Goal: Task Accomplishment & Management: Manage account settings

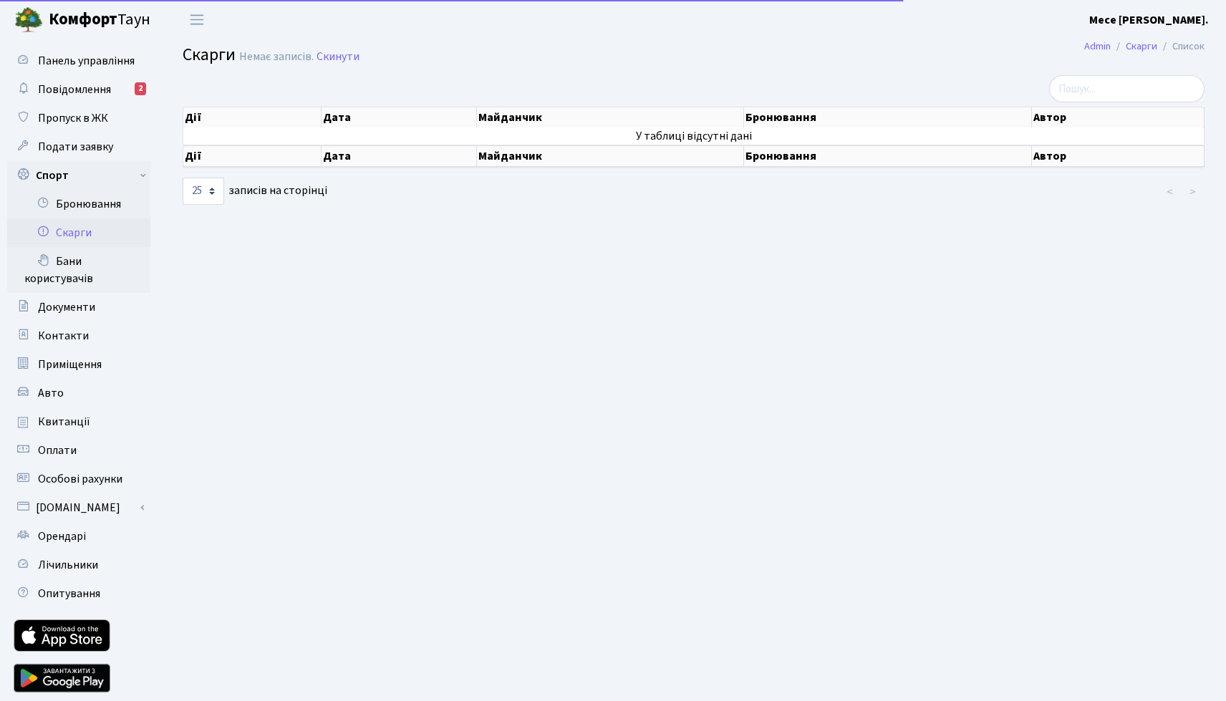
select select "25"
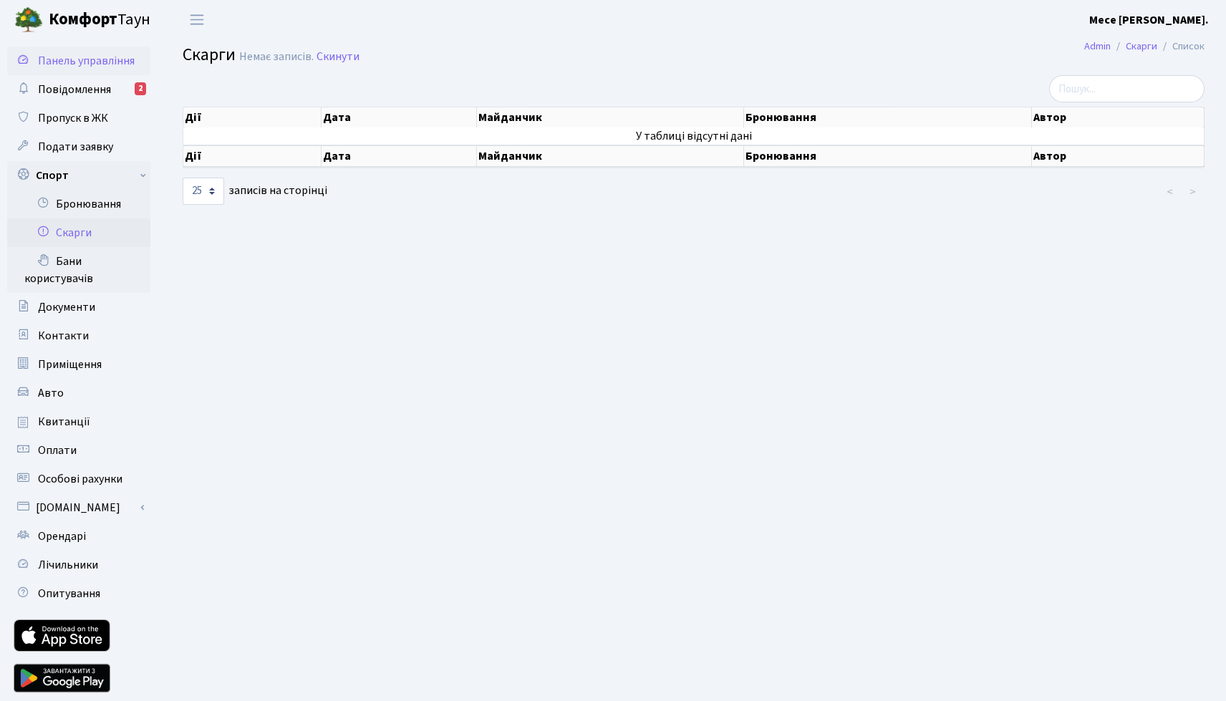
click at [100, 69] on link "Панель управління" at bounding box center [78, 61] width 143 height 29
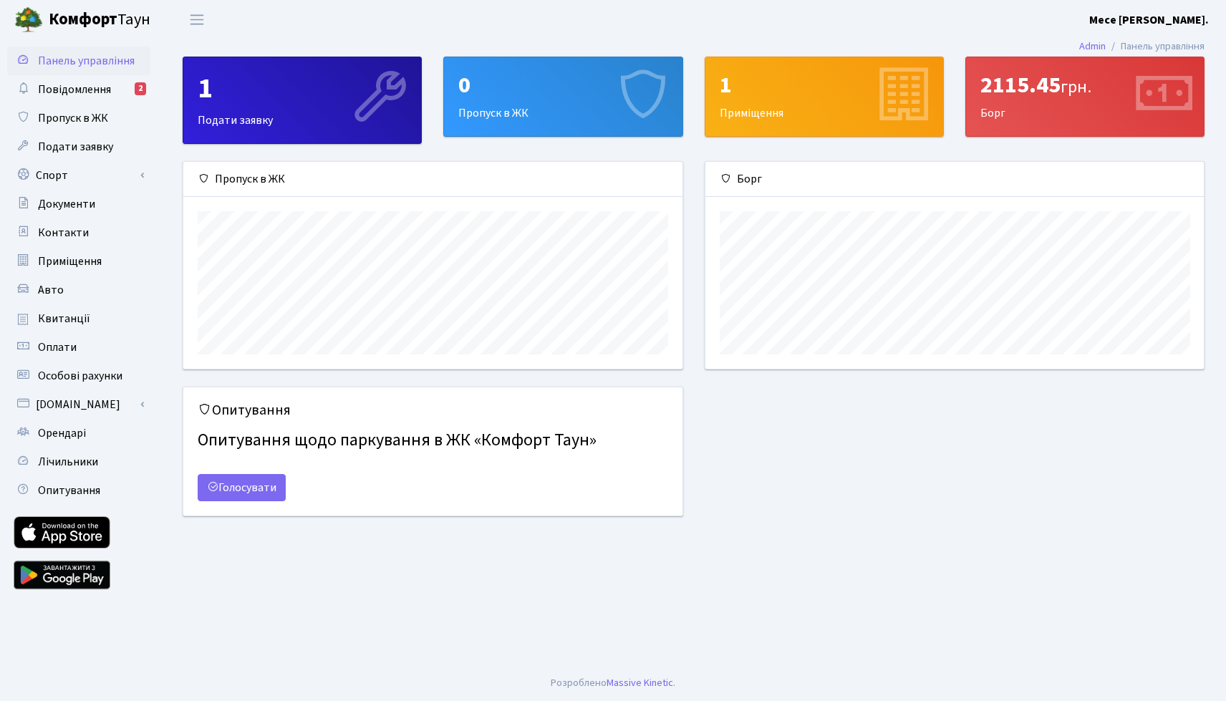
scroll to position [207, 499]
click at [292, 109] on div "1 Подати заявку" at bounding box center [302, 100] width 238 height 86
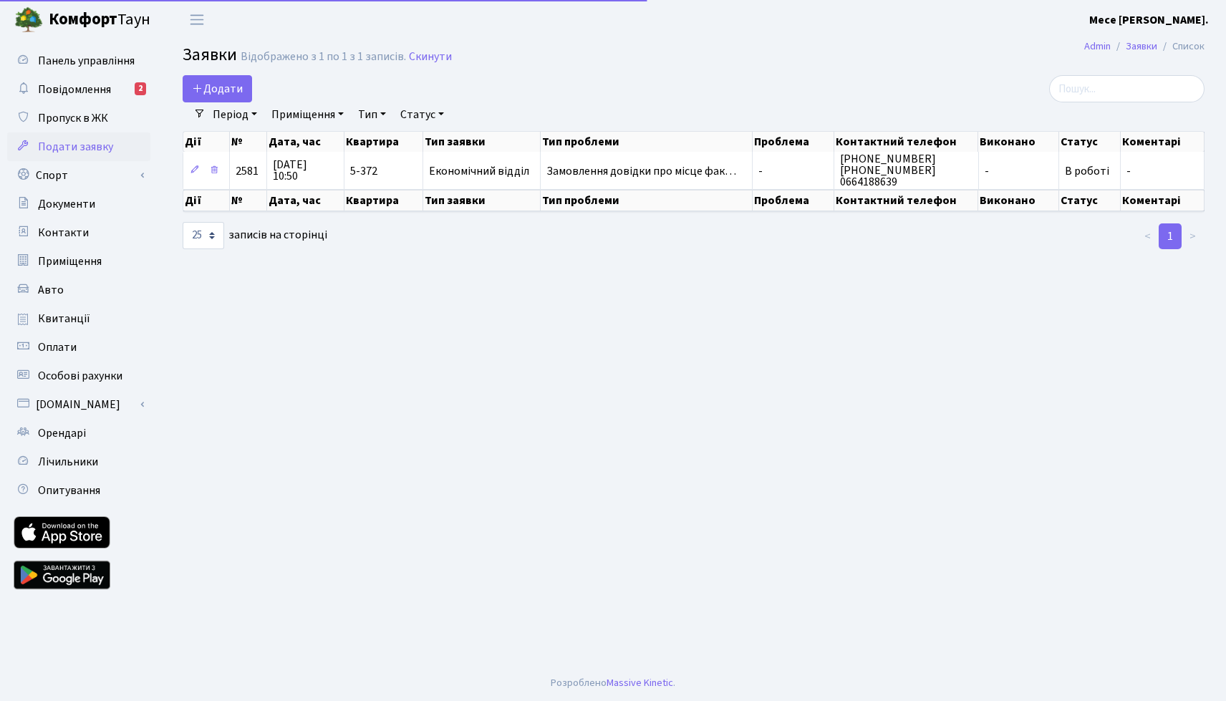
select select "25"
click at [95, 56] on span "Панель управління" at bounding box center [86, 61] width 97 height 16
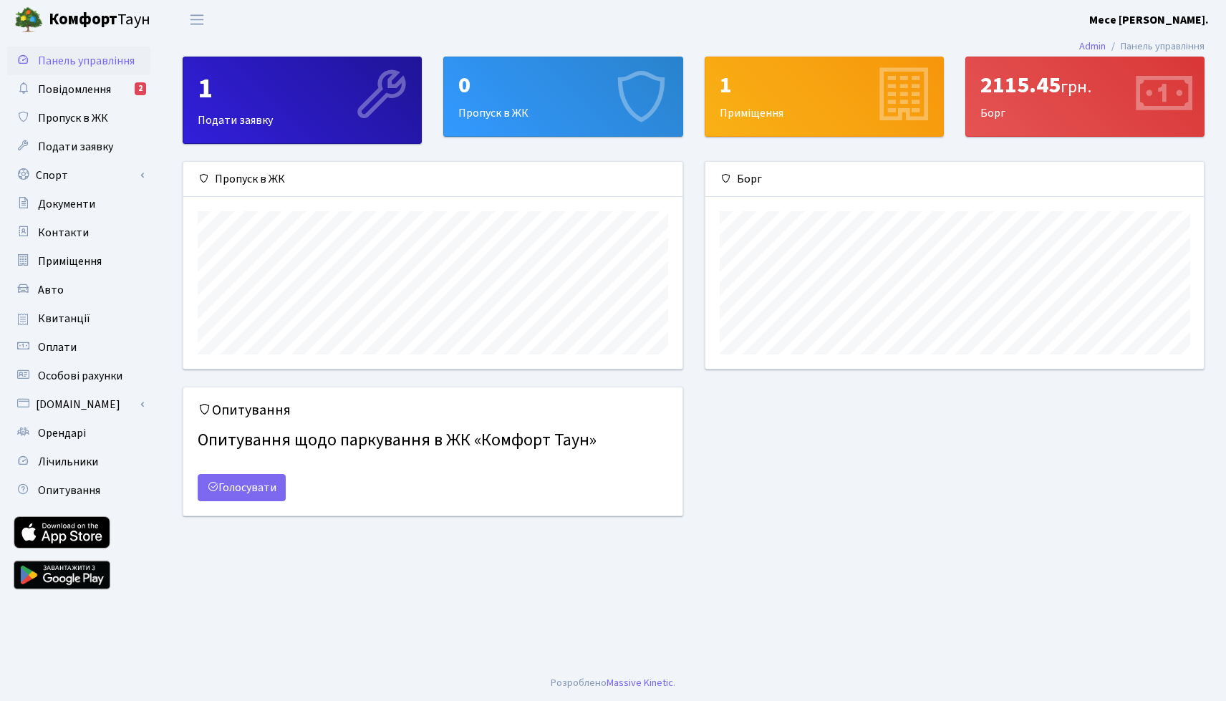
scroll to position [207, 499]
click at [766, 92] on div "1" at bounding box center [824, 85] width 209 height 27
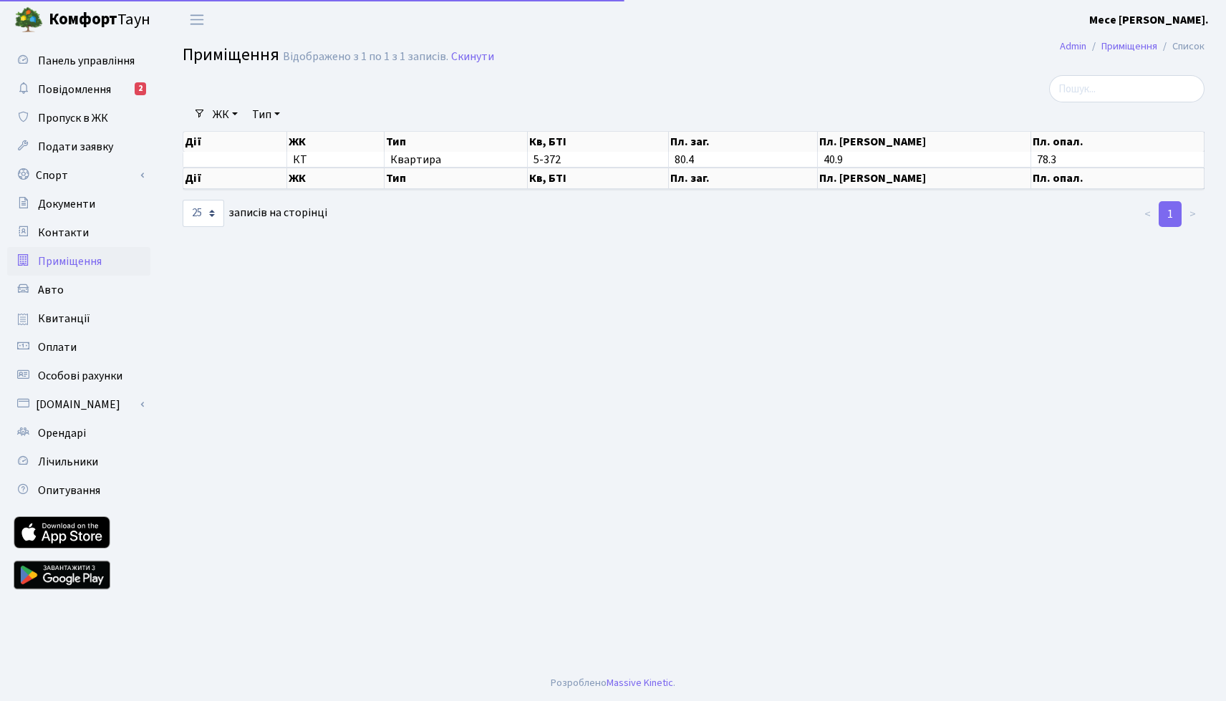
select select "25"
click at [64, 64] on span "Панель управління" at bounding box center [86, 61] width 97 height 16
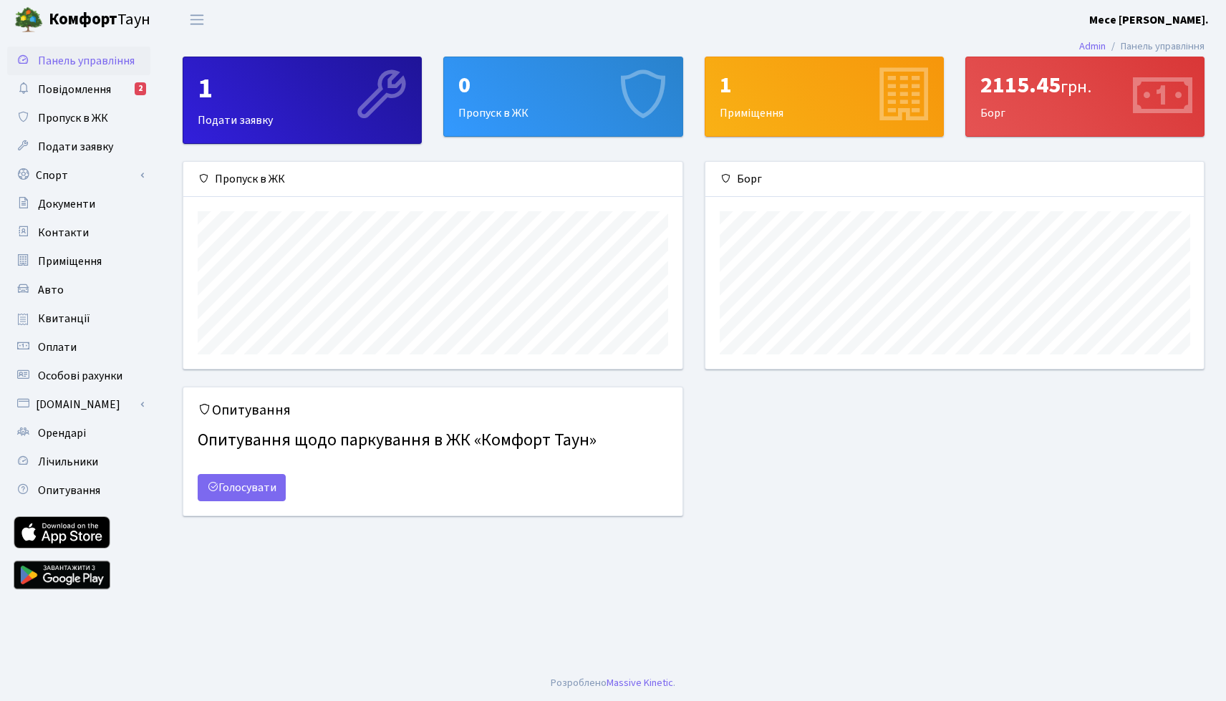
scroll to position [207, 499]
click at [1118, 95] on div "2115.45 грн." at bounding box center [1085, 85] width 209 height 27
click at [988, 115] on div "2115.45 грн. Борг" at bounding box center [1085, 96] width 238 height 79
click at [1049, 77] on div "2115.45 грн." at bounding box center [1085, 85] width 209 height 27
click at [1170, 74] on icon at bounding box center [1163, 96] width 68 height 68
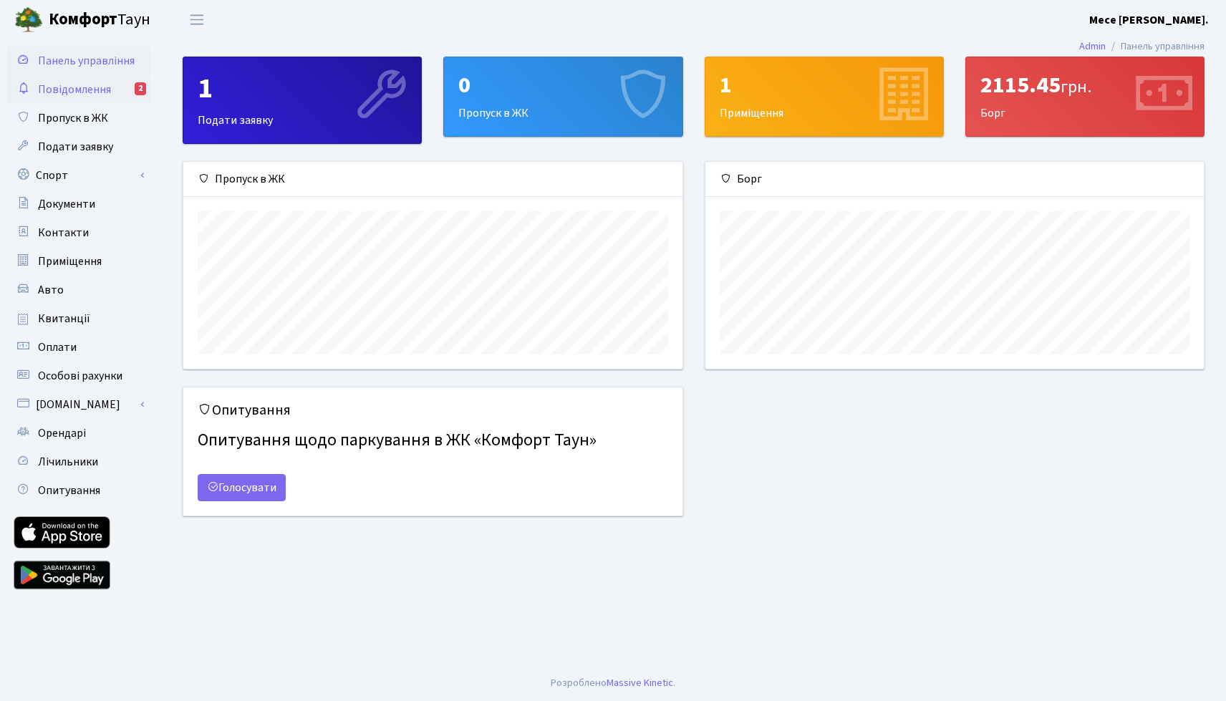
click at [117, 83] on link "Повідомлення 2" at bounding box center [78, 89] width 143 height 29
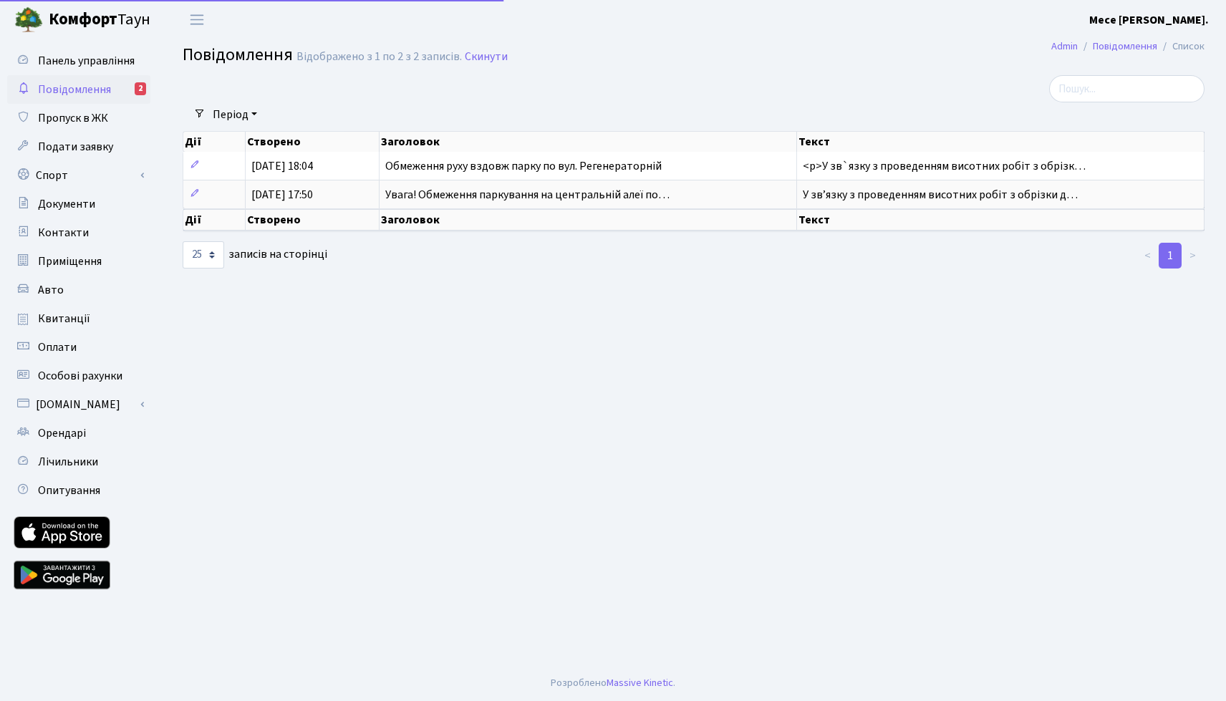
select select "25"
click at [100, 117] on span "Пропуск в ЖК" at bounding box center [73, 118] width 70 height 16
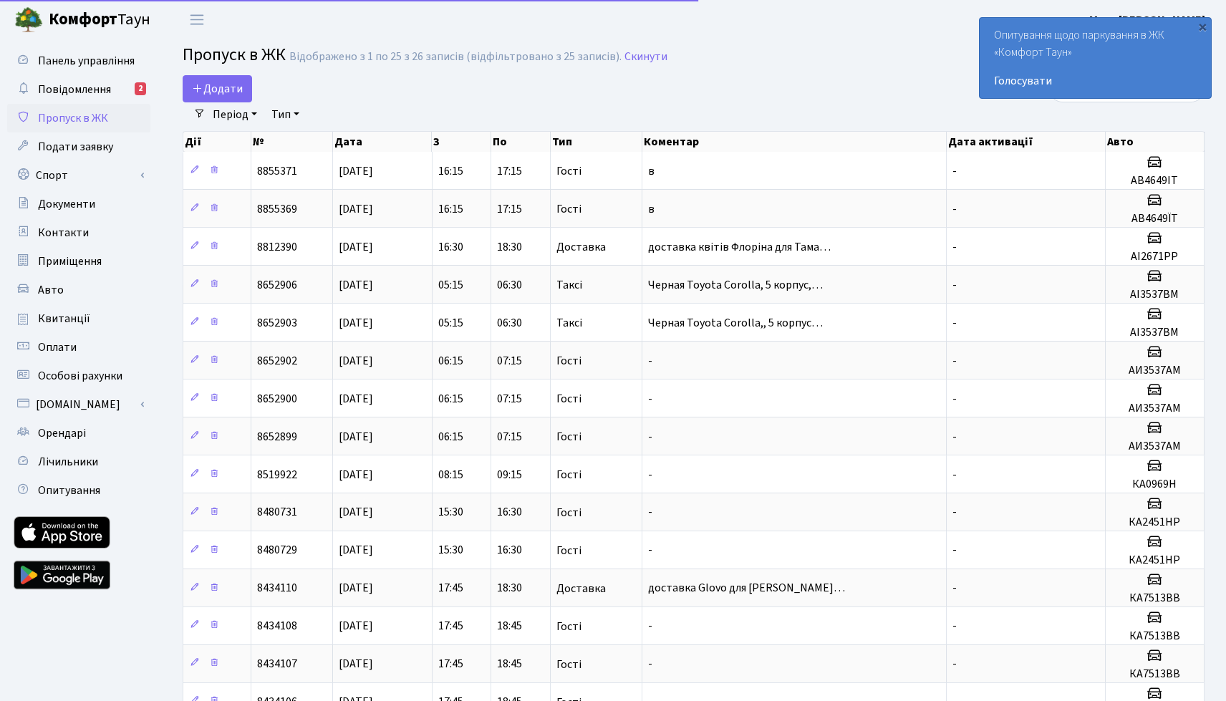
select select "25"
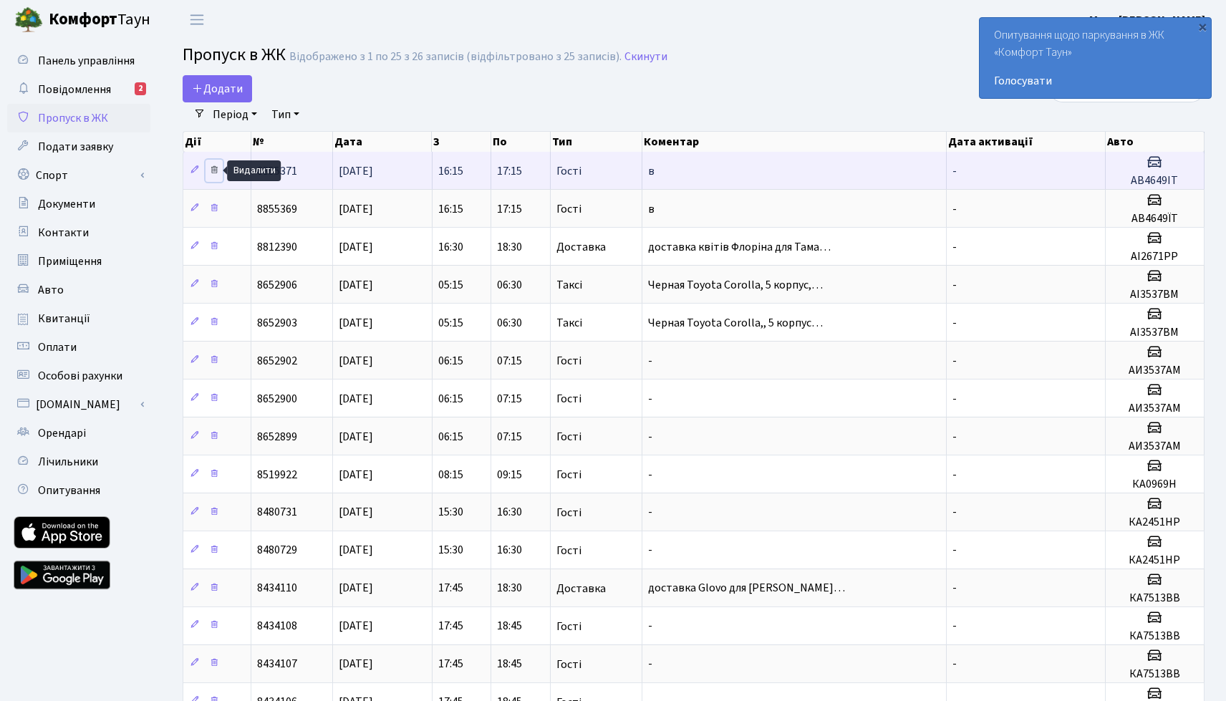
click at [216, 175] on icon at bounding box center [214, 170] width 10 height 10
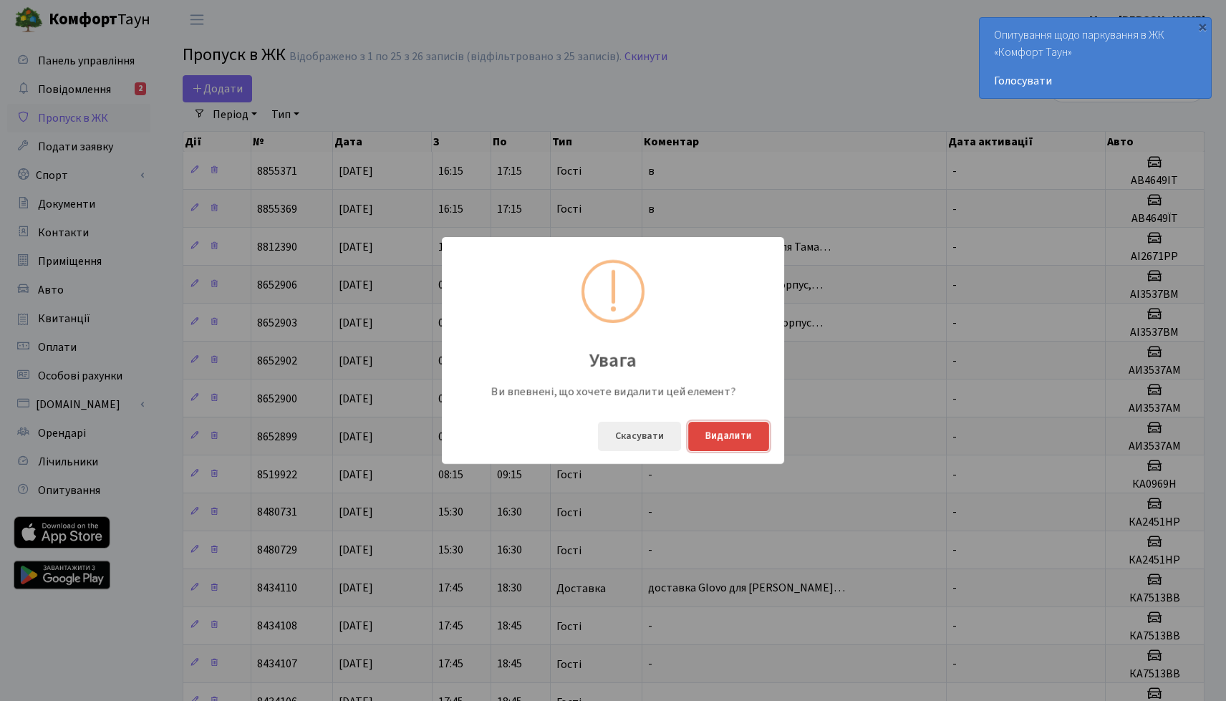
click at [735, 437] on button "Видалити" at bounding box center [728, 436] width 81 height 29
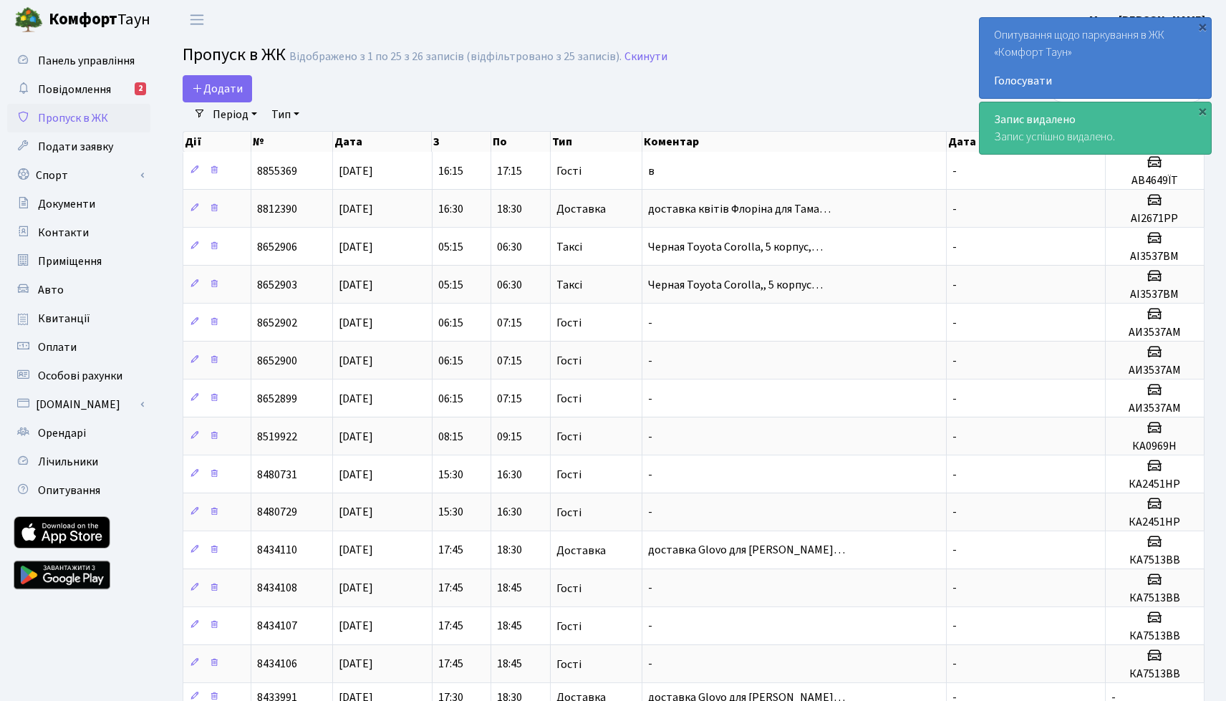
click at [254, 115] on link "Період" at bounding box center [235, 114] width 56 height 24
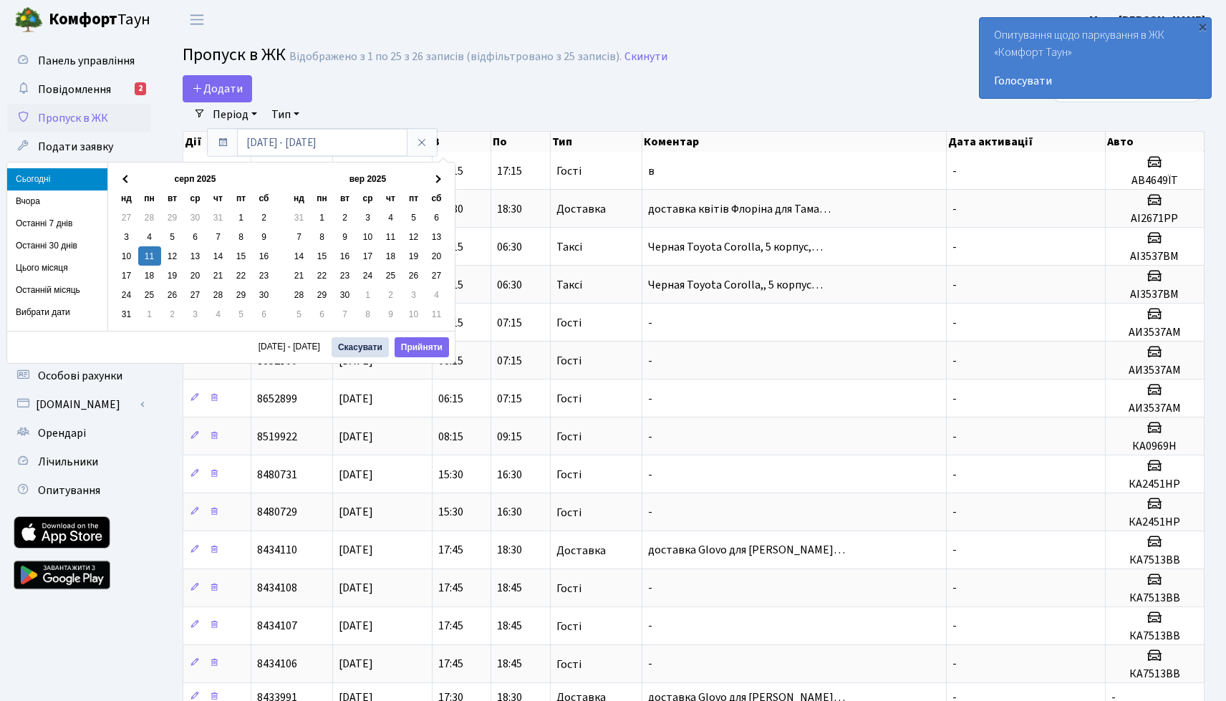
click at [423, 84] on div "Додати" at bounding box center [520, 88] width 674 height 27
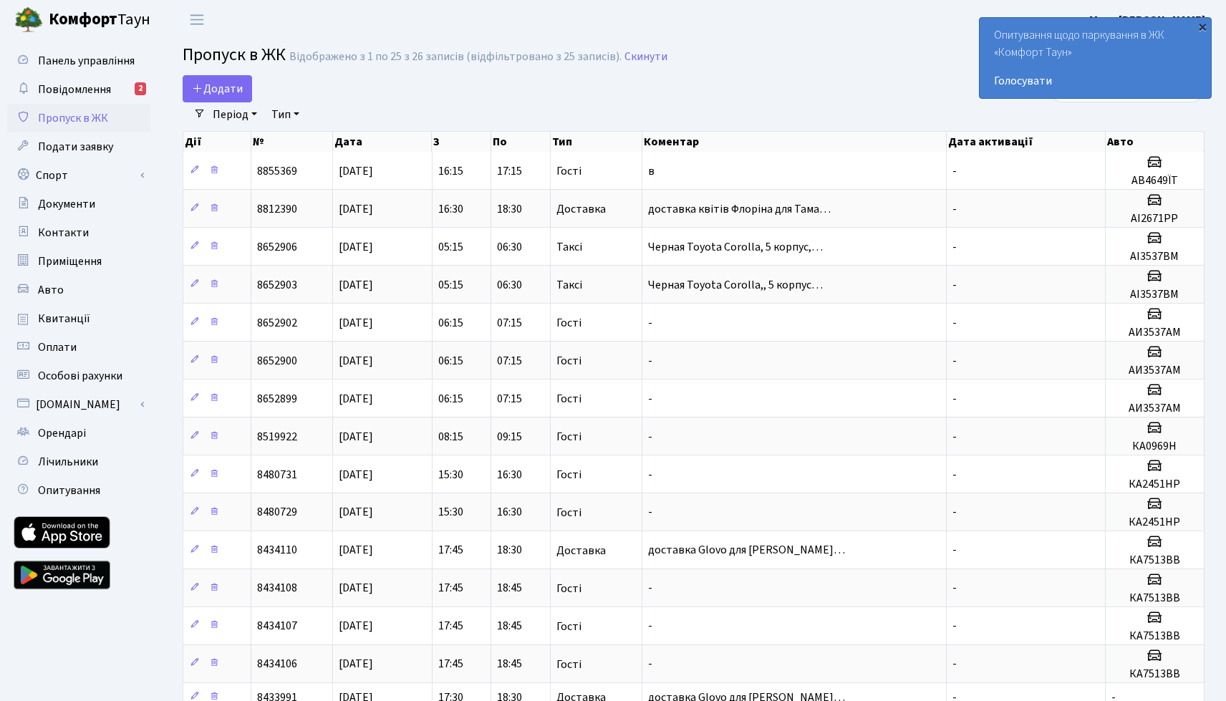
click at [1203, 32] on div "×" at bounding box center [1202, 26] width 14 height 14
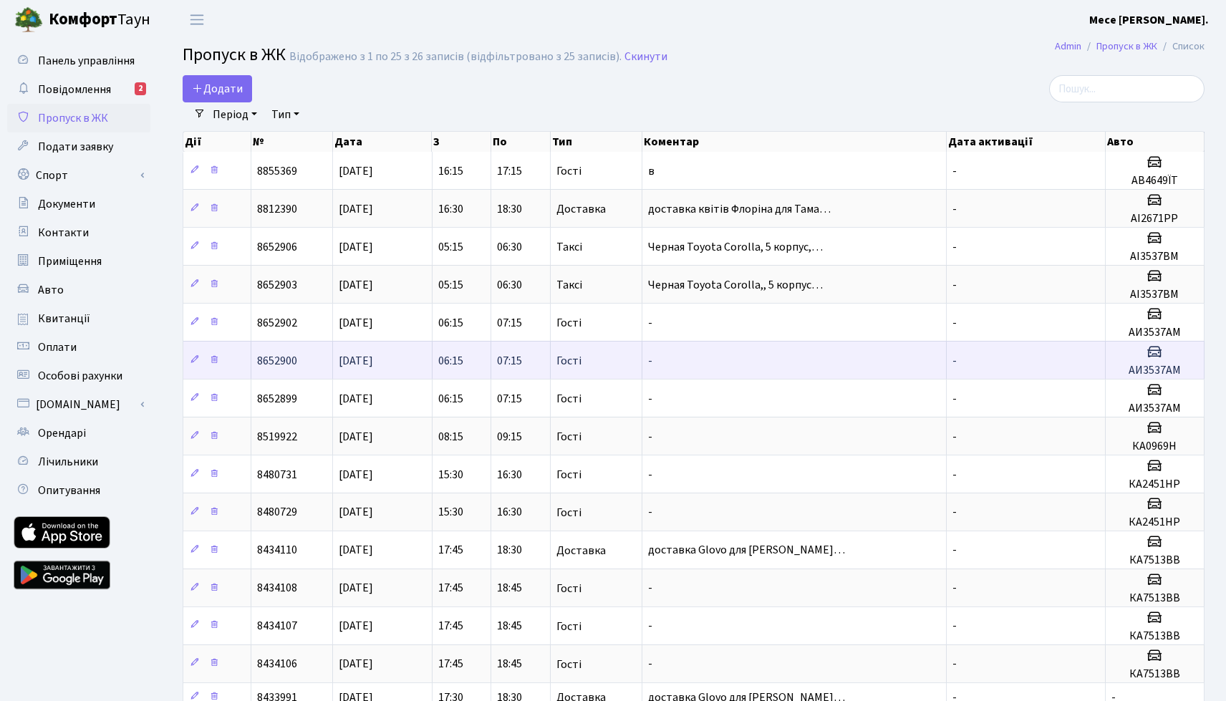
drag, startPoint x: 246, startPoint y: 165, endPoint x: 246, endPoint y: 372, distance: 206.3
click at [246, 372] on tbody "8855369 05.08.2025 16:15 17:15 Гості в - AВ4649ЇТ 8812390 22.07.2025 16:30 18:30" at bounding box center [693, 603] width 1021 height 902
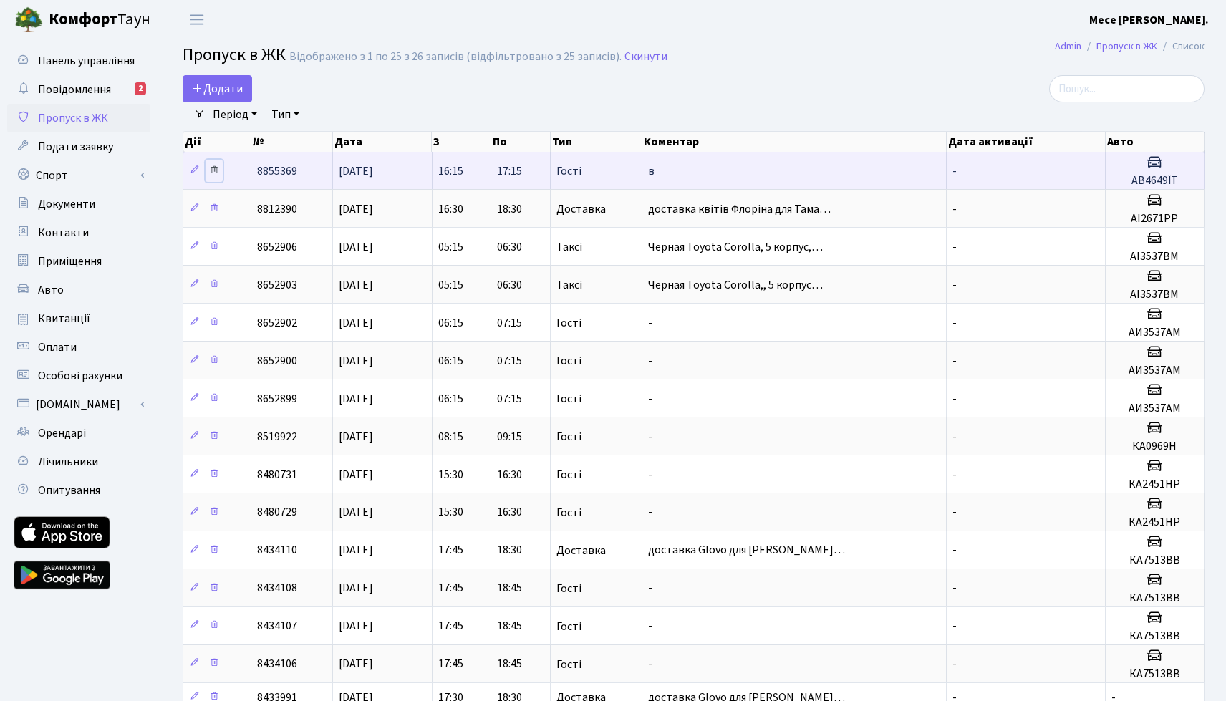
click at [216, 174] on icon at bounding box center [214, 170] width 10 height 10
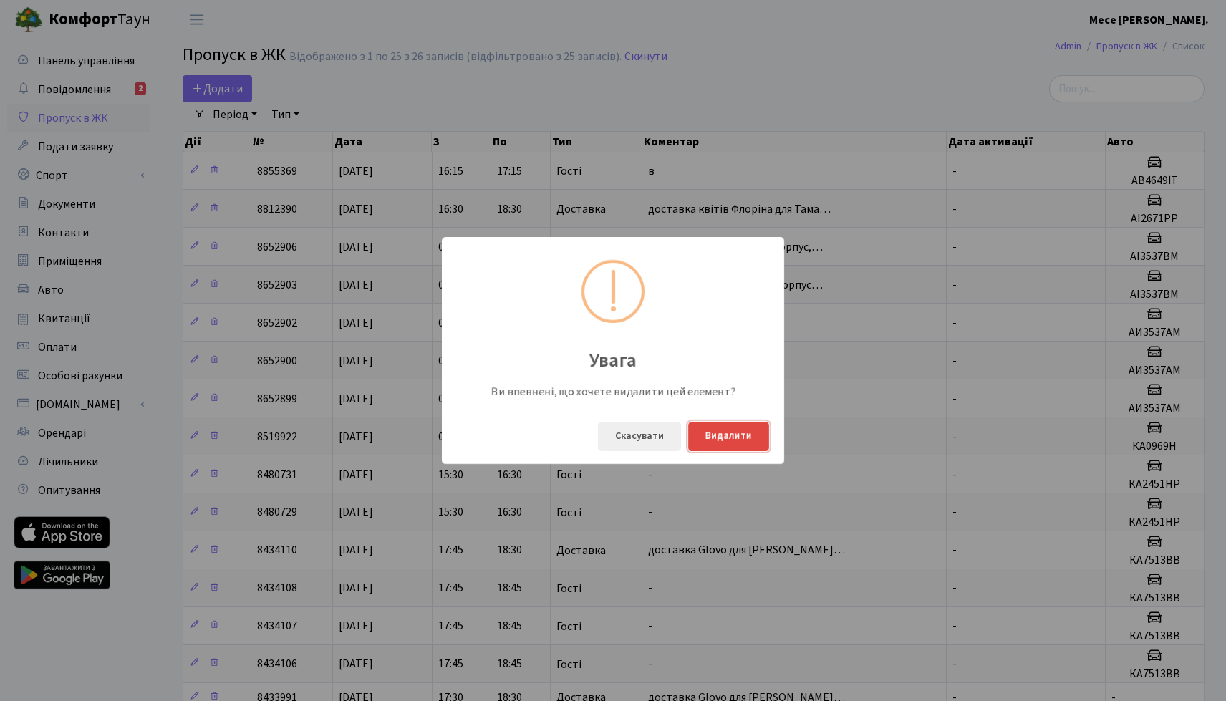
click at [735, 444] on button "Видалити" at bounding box center [728, 436] width 81 height 29
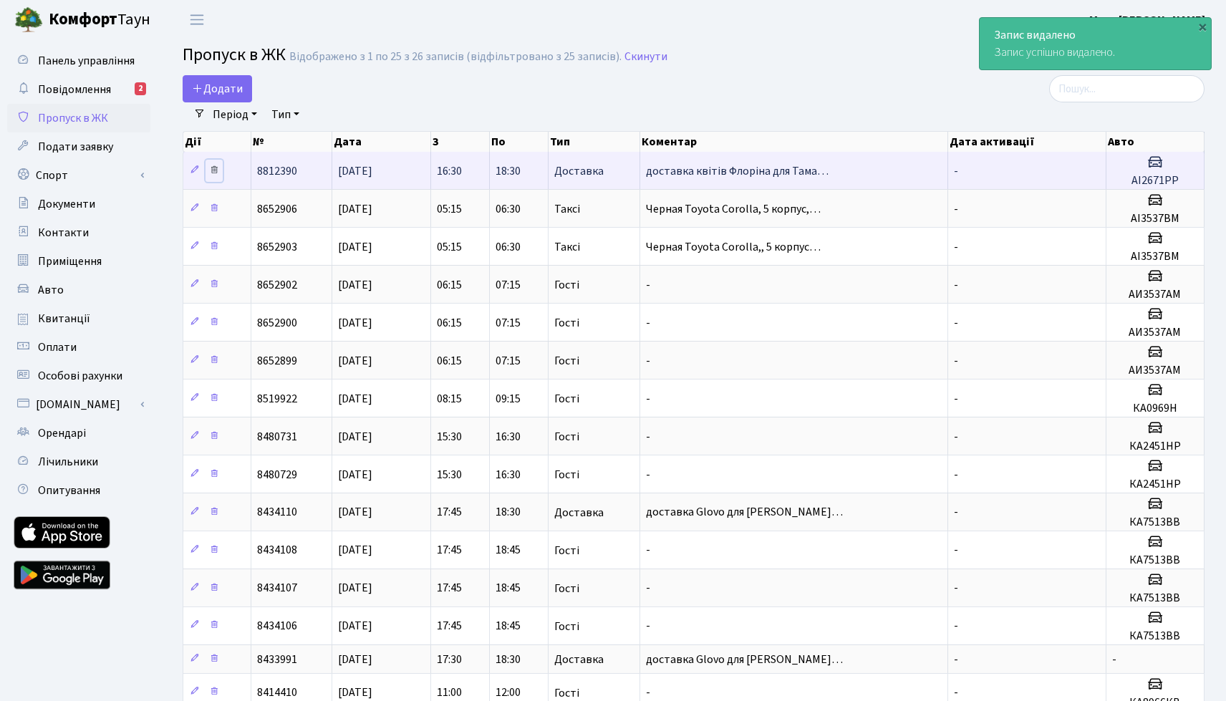
click at [214, 169] on icon at bounding box center [214, 170] width 10 height 10
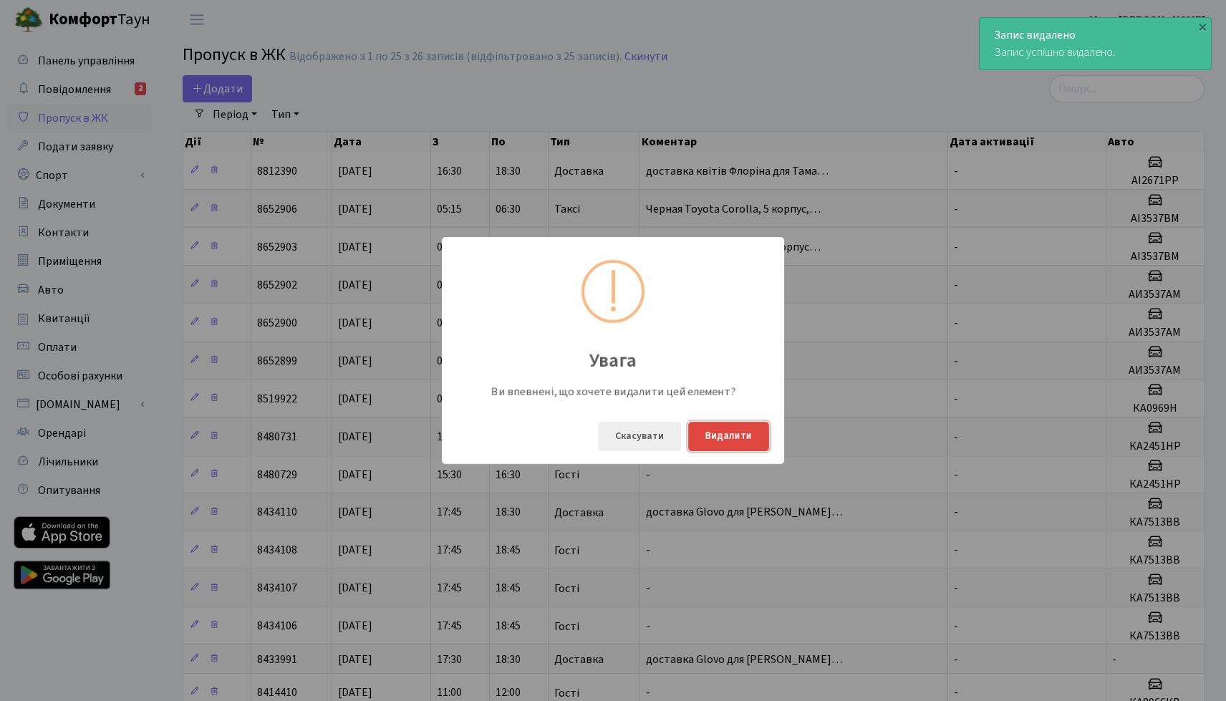
click at [715, 423] on button "Видалити" at bounding box center [728, 436] width 81 height 29
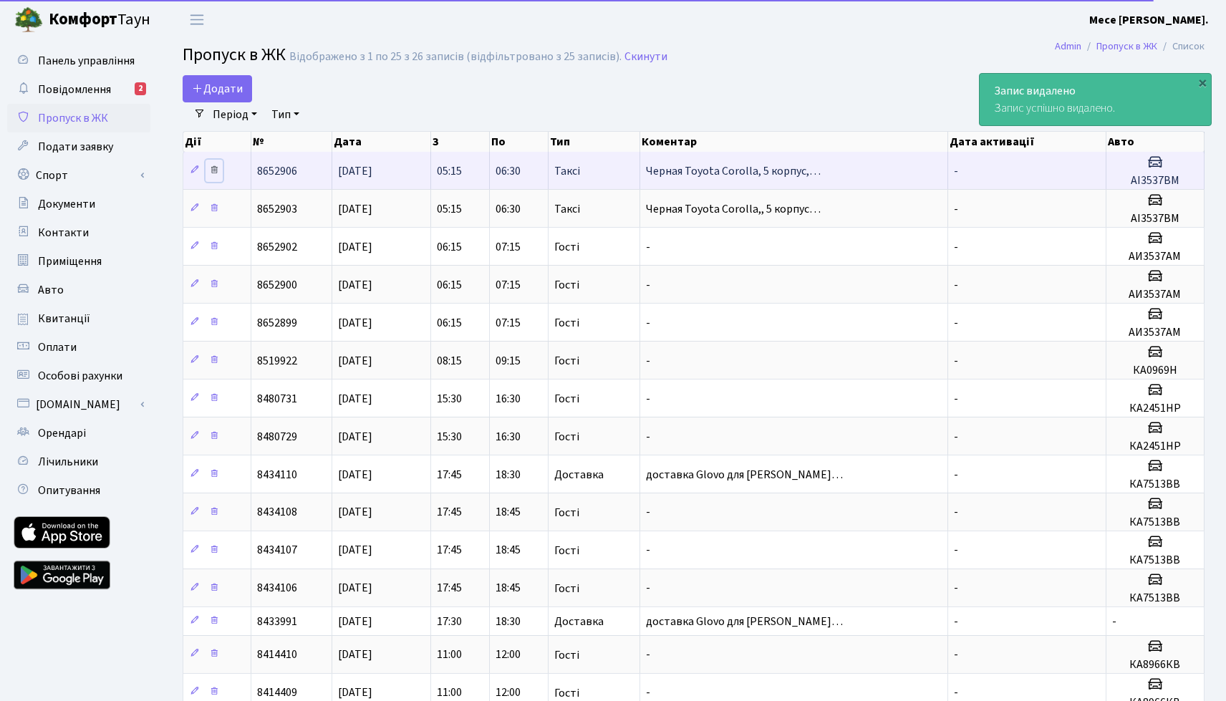
click at [212, 175] on link at bounding box center [214, 171] width 17 height 22
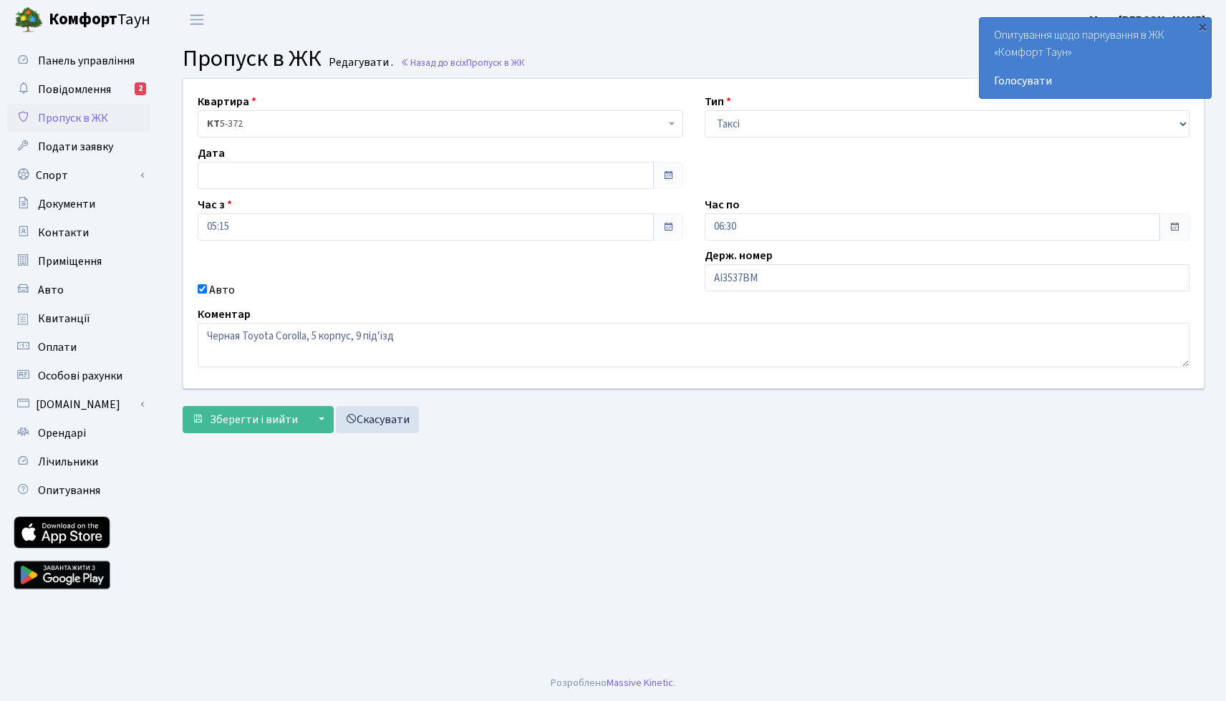
click at [97, 124] on span "Пропуск в ЖК" at bounding box center [73, 118] width 70 height 16
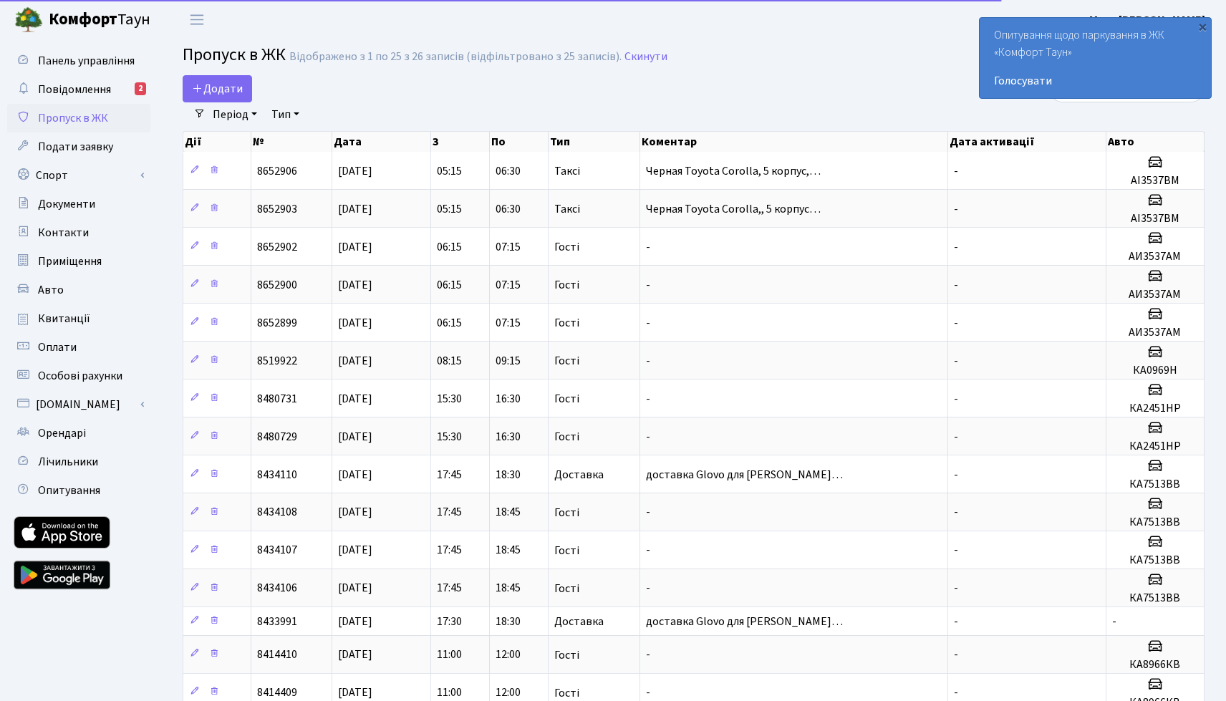
select select "25"
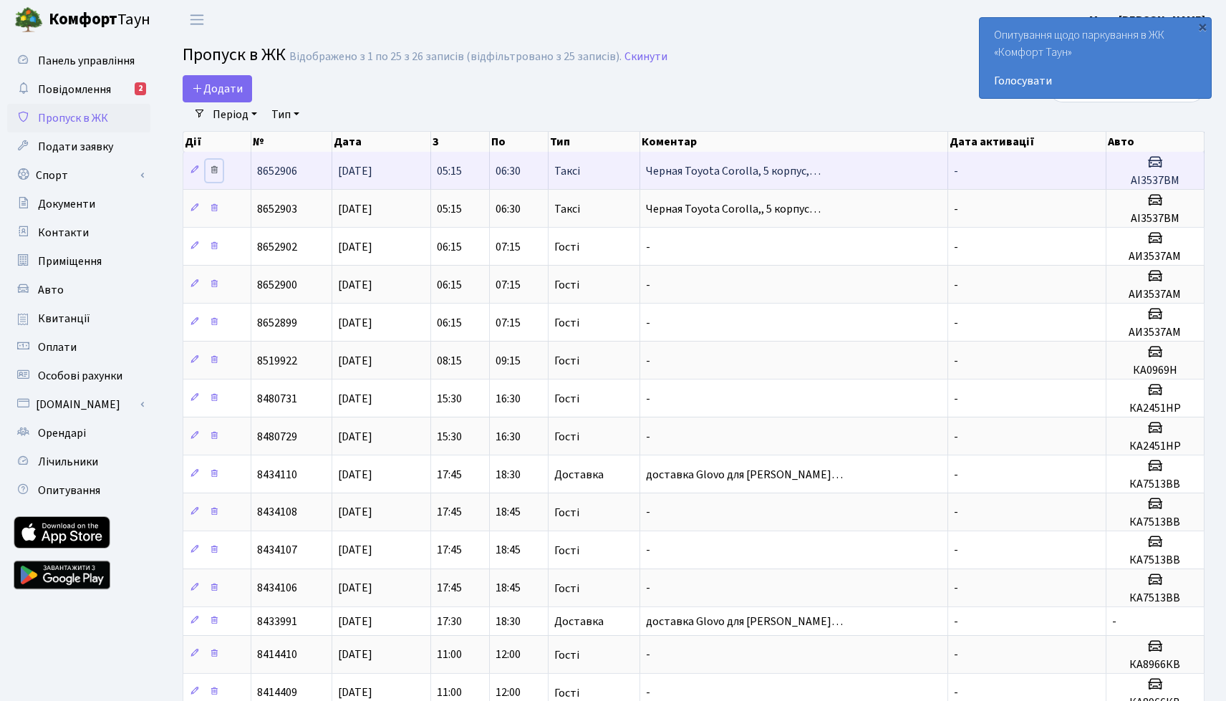
click at [213, 174] on icon at bounding box center [214, 170] width 10 height 10
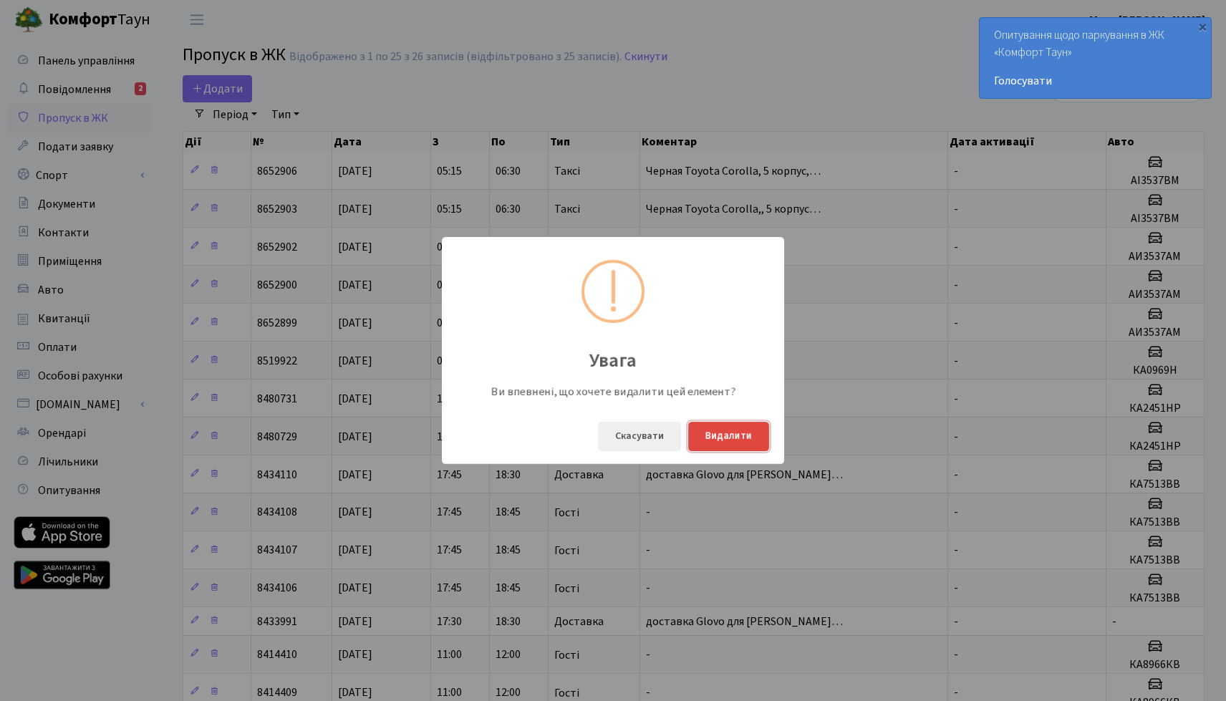
click at [733, 444] on button "Видалити" at bounding box center [728, 436] width 81 height 29
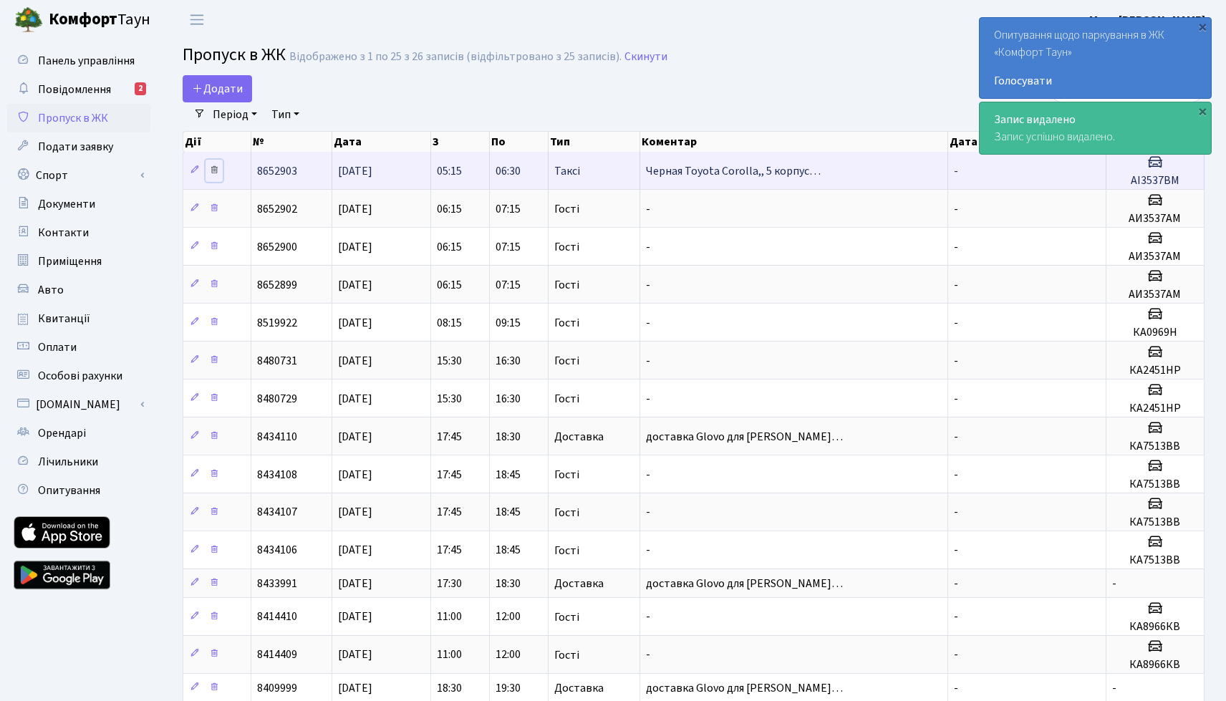
click at [222, 171] on link at bounding box center [214, 171] width 17 height 22
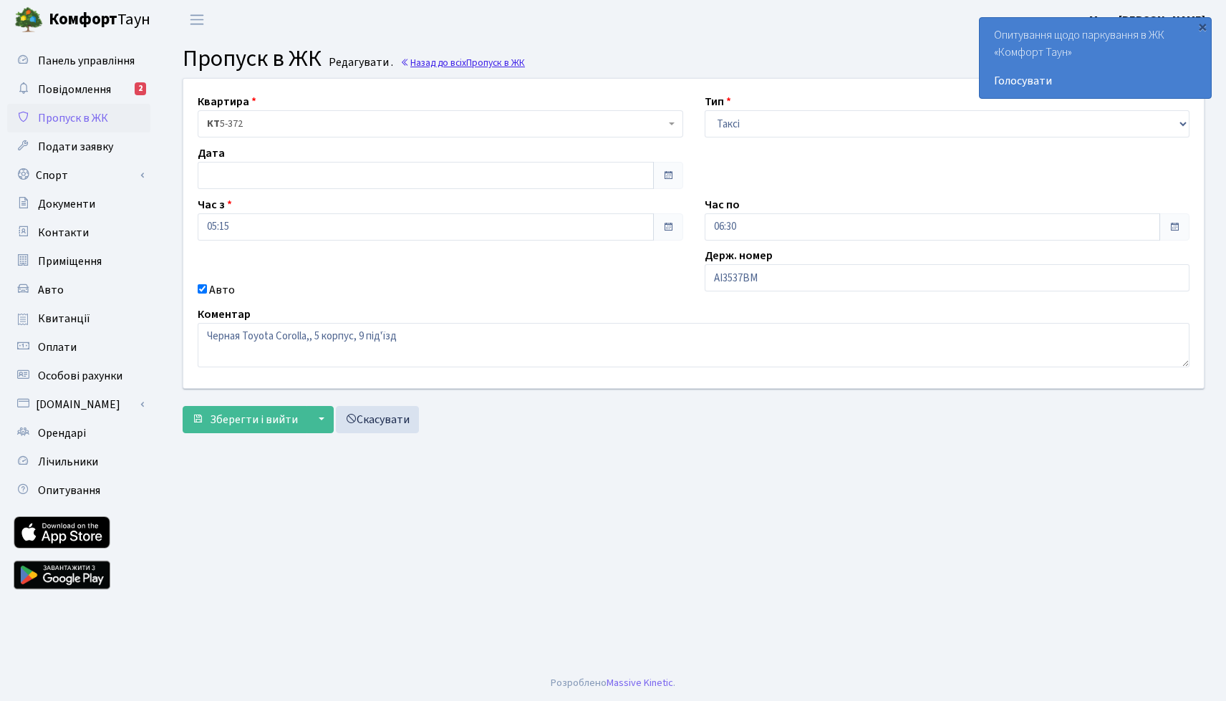
click at [446, 68] on link "Назад до всіх Пропуск в ЖК" at bounding box center [462, 63] width 125 height 14
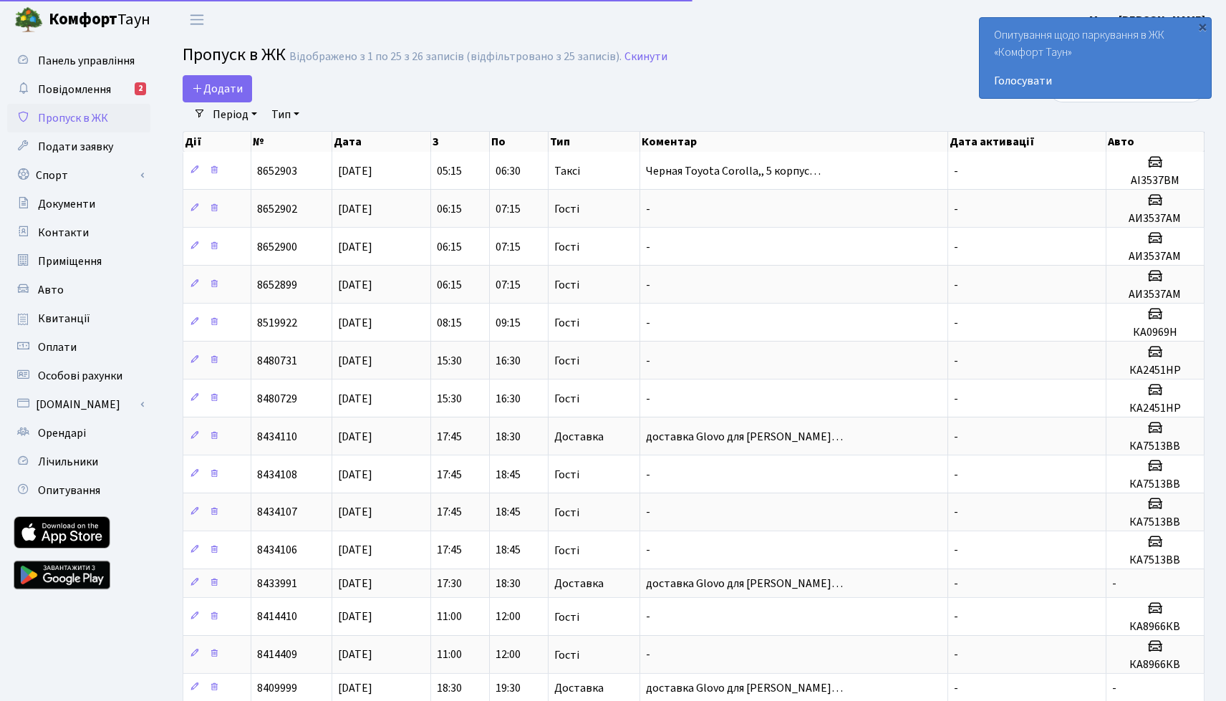
select select "25"
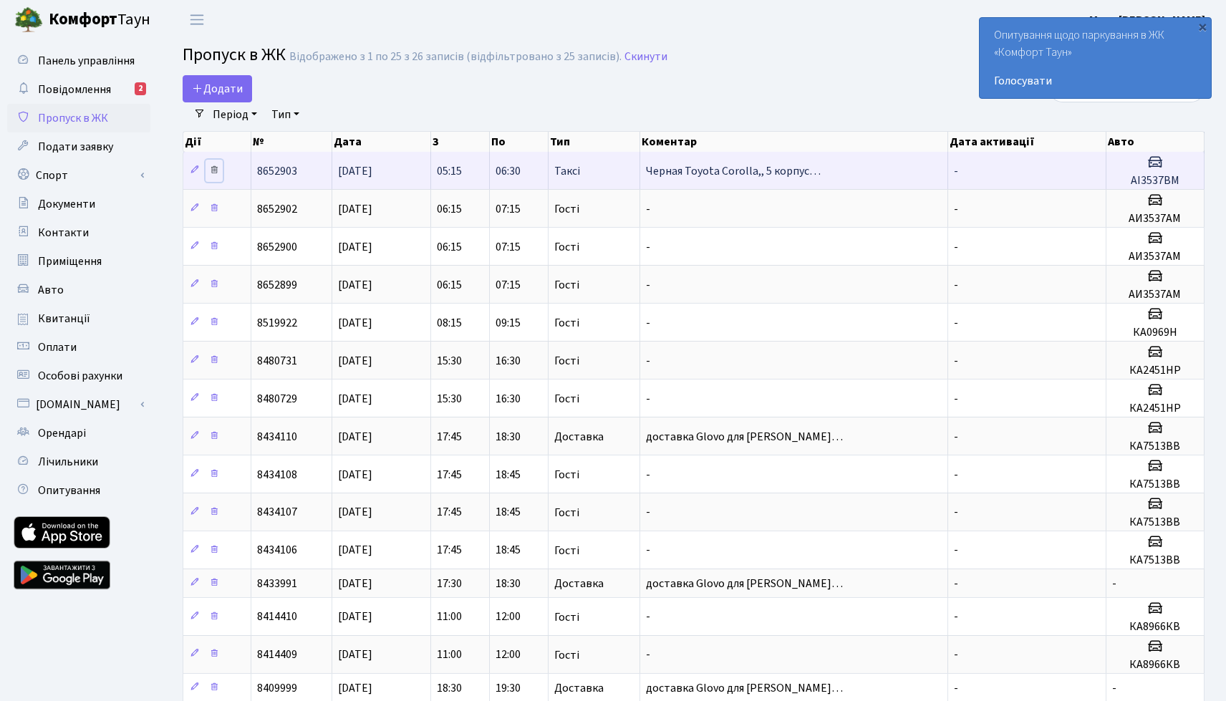
click at [213, 173] on icon at bounding box center [214, 170] width 10 height 10
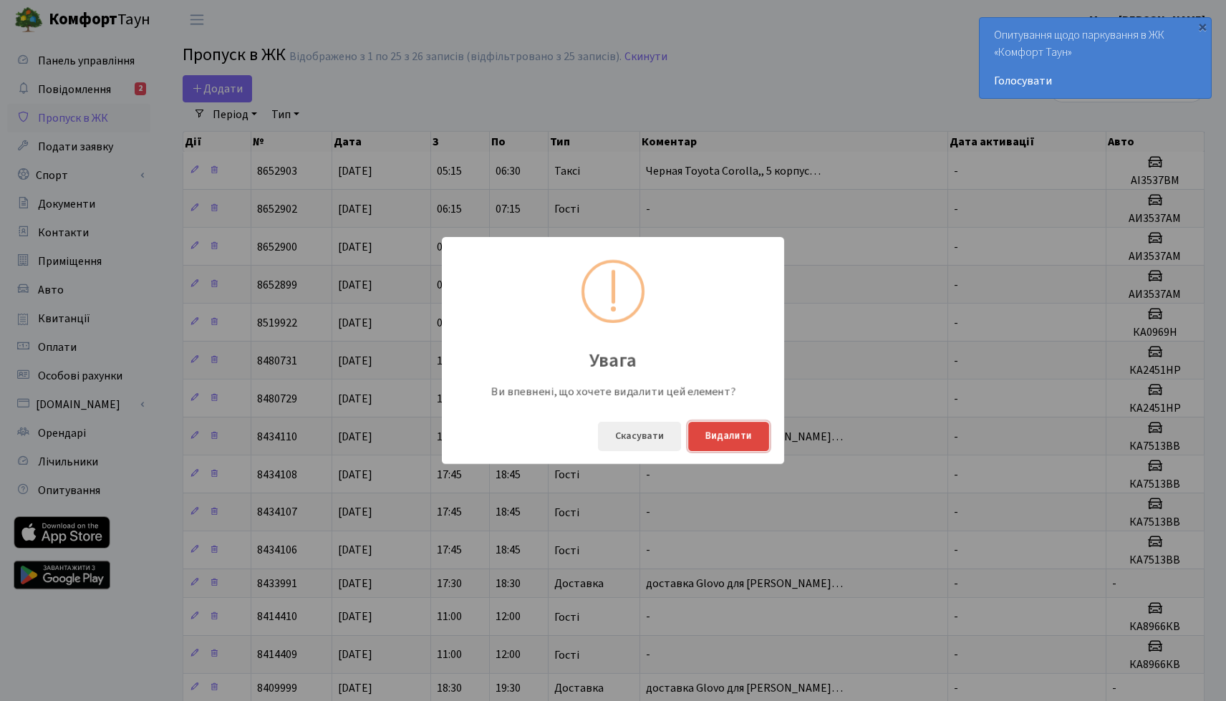
click at [703, 441] on button "Видалити" at bounding box center [728, 436] width 81 height 29
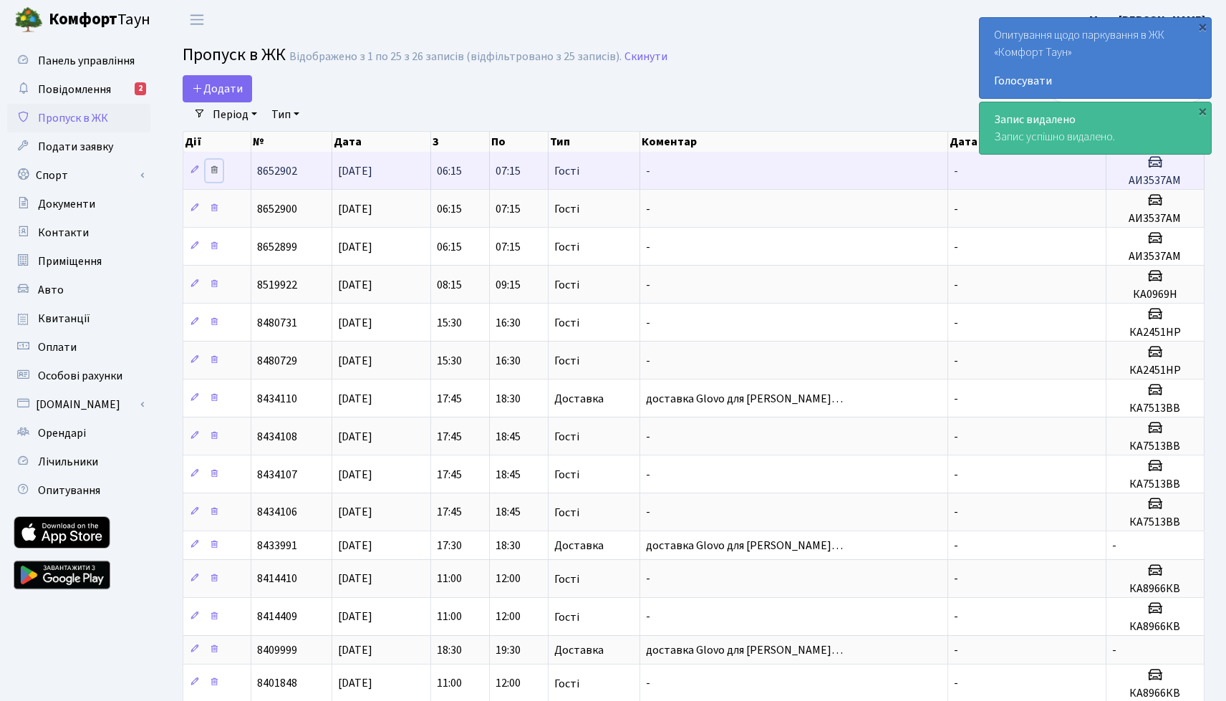
click at [218, 177] on link at bounding box center [214, 171] width 17 height 22
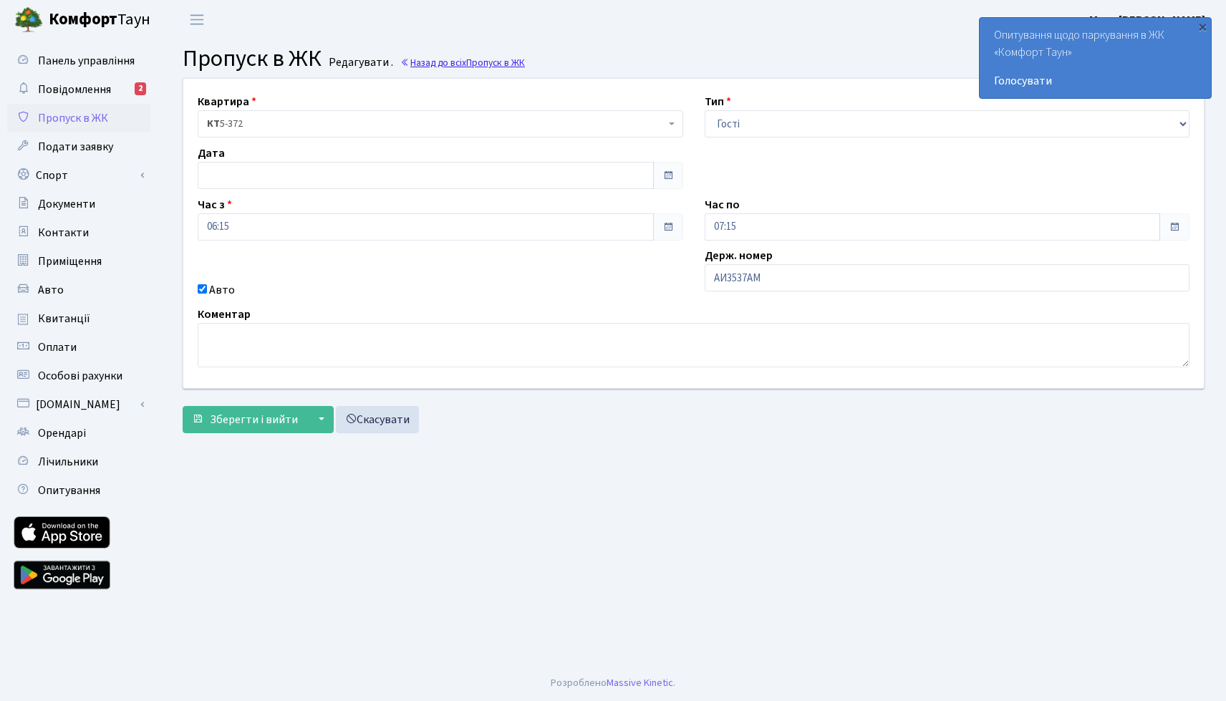
click at [438, 65] on link "Назад до всіх Пропуск в ЖК" at bounding box center [462, 63] width 125 height 14
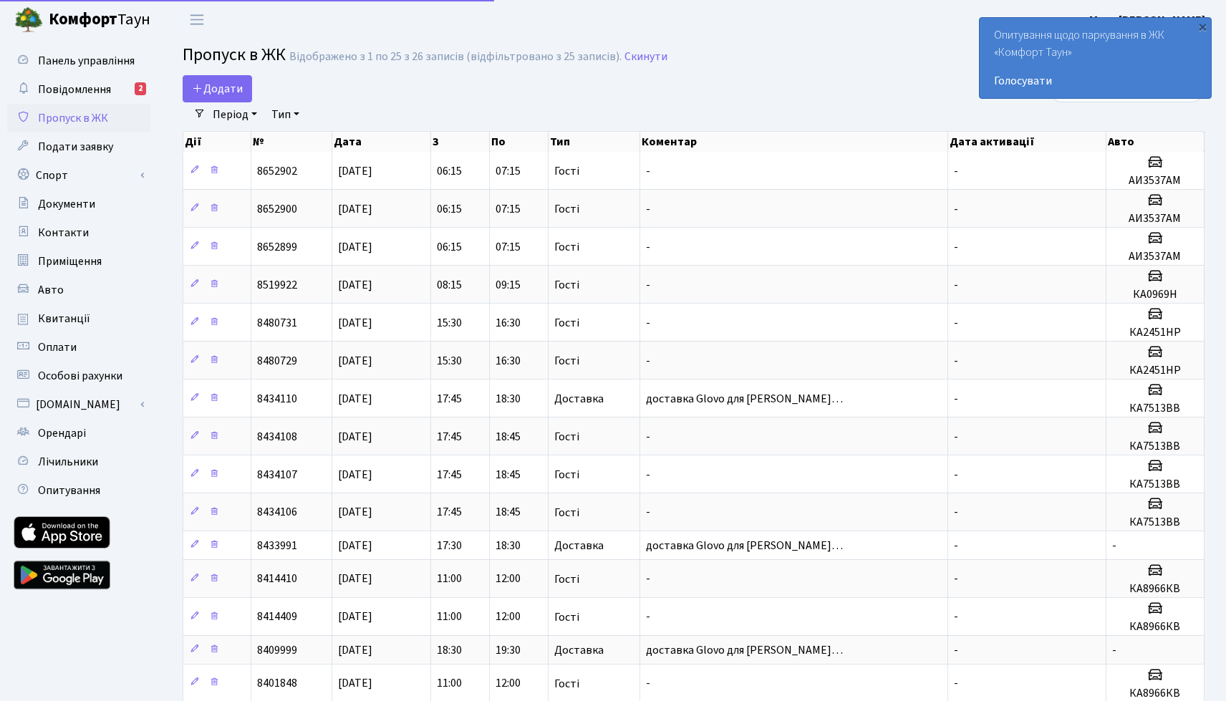
select select "25"
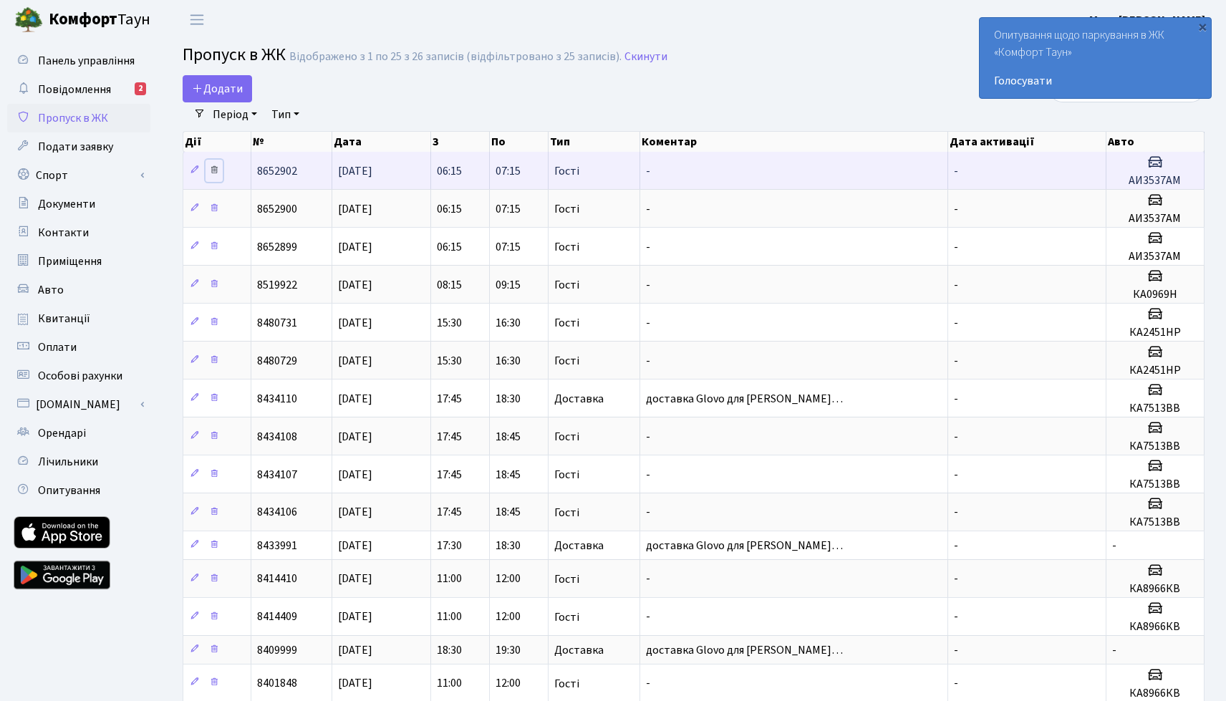
click at [216, 170] on icon at bounding box center [214, 170] width 10 height 10
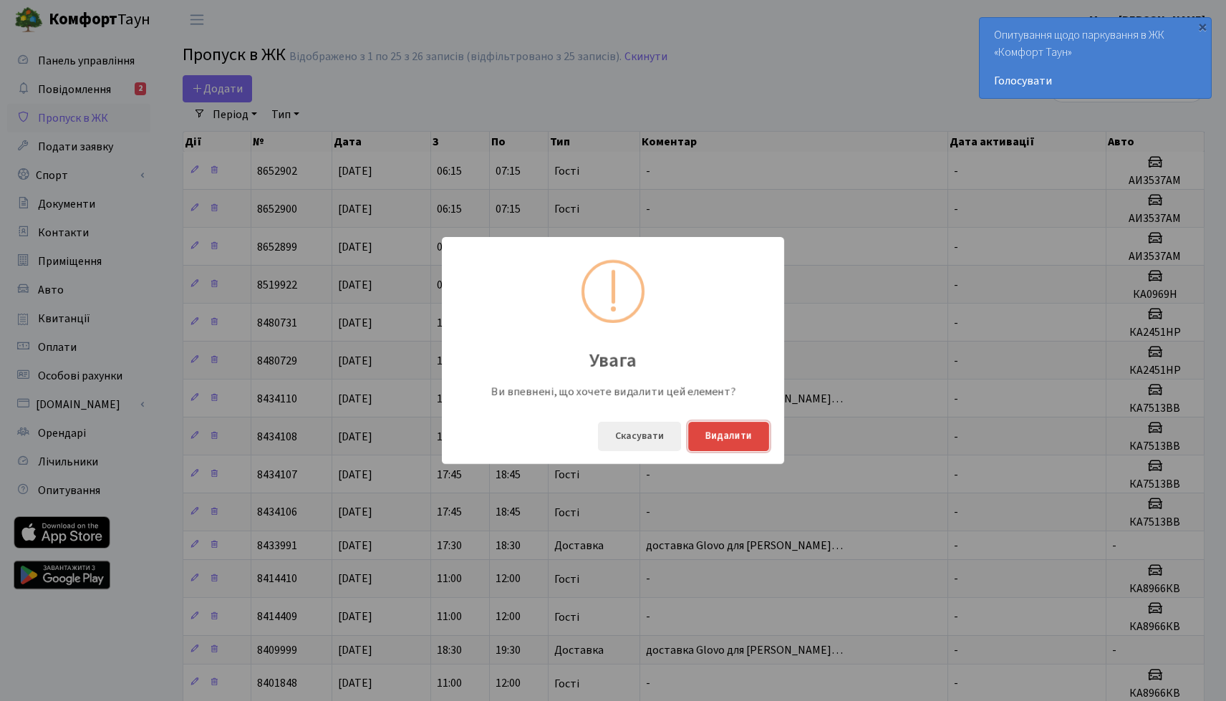
click at [720, 441] on button "Видалити" at bounding box center [728, 436] width 81 height 29
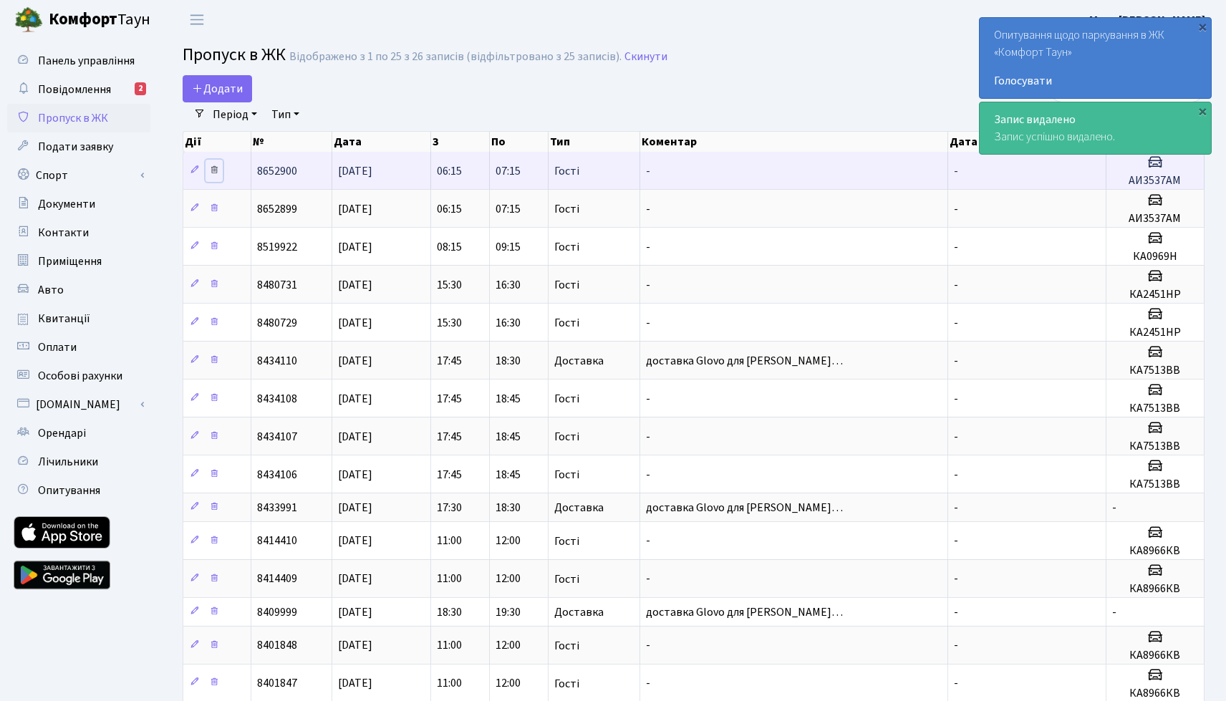
click at [215, 173] on icon at bounding box center [214, 170] width 10 height 10
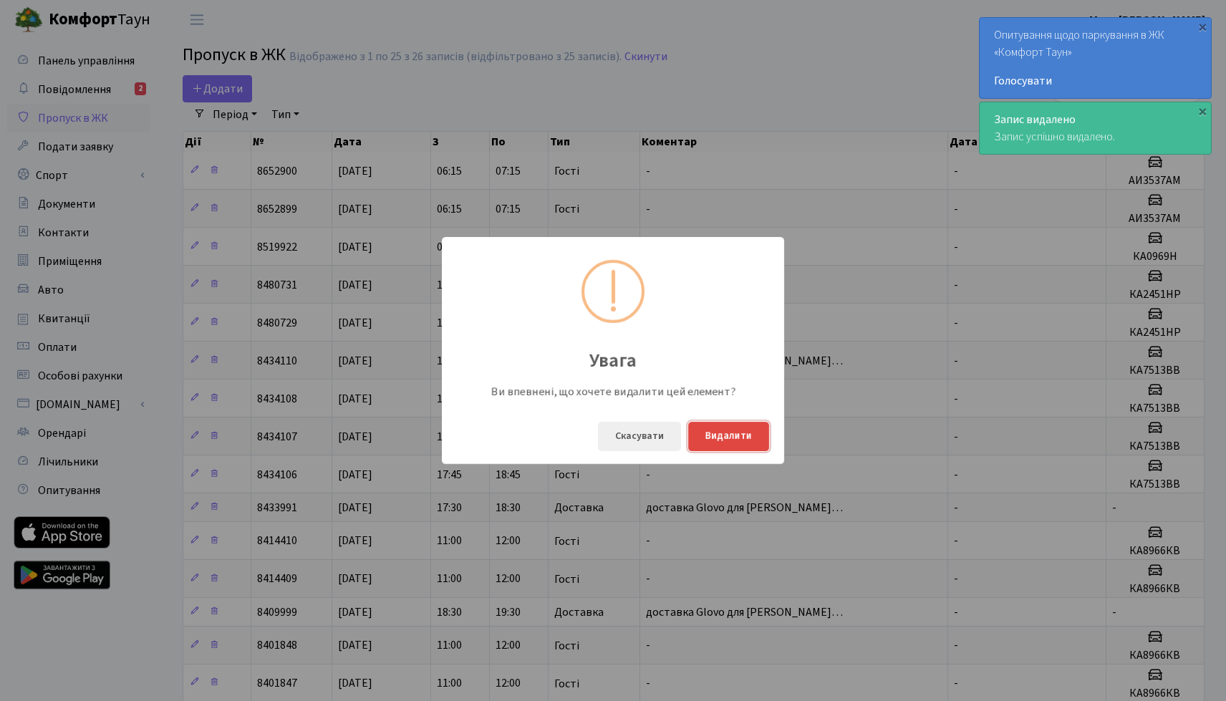
click at [730, 438] on button "Видалити" at bounding box center [728, 436] width 81 height 29
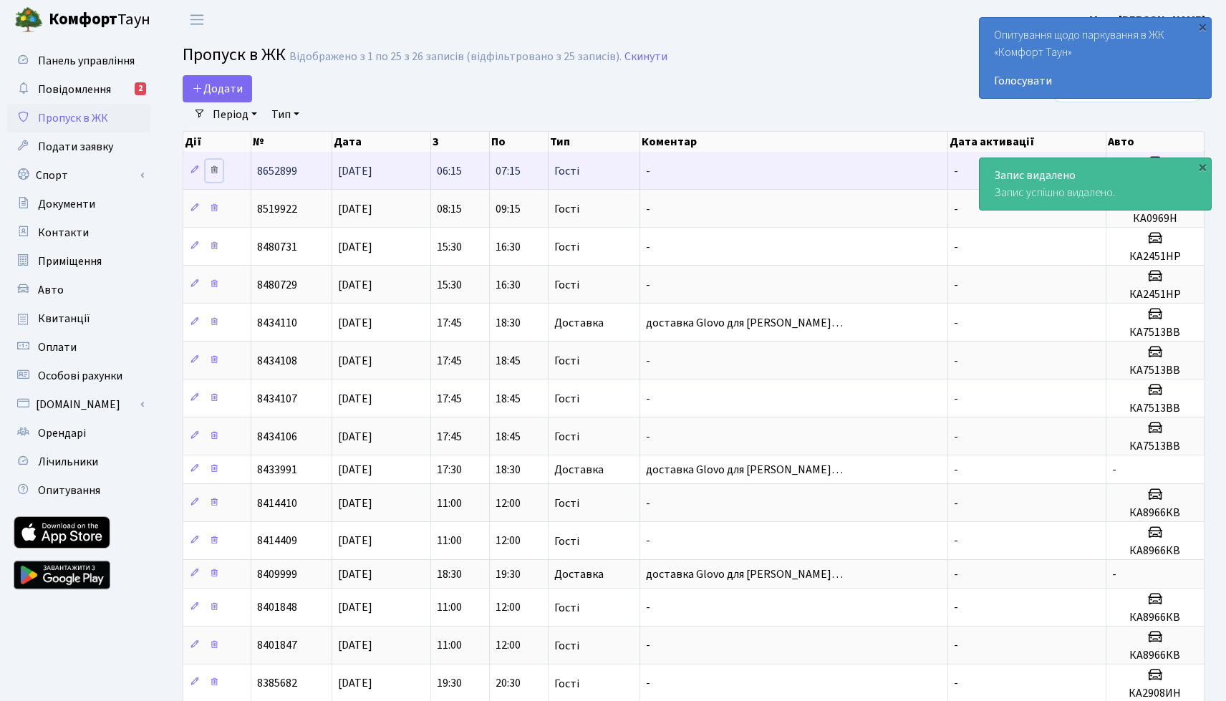
click at [216, 173] on icon at bounding box center [214, 170] width 10 height 10
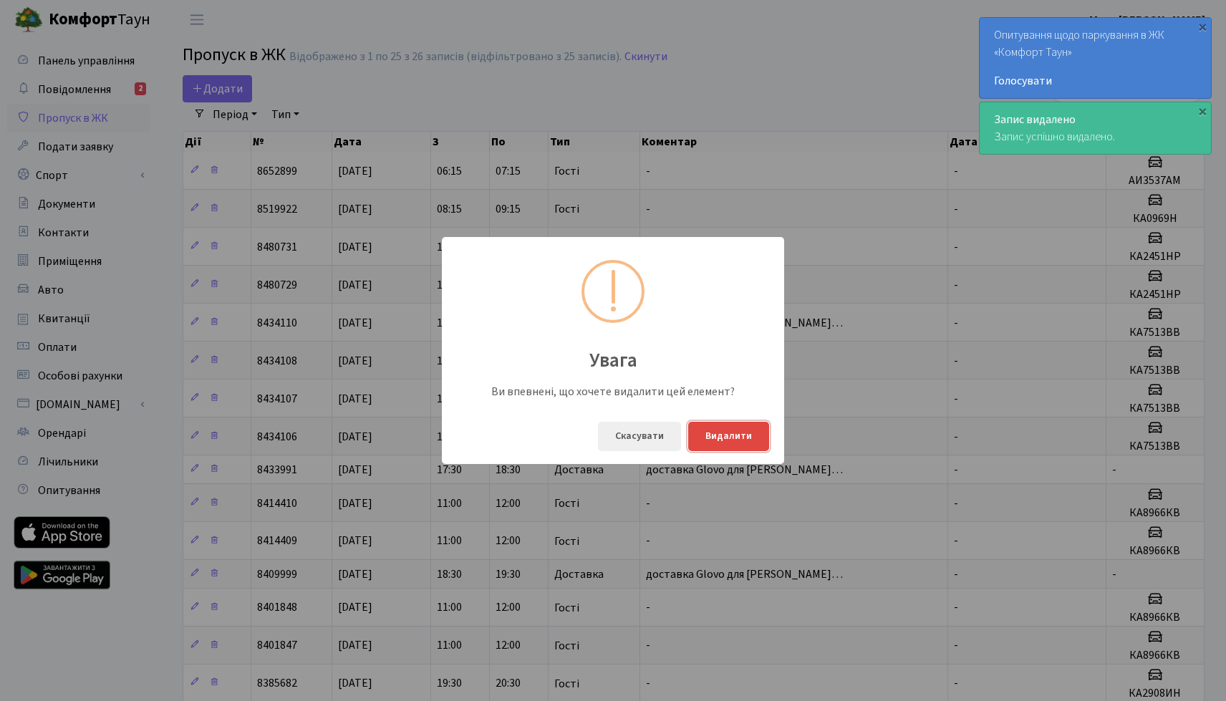
click at [706, 446] on button "Видалити" at bounding box center [728, 436] width 81 height 29
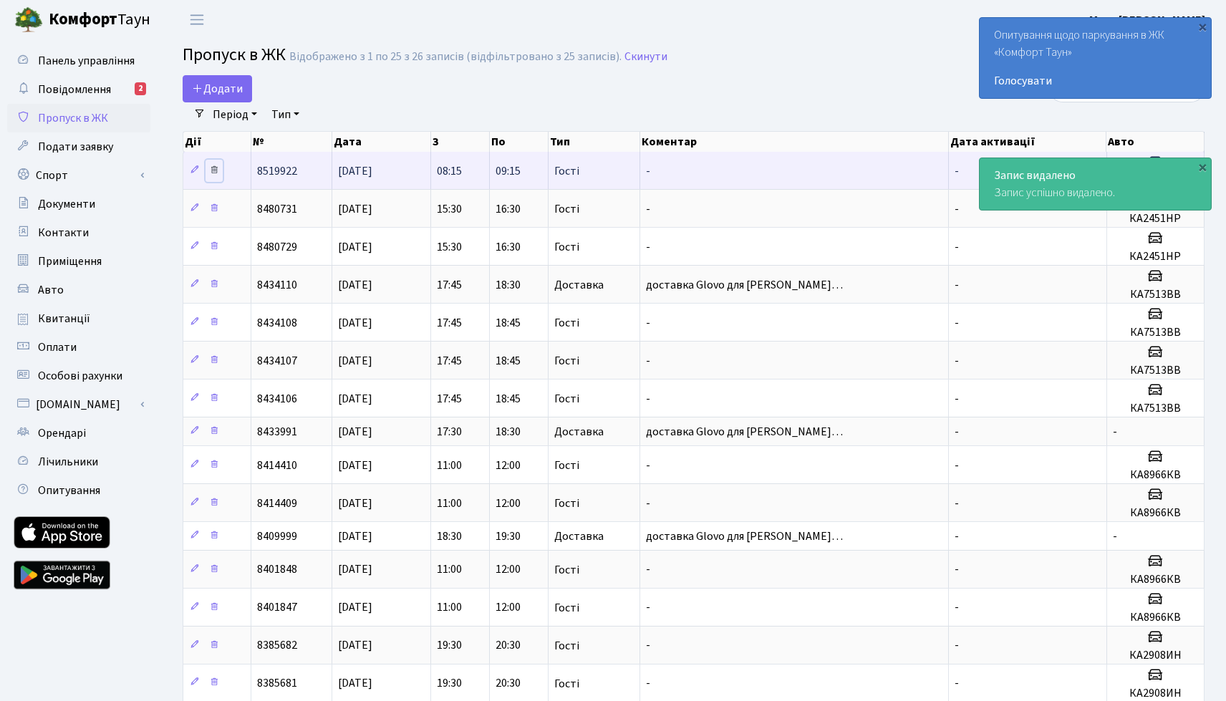
click at [216, 170] on icon at bounding box center [214, 170] width 10 height 10
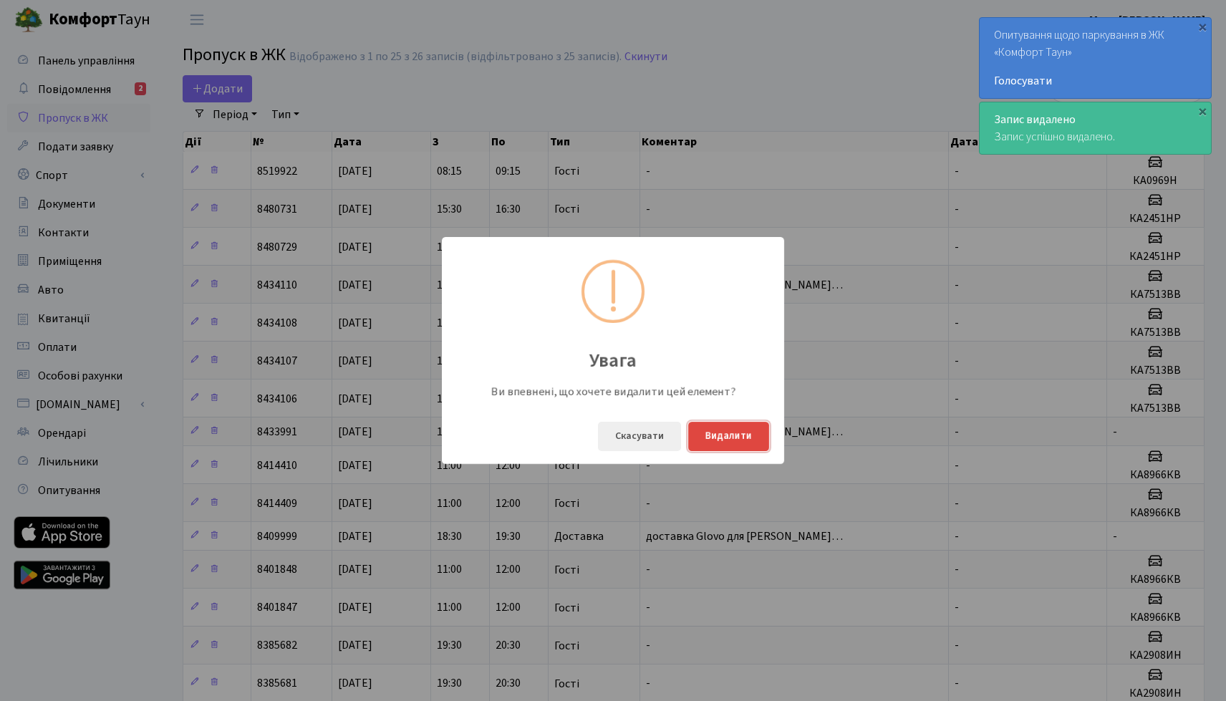
click at [734, 451] on button "Видалити" at bounding box center [728, 436] width 81 height 29
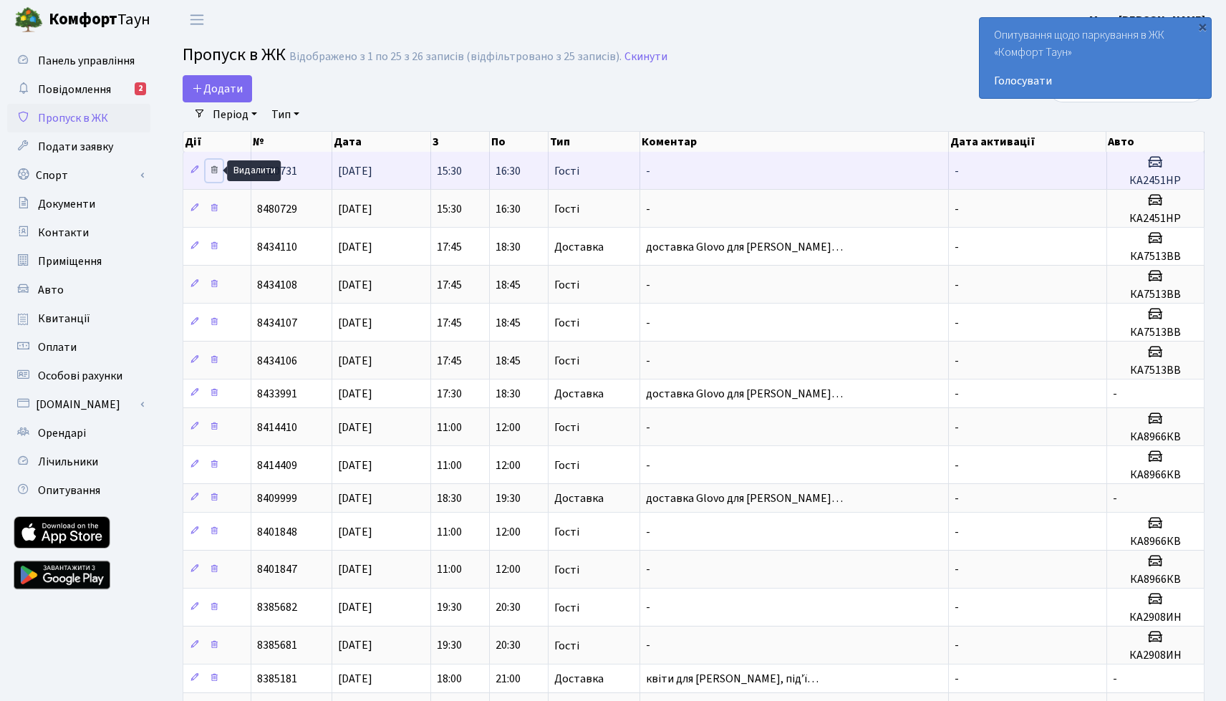
click at [214, 171] on icon at bounding box center [214, 170] width 10 height 10
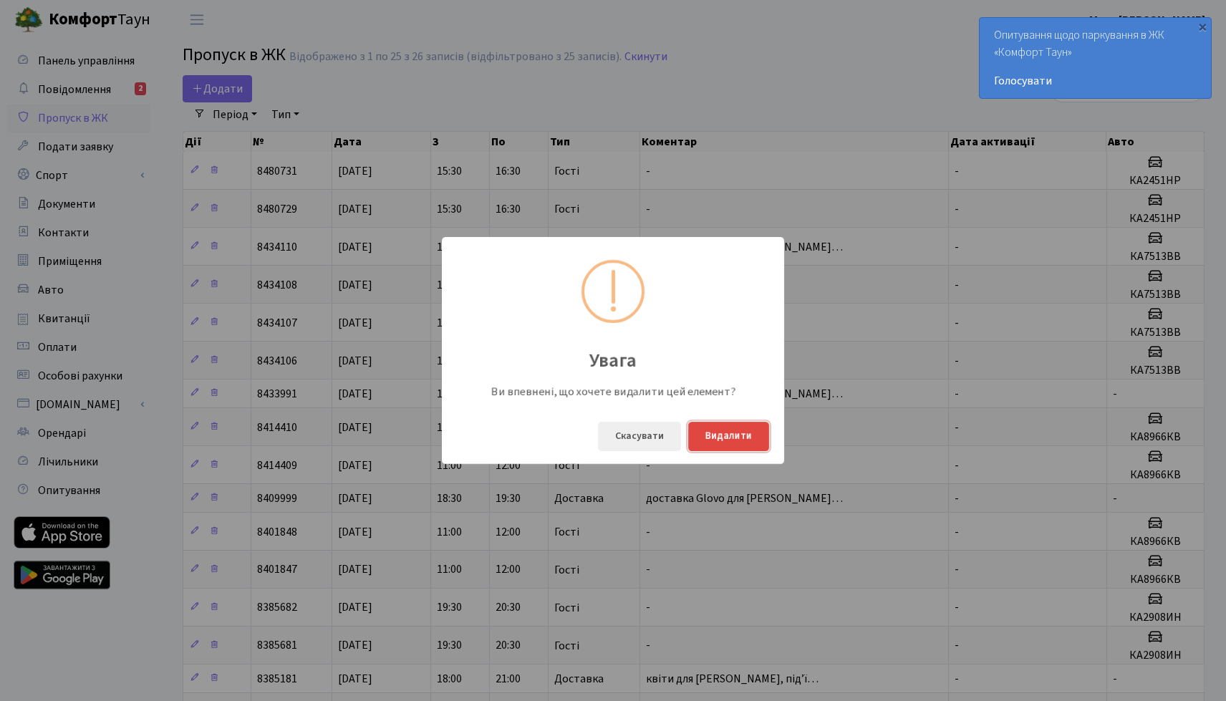
click at [738, 439] on button "Видалити" at bounding box center [728, 436] width 81 height 29
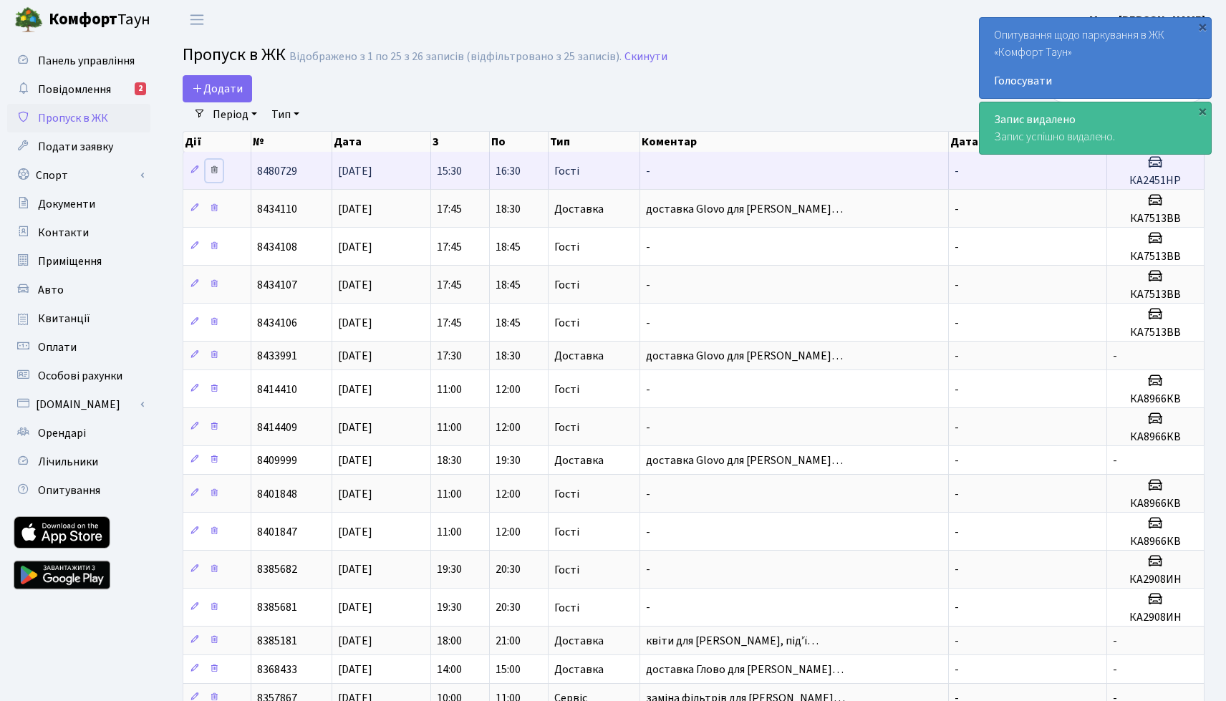
click at [215, 170] on icon at bounding box center [214, 170] width 10 height 10
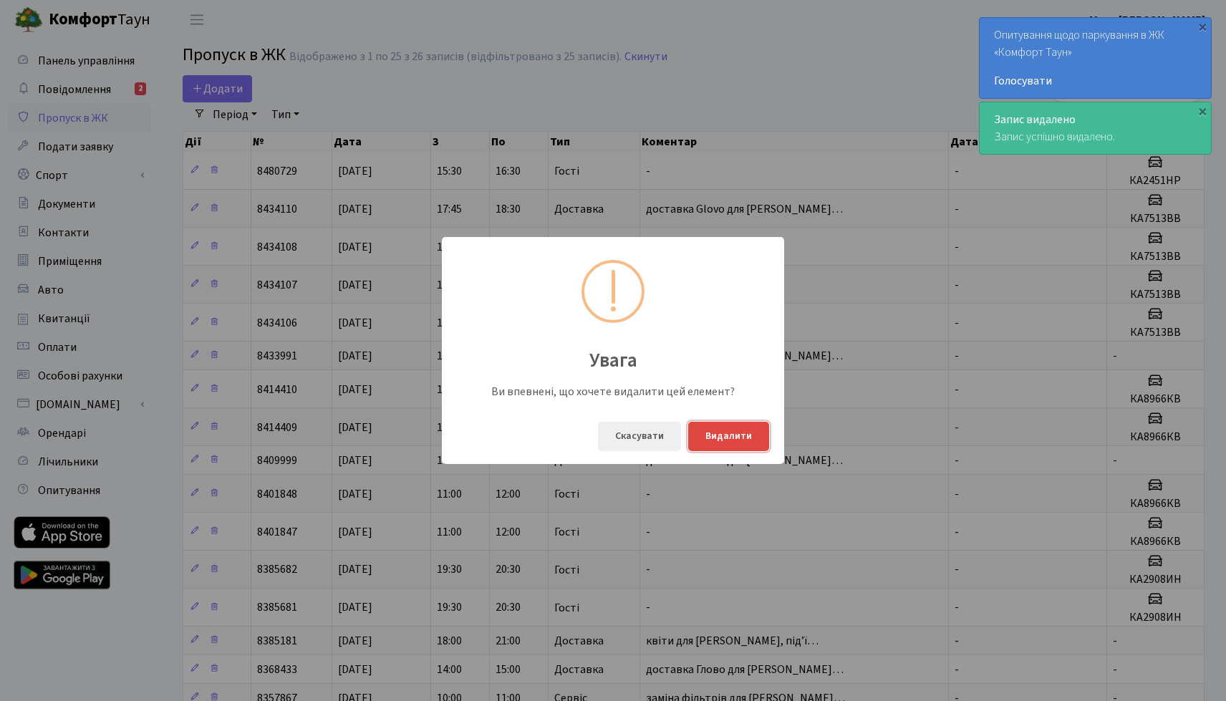
click at [715, 446] on button "Видалити" at bounding box center [728, 436] width 81 height 29
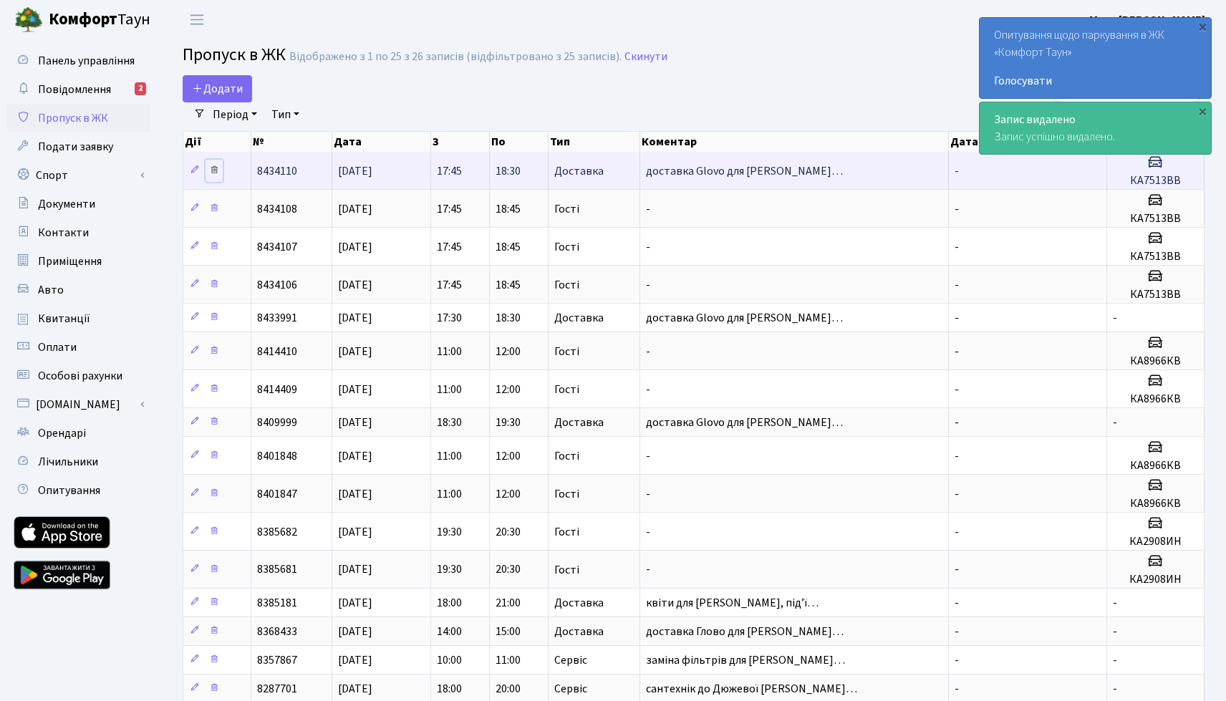
click at [216, 173] on icon at bounding box center [214, 170] width 10 height 10
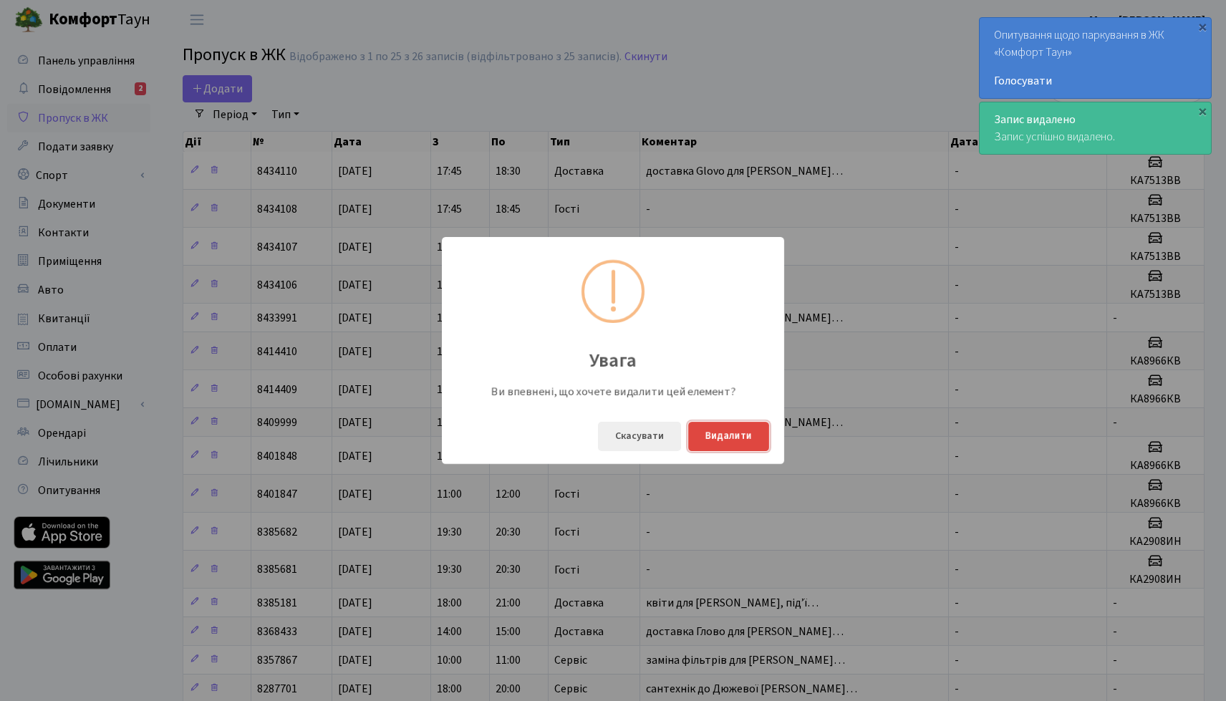
click at [738, 427] on button "Видалити" at bounding box center [728, 436] width 81 height 29
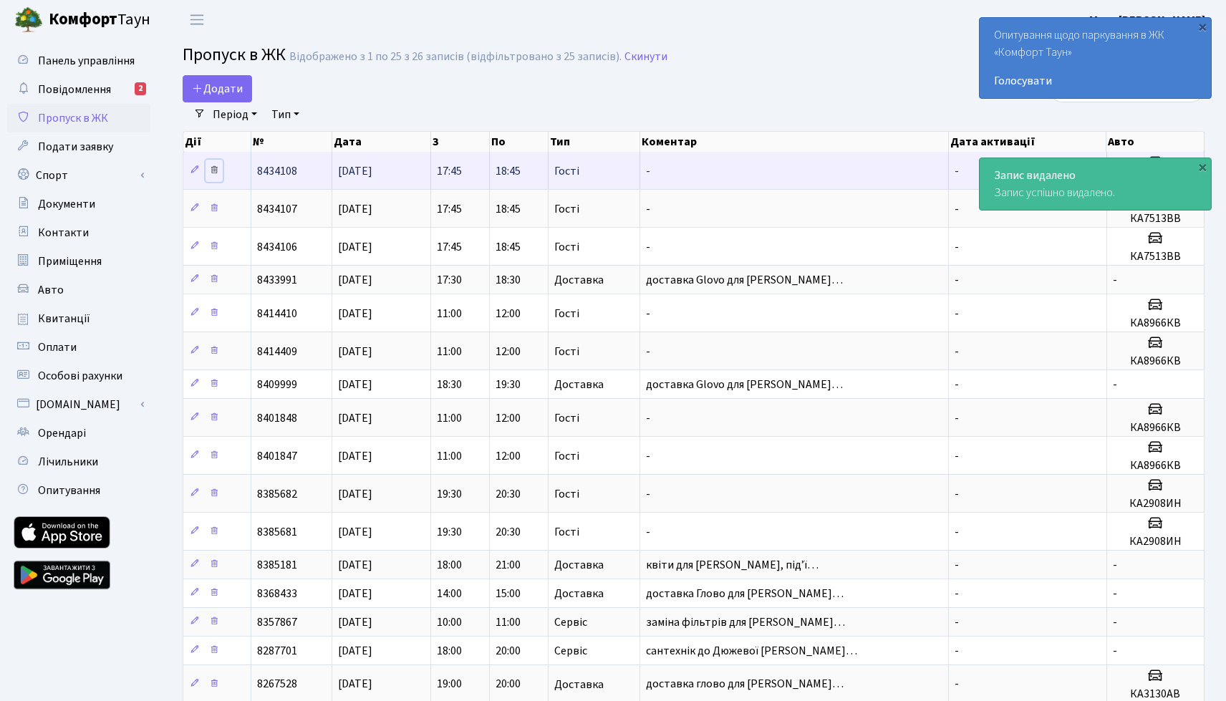
click at [213, 173] on icon at bounding box center [214, 170] width 10 height 10
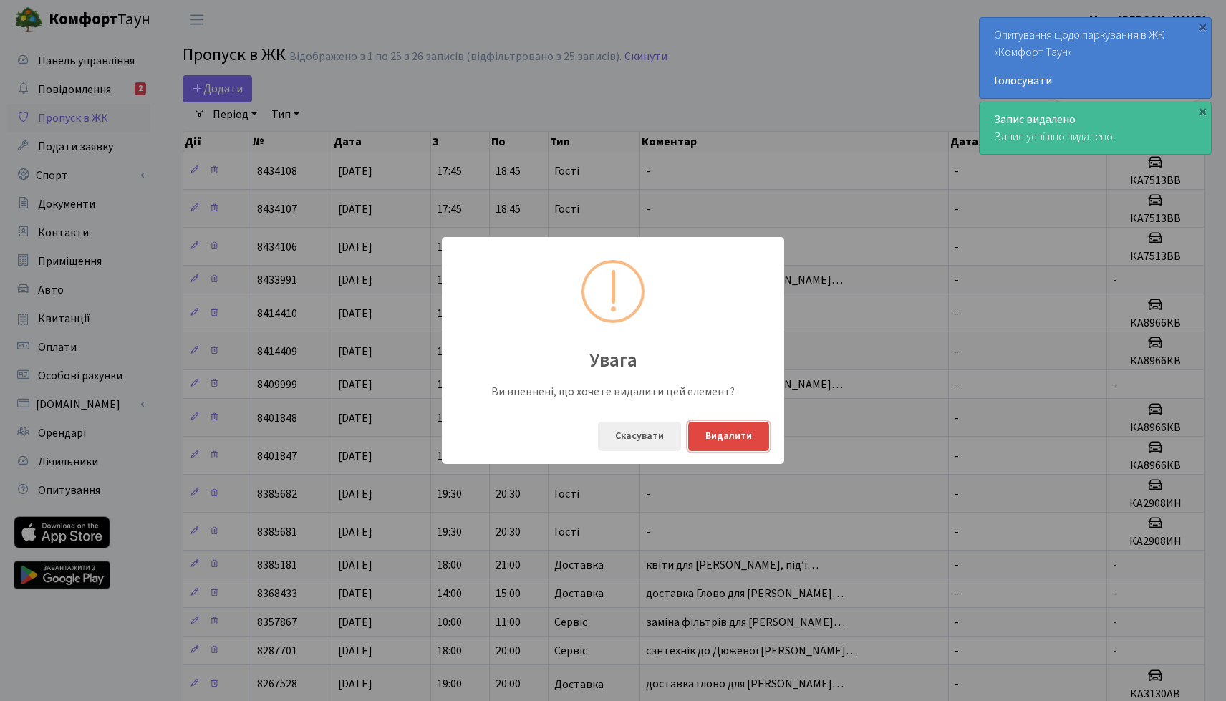
click at [725, 433] on button "Видалити" at bounding box center [728, 436] width 81 height 29
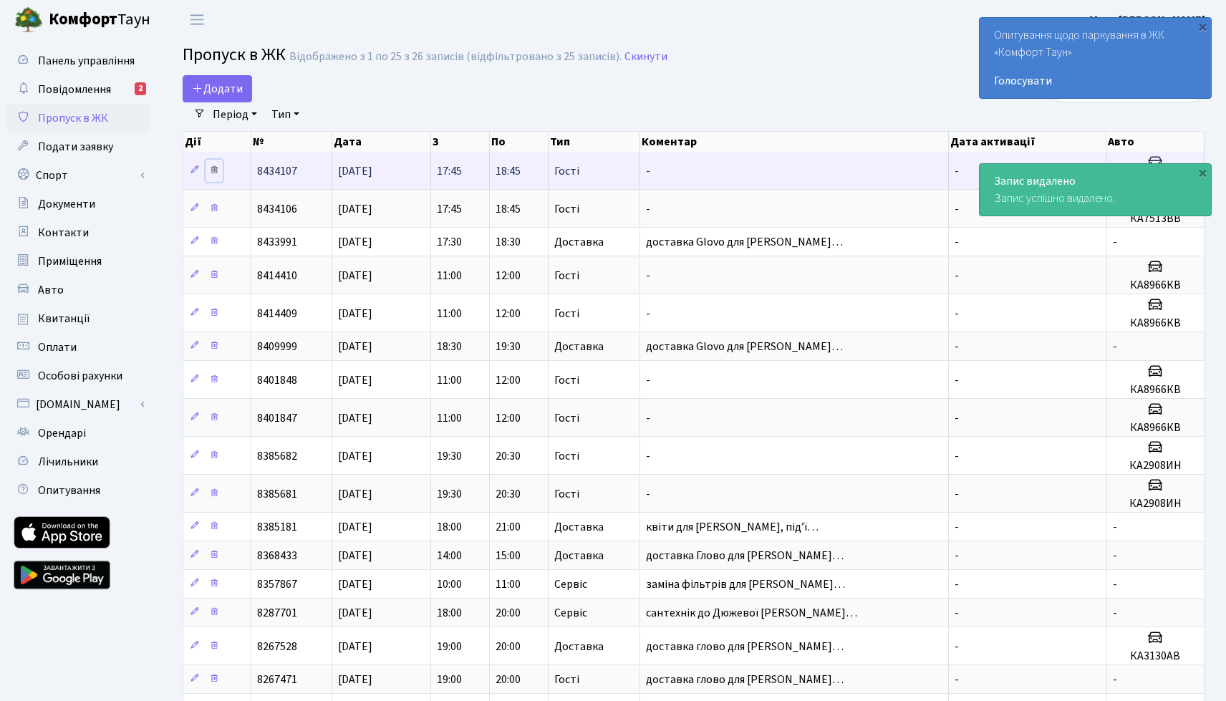
click at [212, 172] on icon at bounding box center [214, 170] width 10 height 10
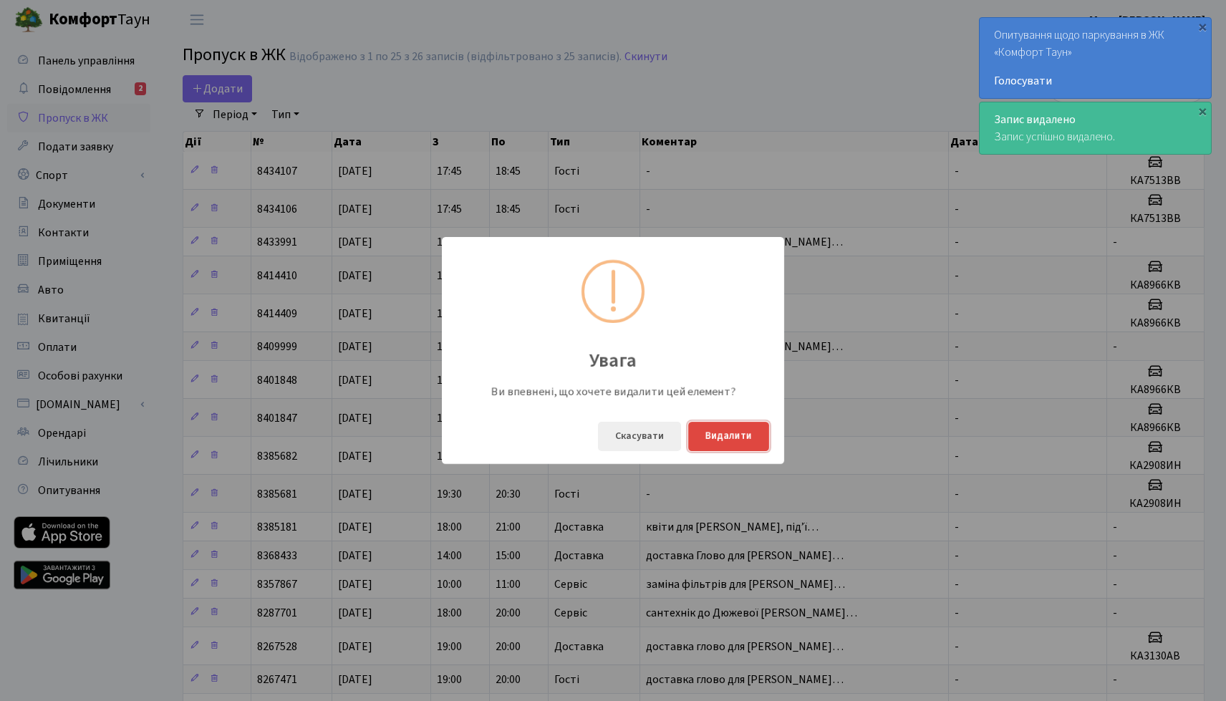
click at [723, 441] on button "Видалити" at bounding box center [728, 436] width 81 height 29
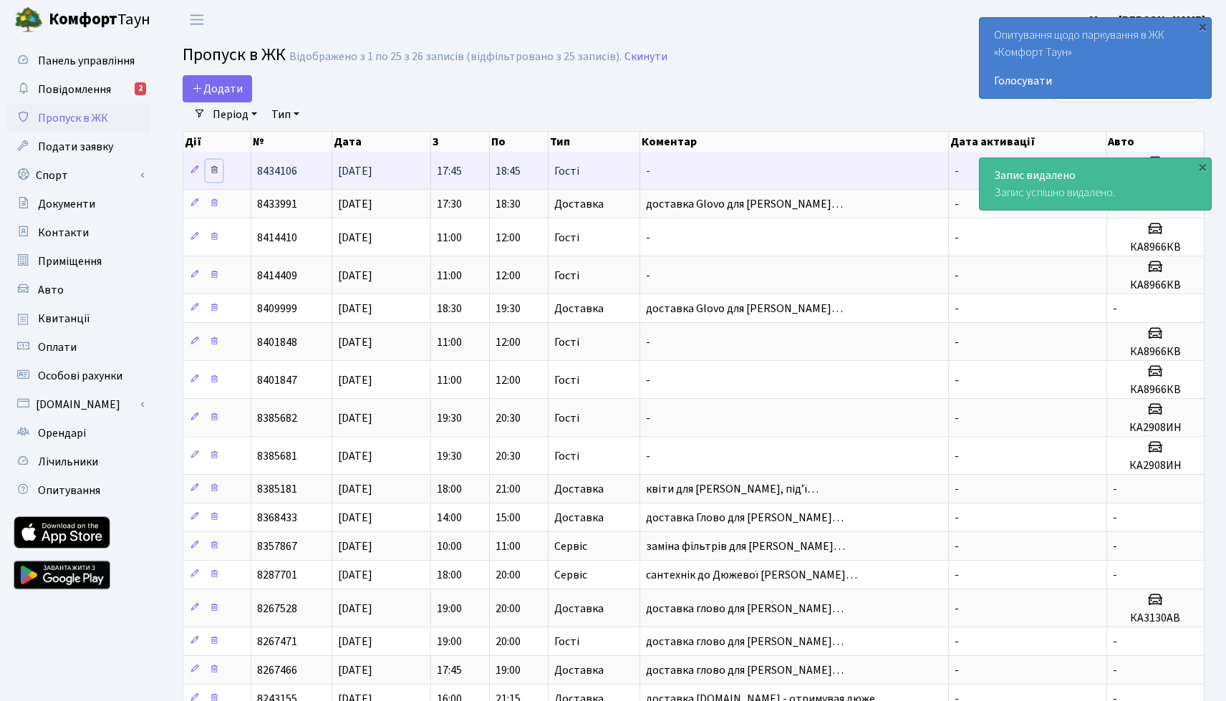
click at [216, 173] on icon at bounding box center [214, 170] width 10 height 10
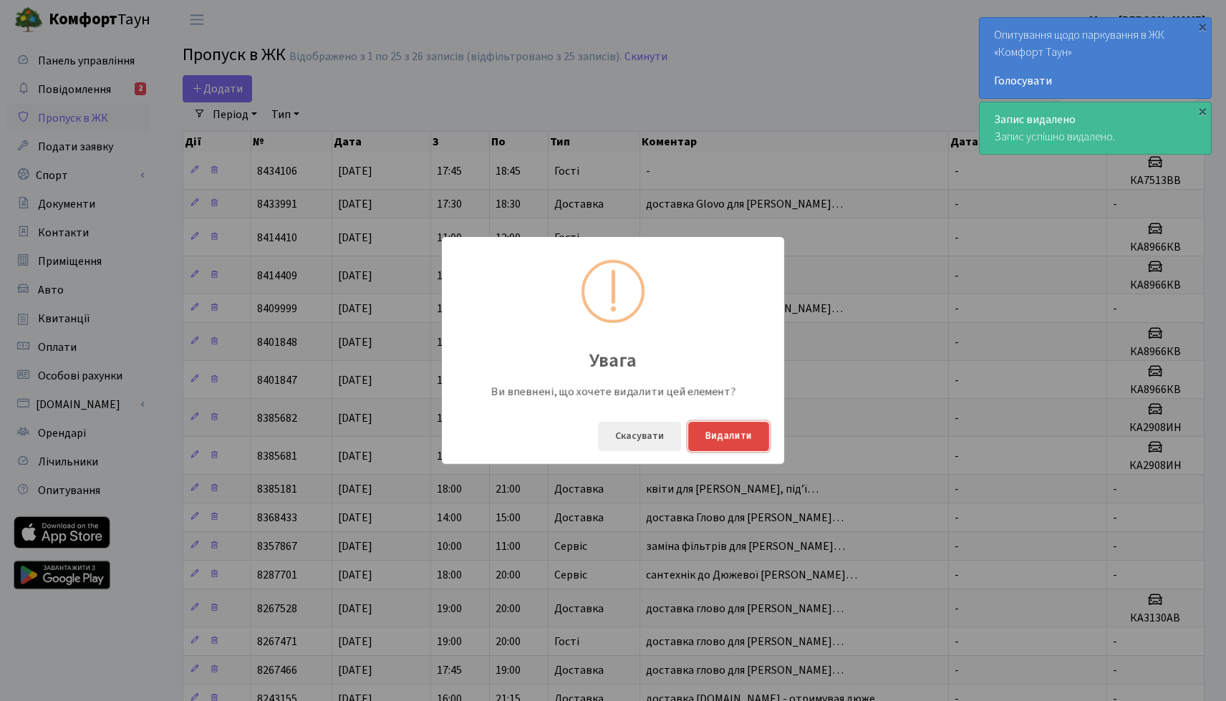
click at [728, 438] on button "Видалити" at bounding box center [728, 436] width 81 height 29
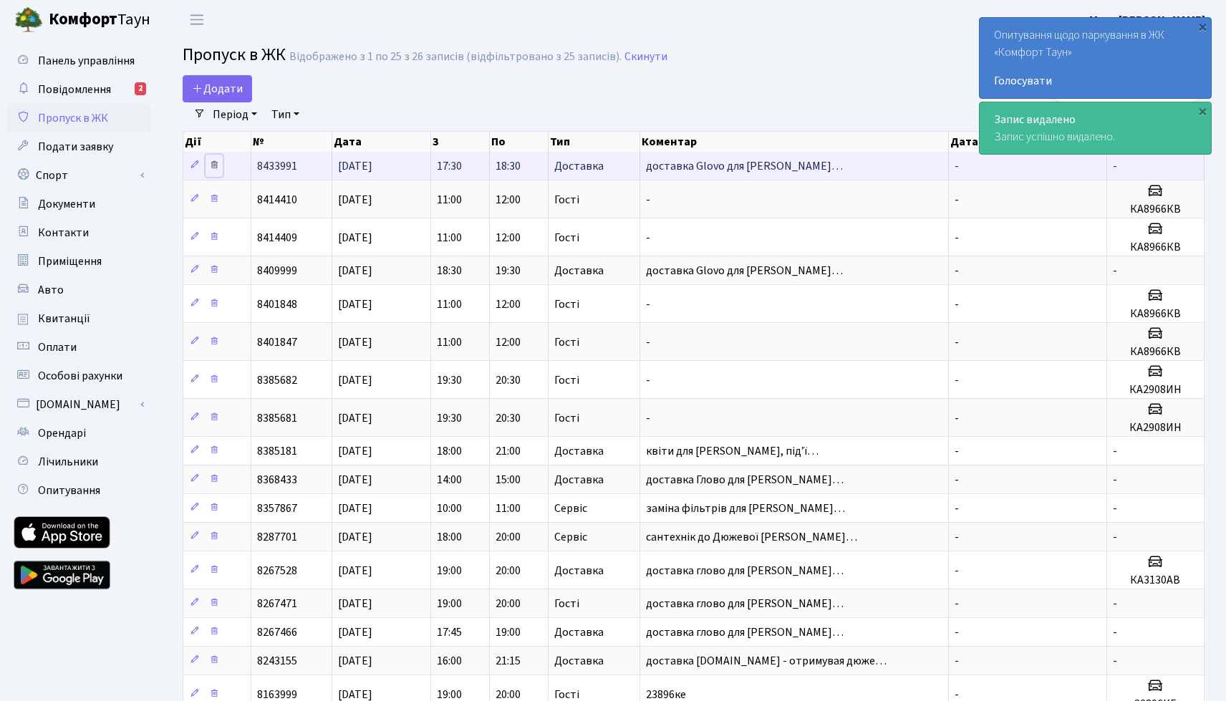
click at [217, 167] on icon at bounding box center [214, 165] width 10 height 10
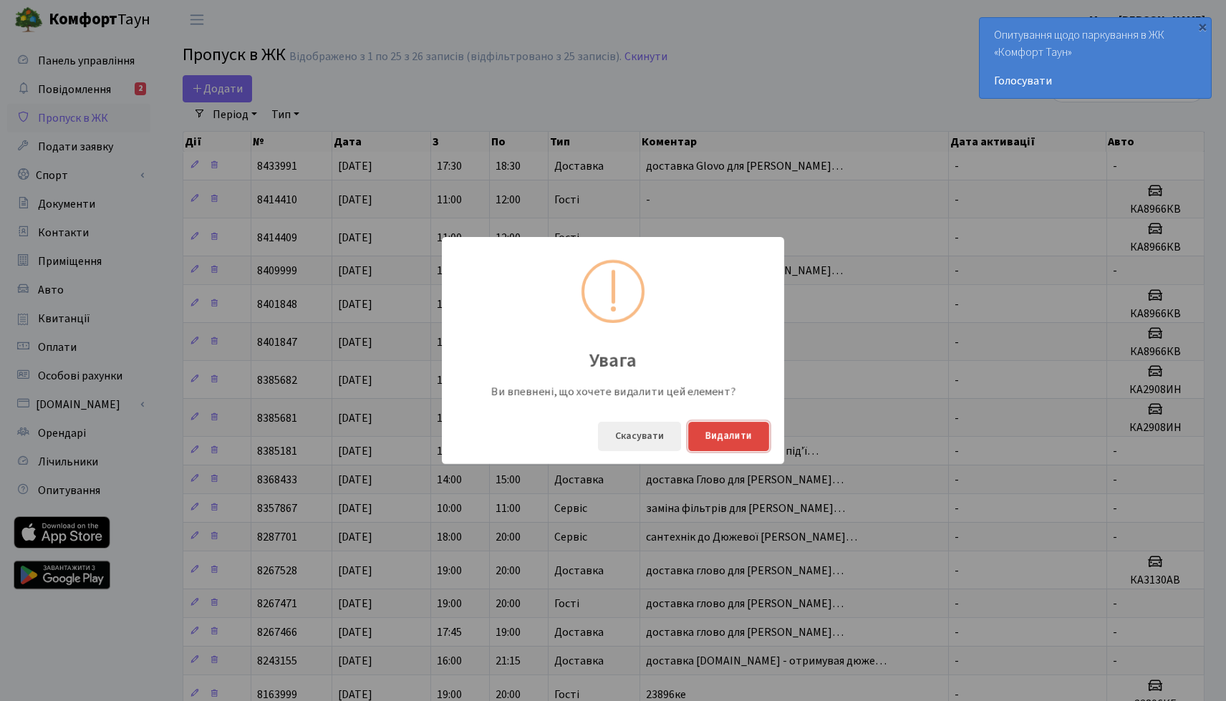
click at [739, 441] on button "Видалити" at bounding box center [728, 436] width 81 height 29
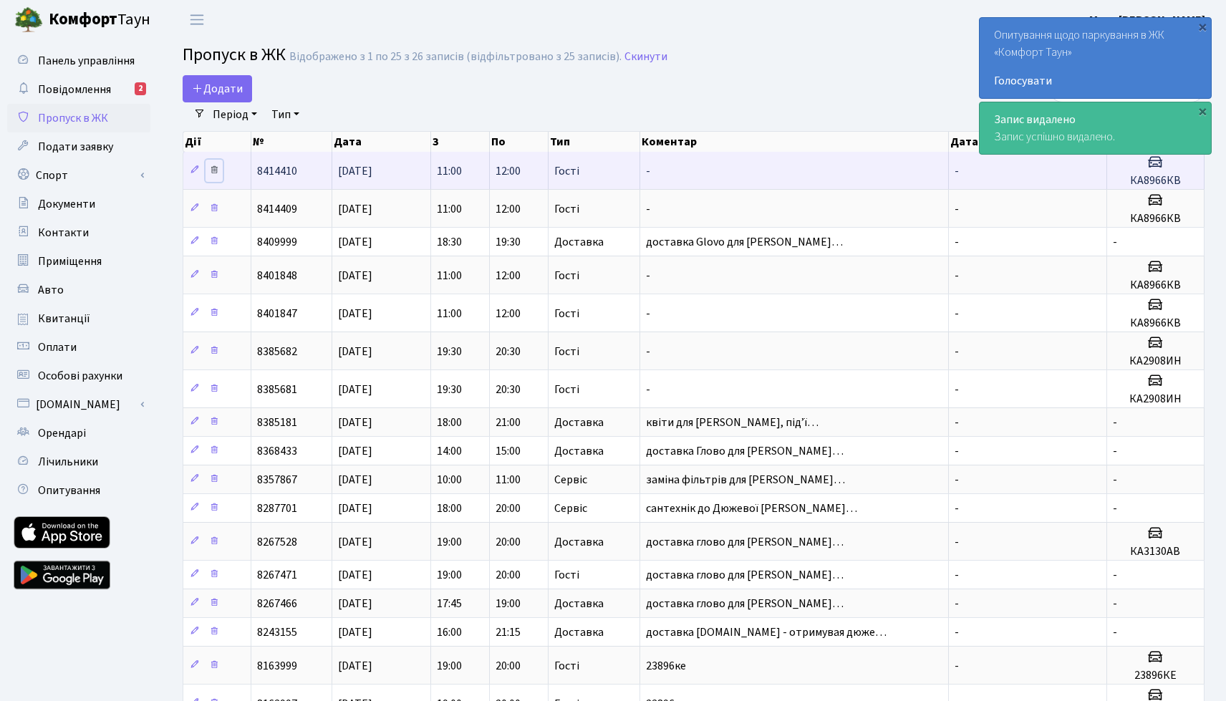
click at [217, 170] on icon at bounding box center [214, 170] width 10 height 10
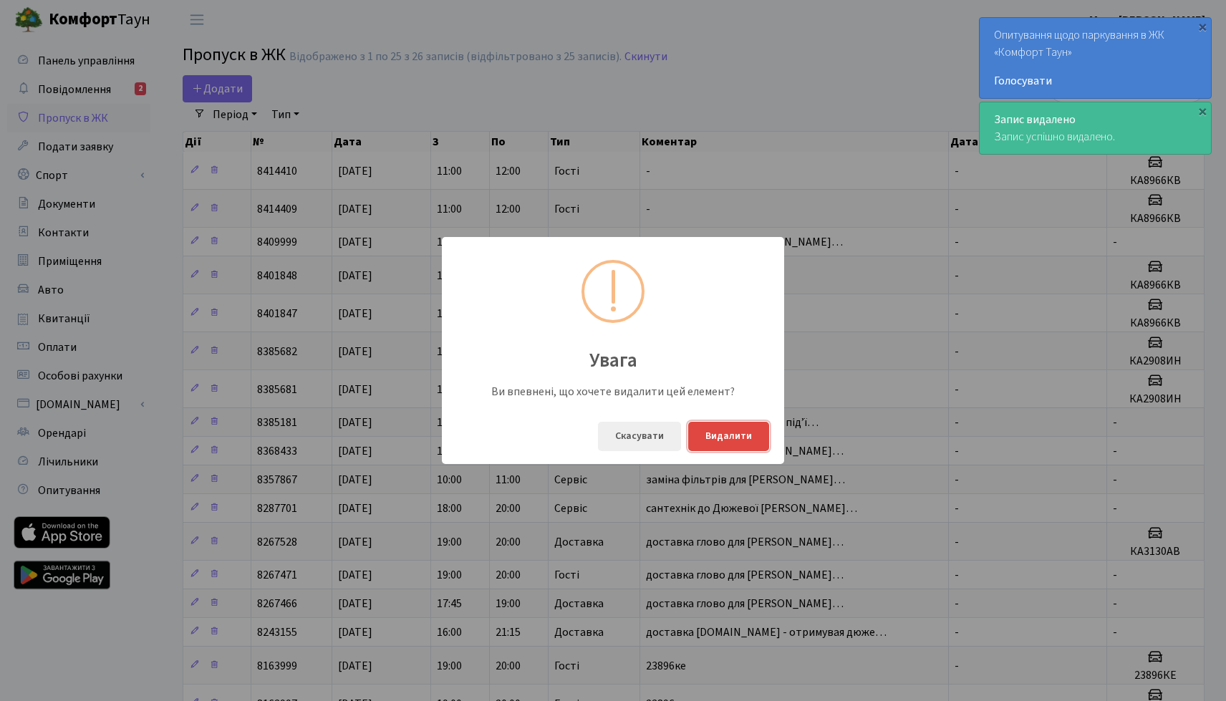
click at [738, 440] on button "Видалити" at bounding box center [728, 436] width 81 height 29
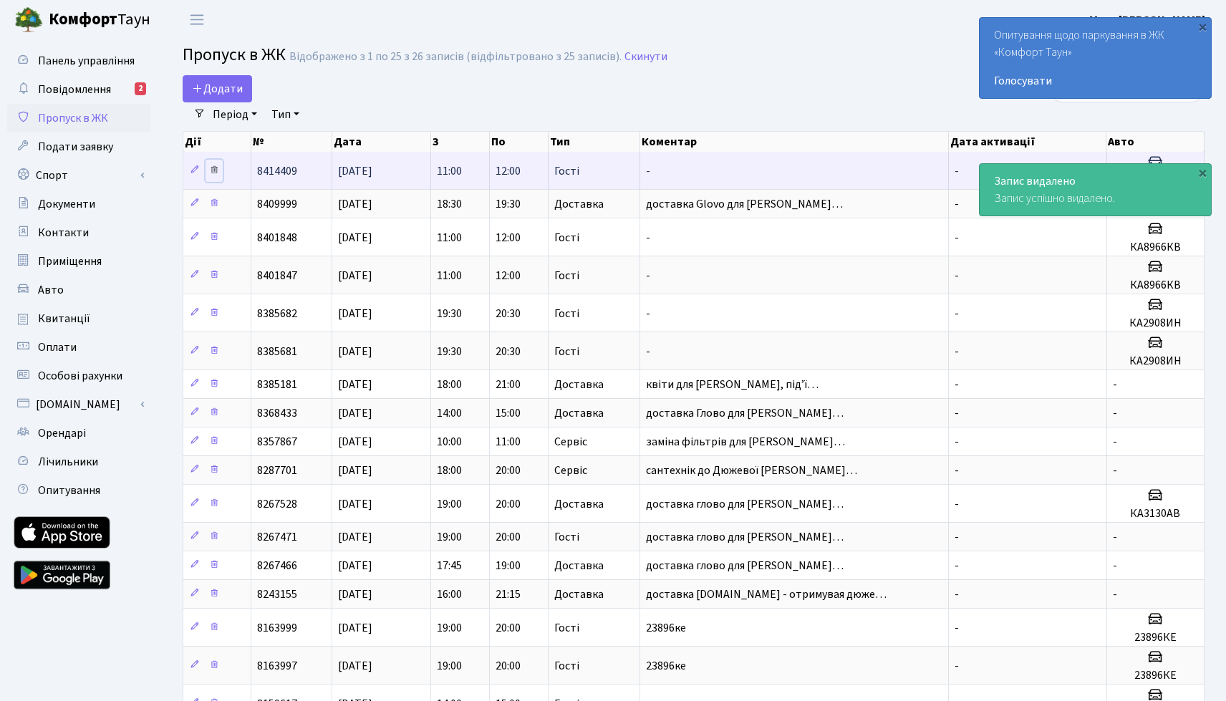
click at [216, 171] on icon at bounding box center [214, 170] width 10 height 10
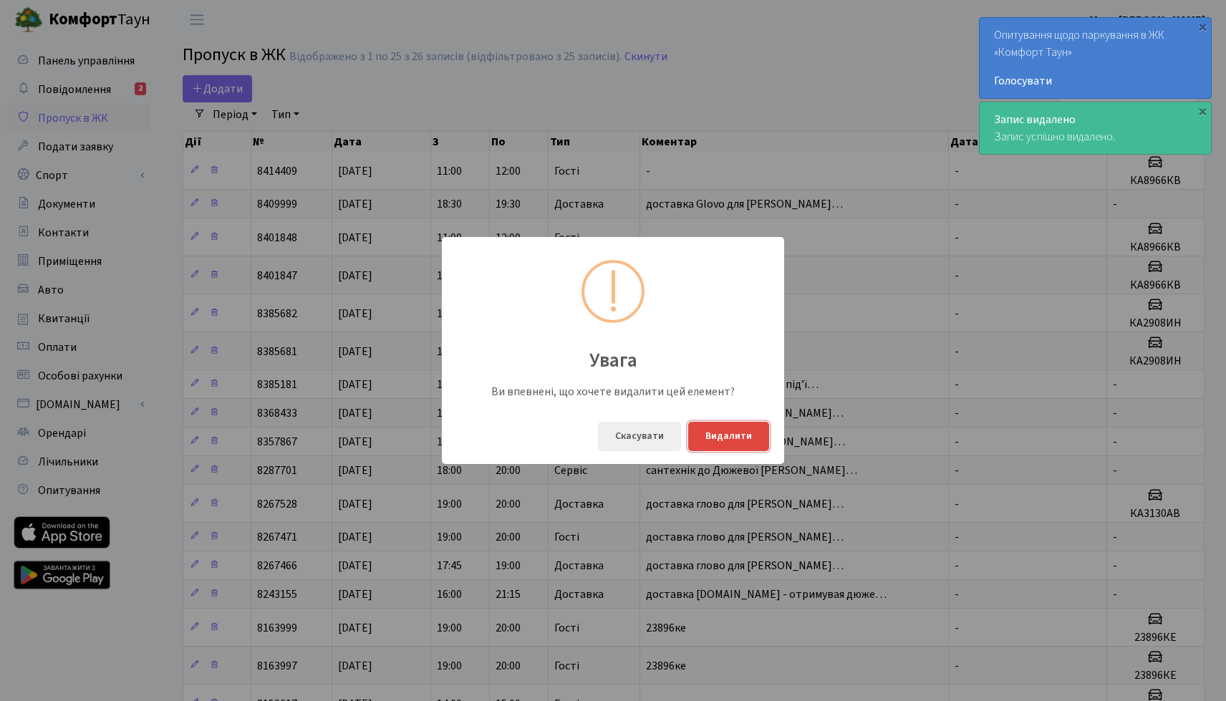
click at [710, 433] on button "Видалити" at bounding box center [728, 436] width 81 height 29
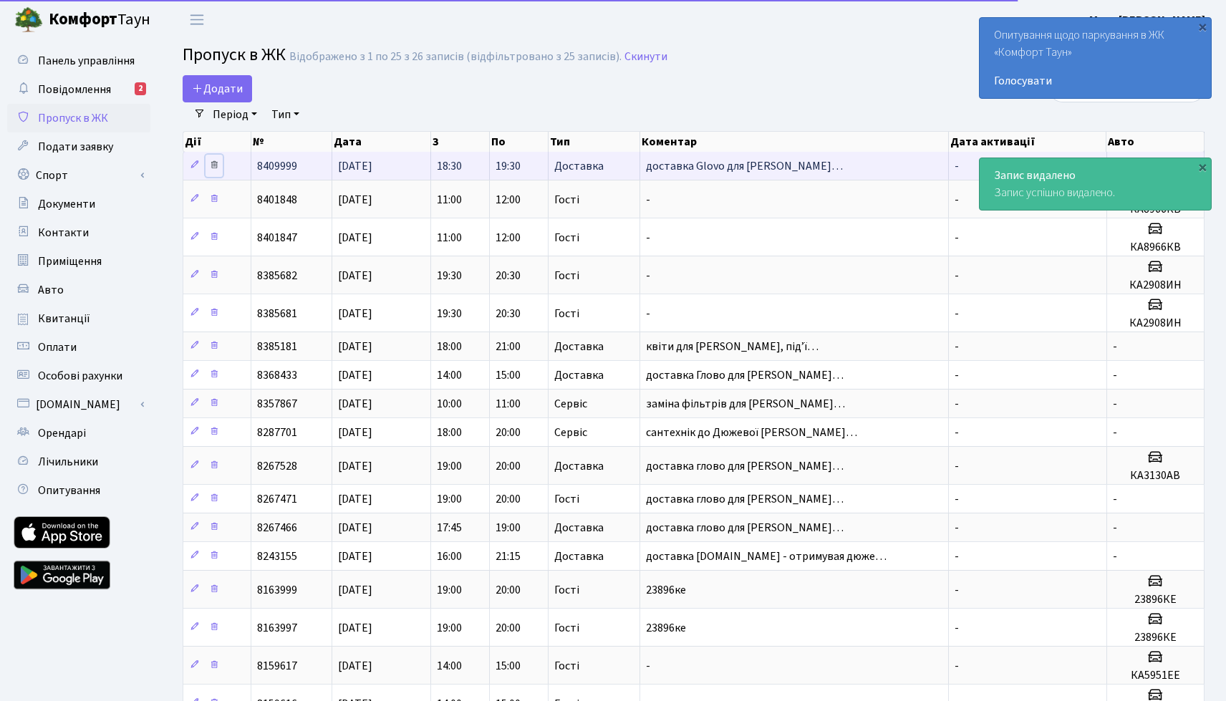
click at [213, 168] on icon at bounding box center [214, 165] width 10 height 10
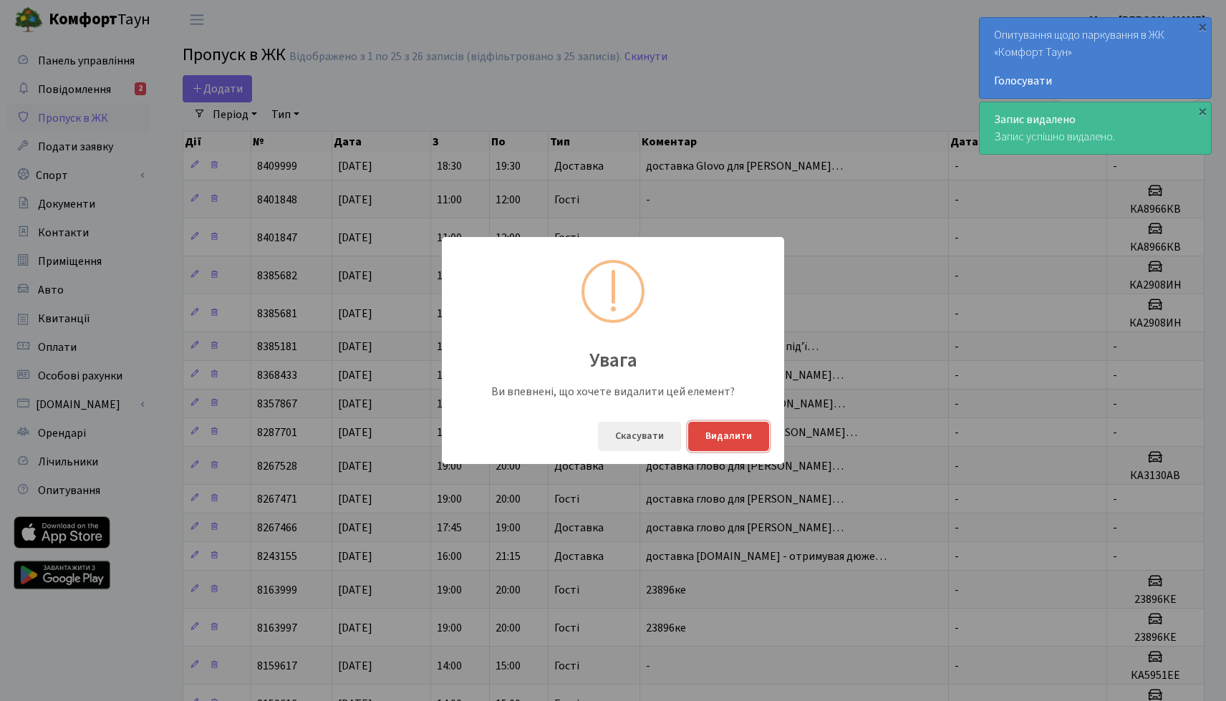
click at [709, 442] on button "Видалити" at bounding box center [728, 436] width 81 height 29
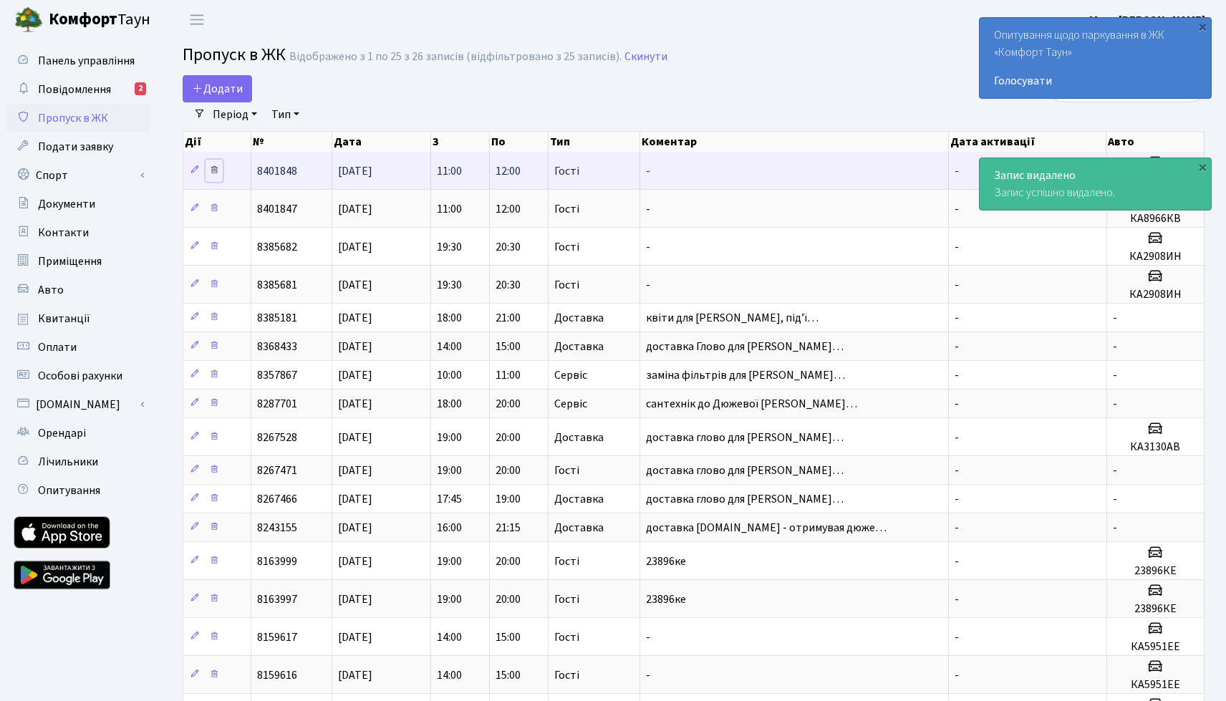
click at [213, 172] on icon at bounding box center [214, 170] width 10 height 10
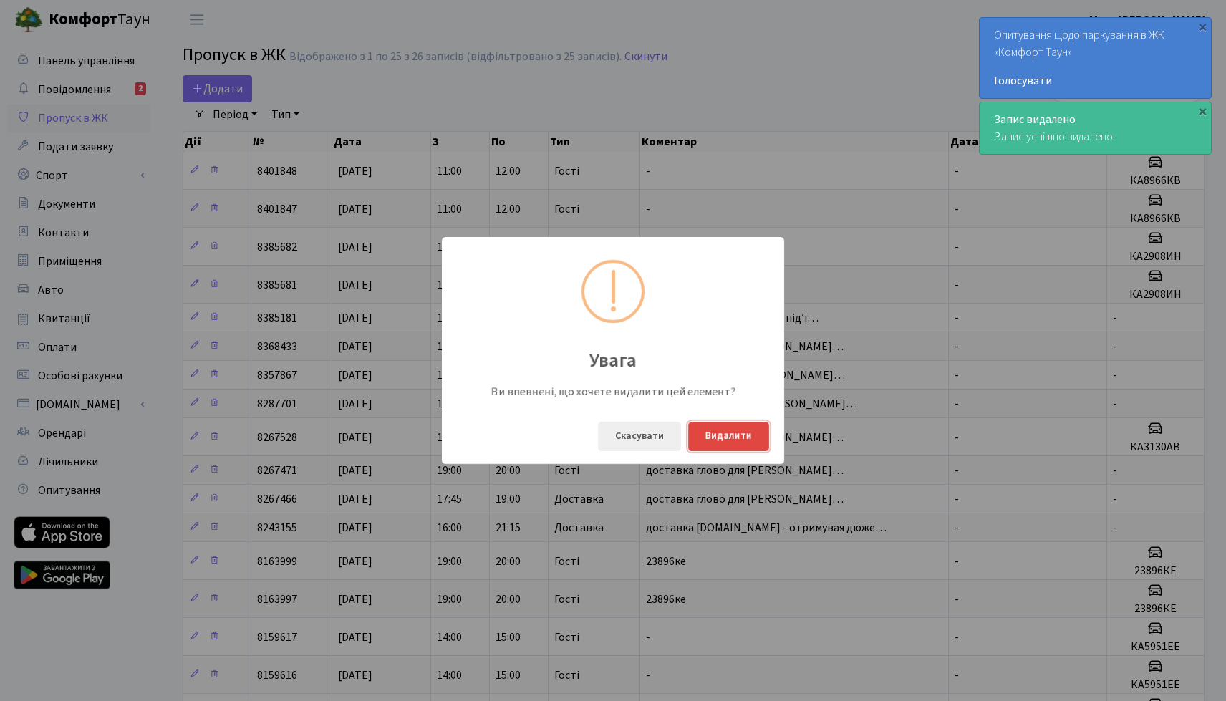
click at [753, 437] on button "Видалити" at bounding box center [728, 436] width 81 height 29
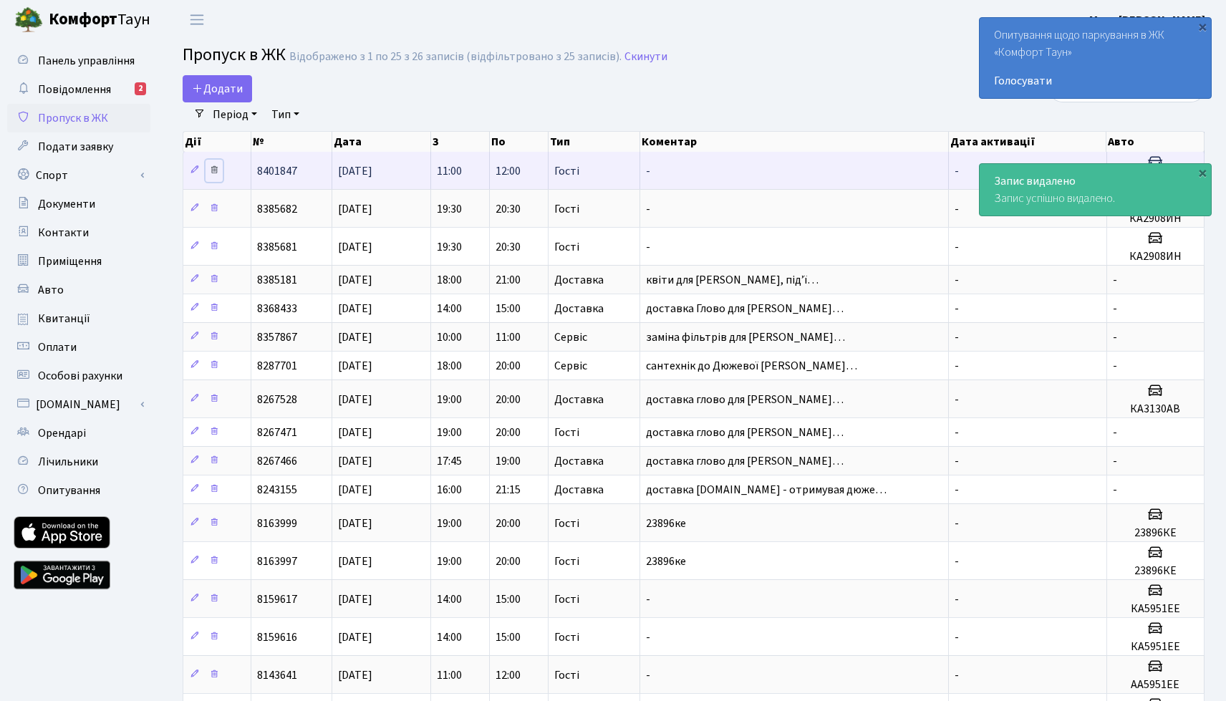
click at [216, 172] on icon at bounding box center [214, 170] width 10 height 10
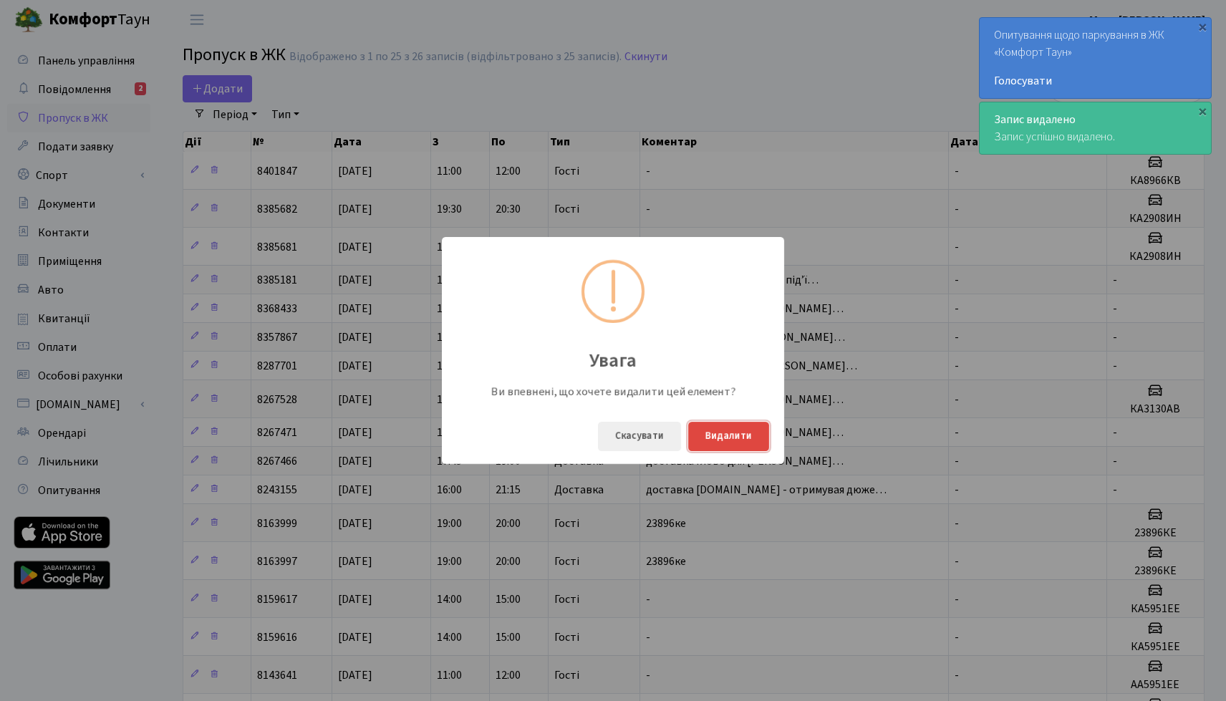
click at [711, 435] on button "Видалити" at bounding box center [728, 436] width 81 height 29
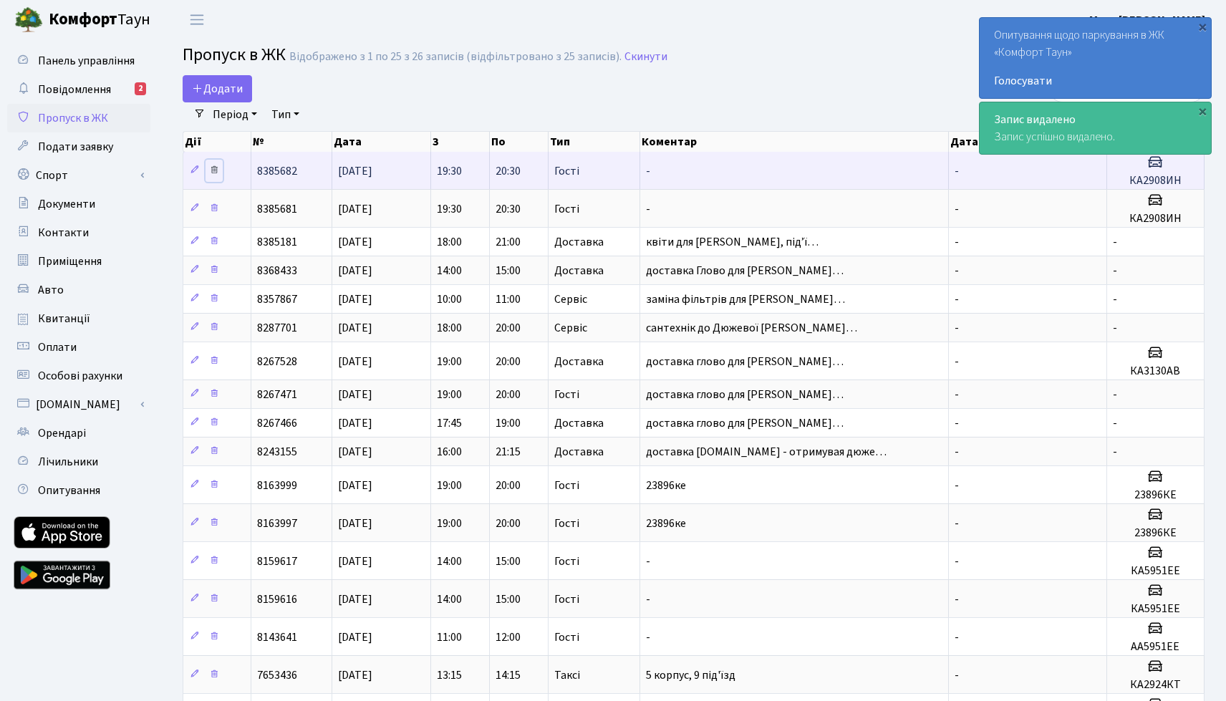
click at [214, 176] on link at bounding box center [214, 171] width 17 height 22
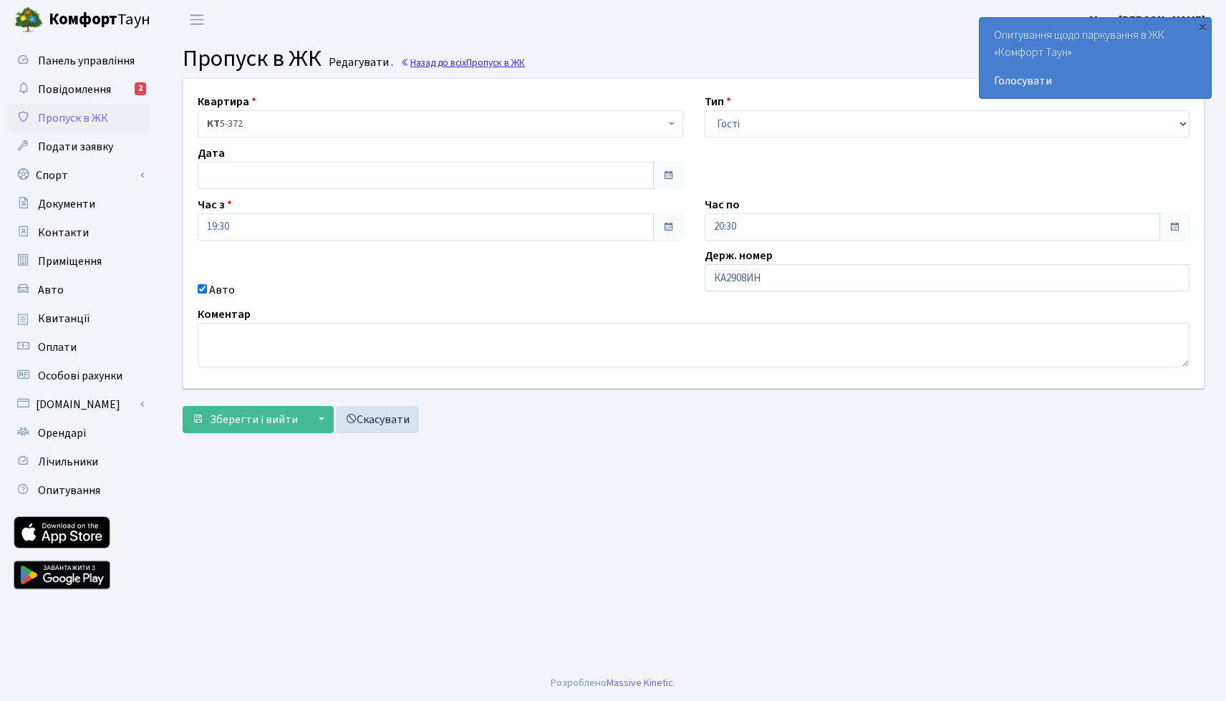
click at [433, 65] on link "Назад до всіх Пропуск в ЖК" at bounding box center [462, 63] width 125 height 14
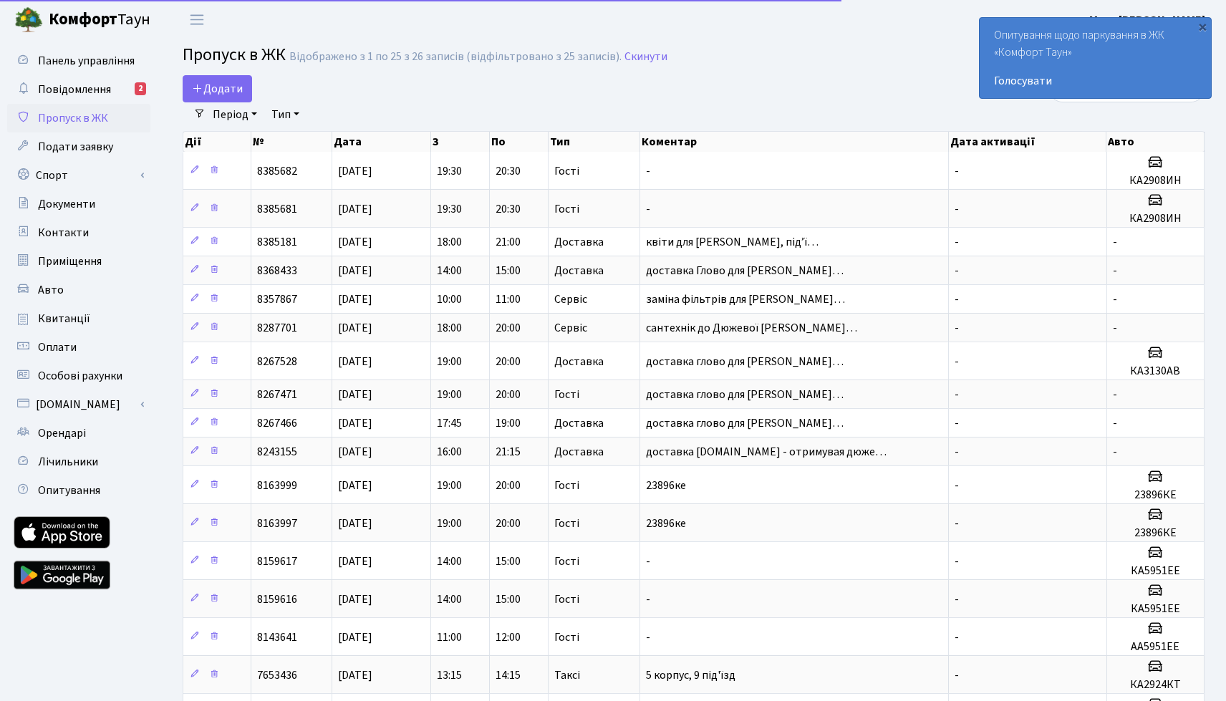
select select "25"
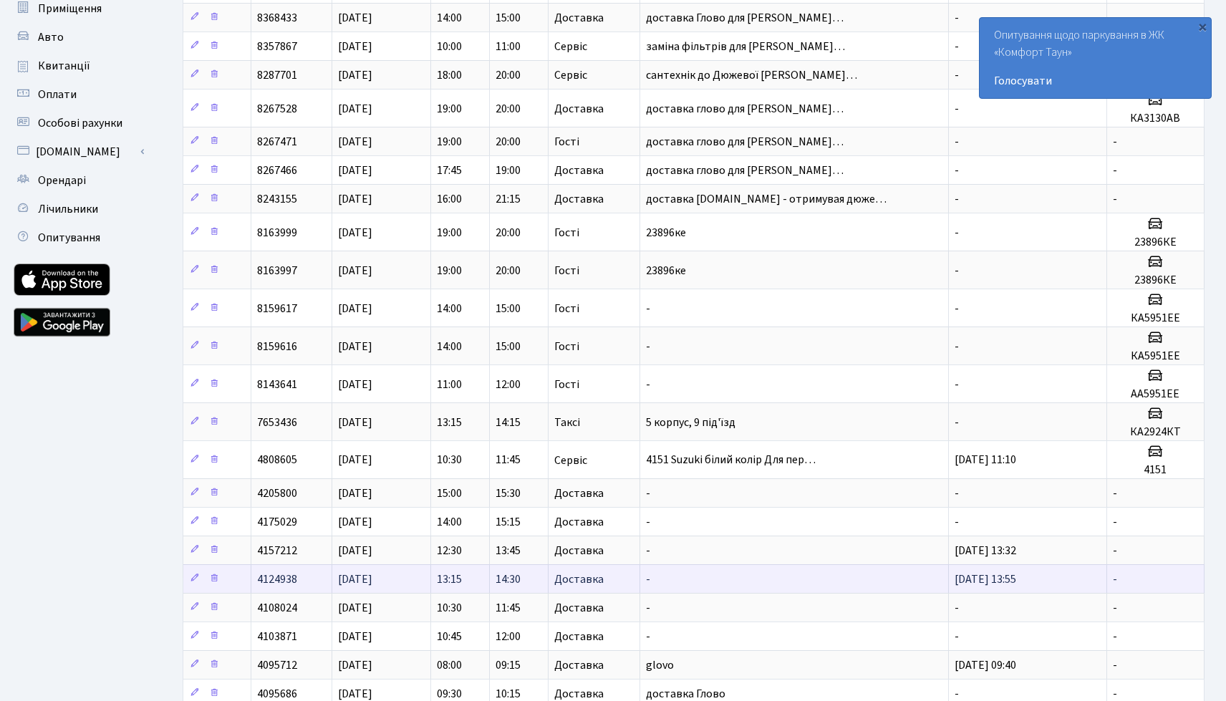
scroll to position [238, 0]
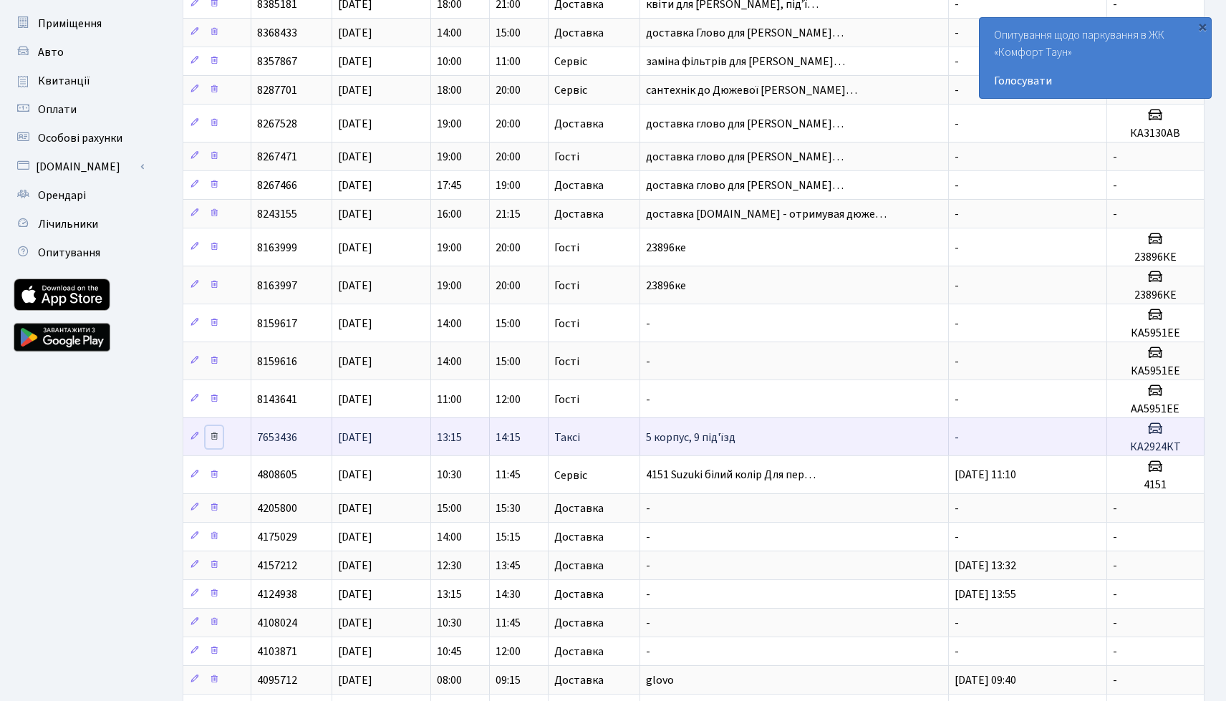
click at [216, 437] on icon at bounding box center [214, 436] width 10 height 10
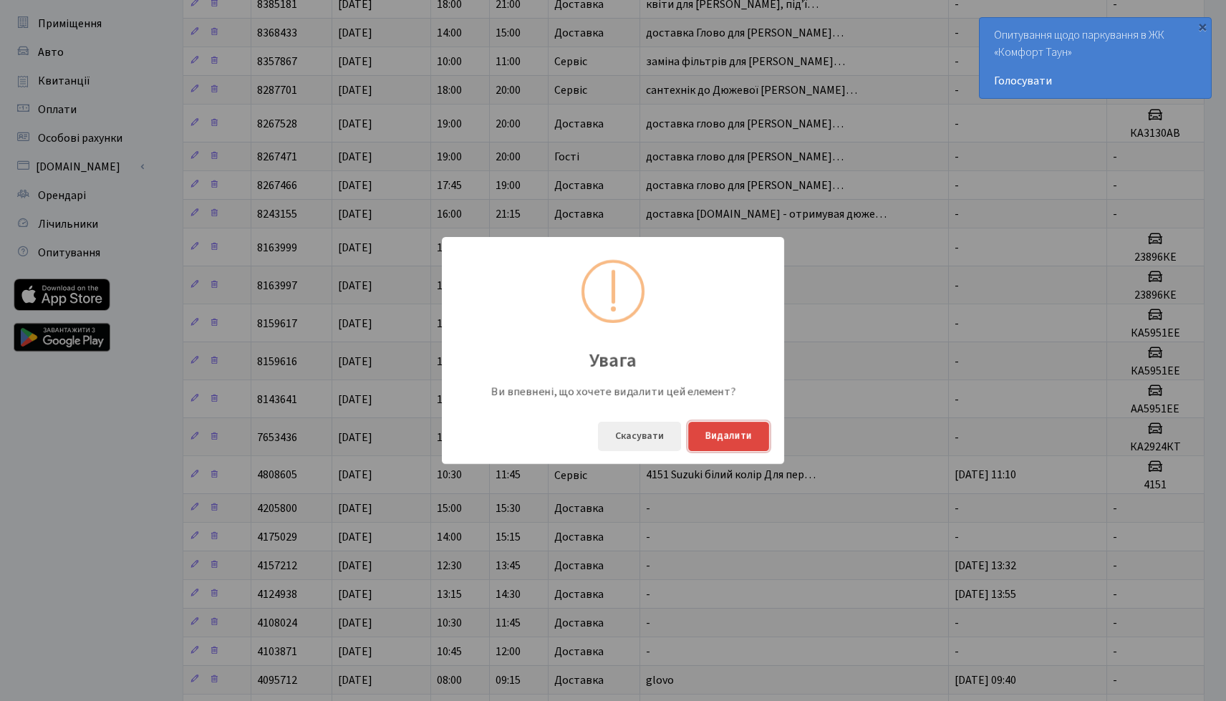
click at [741, 439] on button "Видалити" at bounding box center [728, 436] width 81 height 29
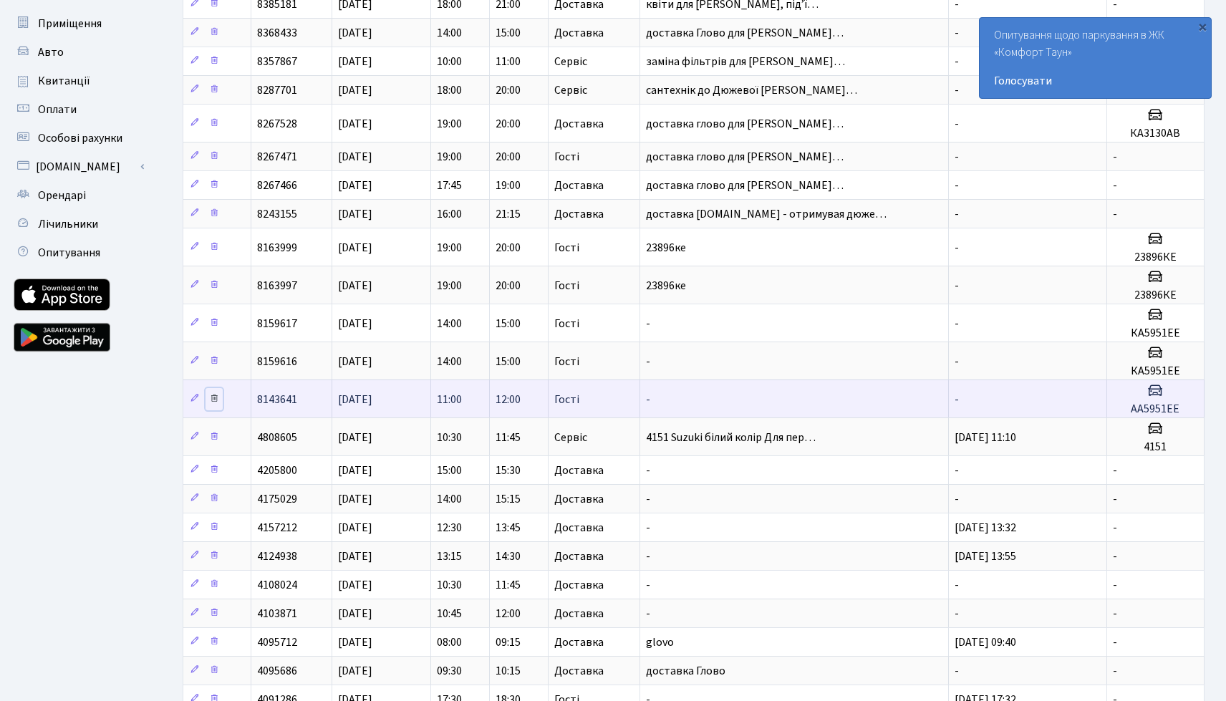
click at [214, 401] on icon at bounding box center [214, 398] width 10 height 10
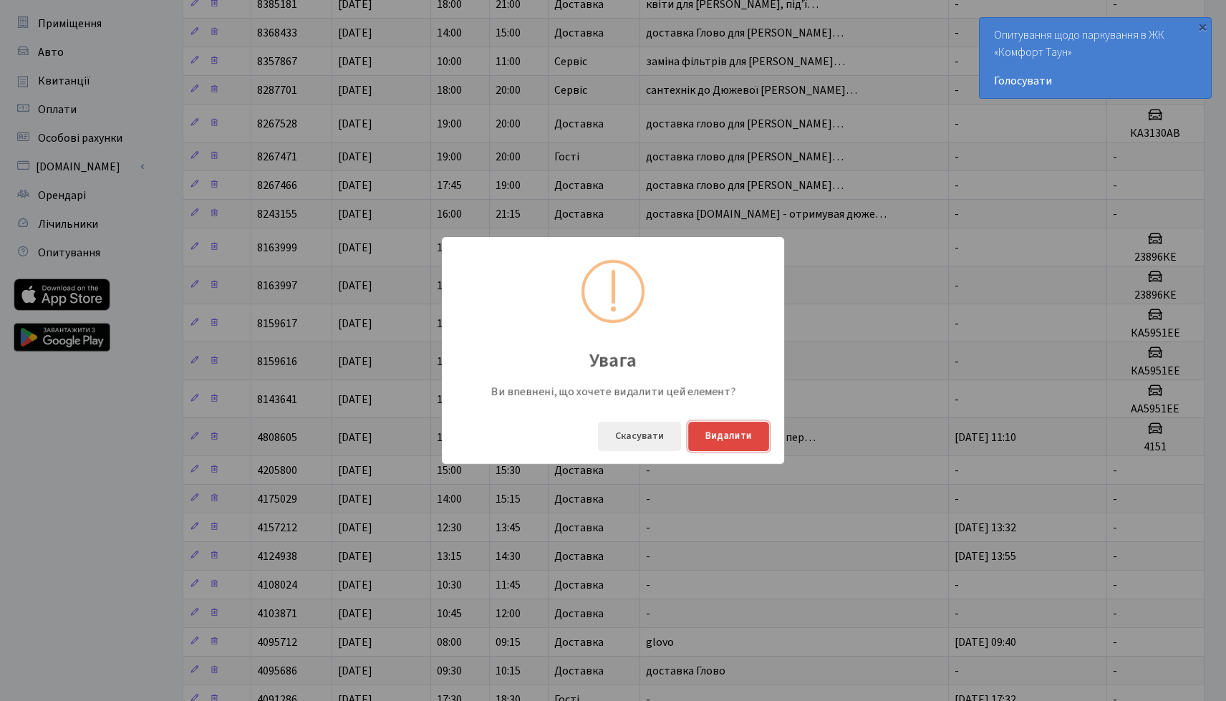
click at [718, 446] on button "Видалити" at bounding box center [728, 436] width 81 height 29
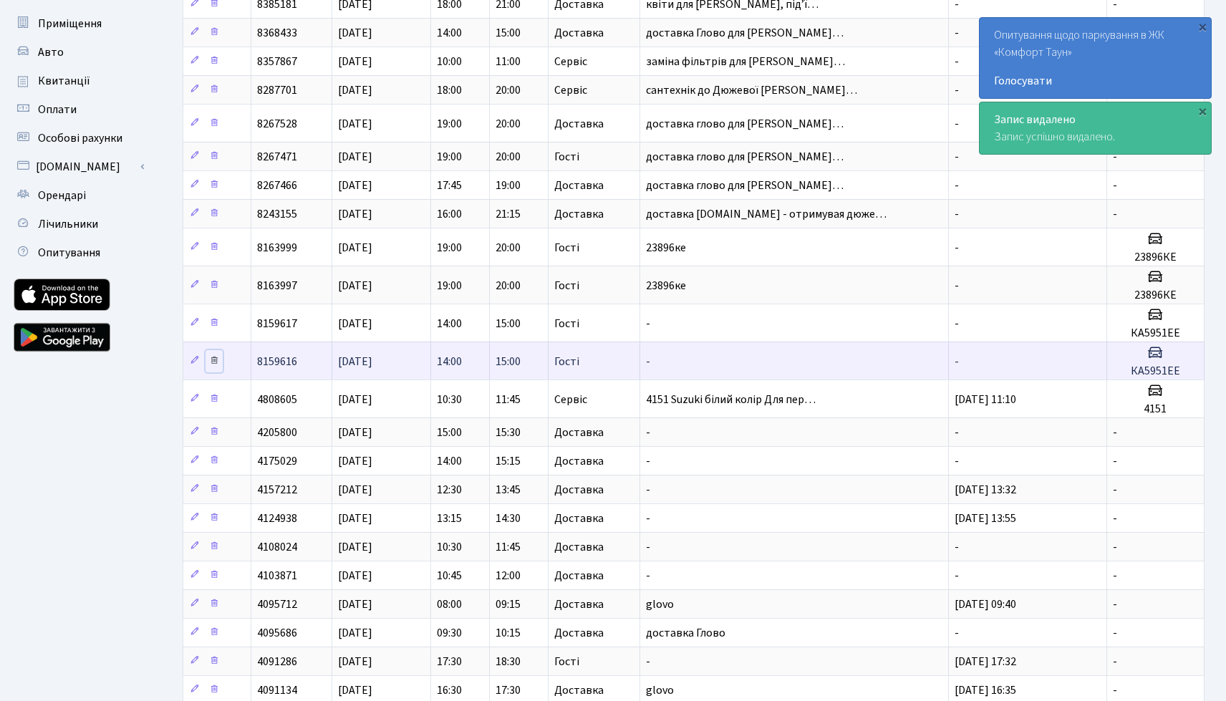
click at [217, 362] on icon at bounding box center [214, 360] width 10 height 10
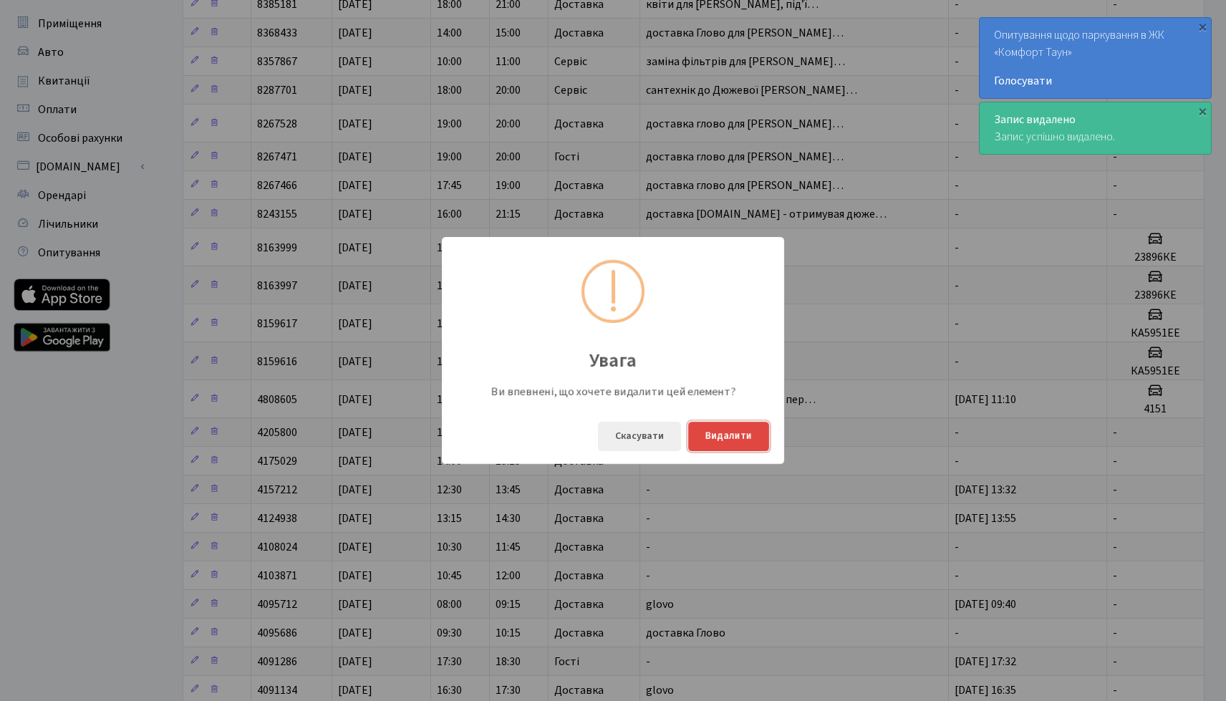
click at [704, 439] on button "Видалити" at bounding box center [728, 436] width 81 height 29
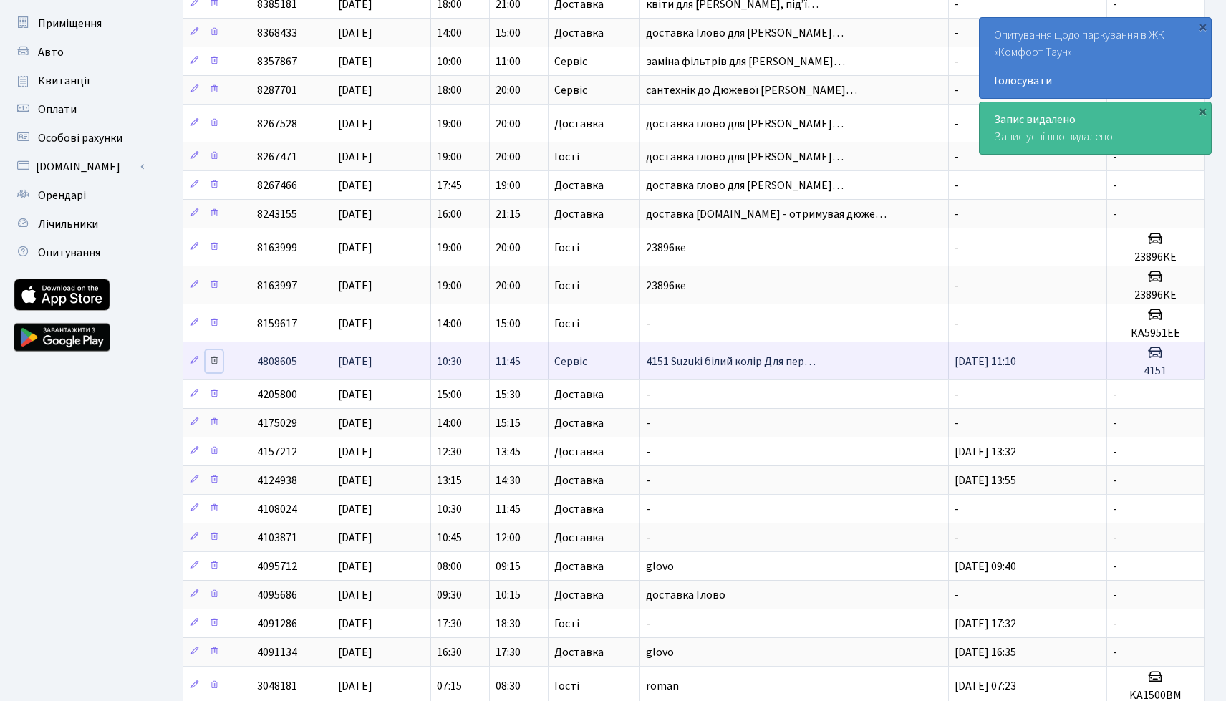
click at [216, 360] on icon at bounding box center [214, 360] width 10 height 10
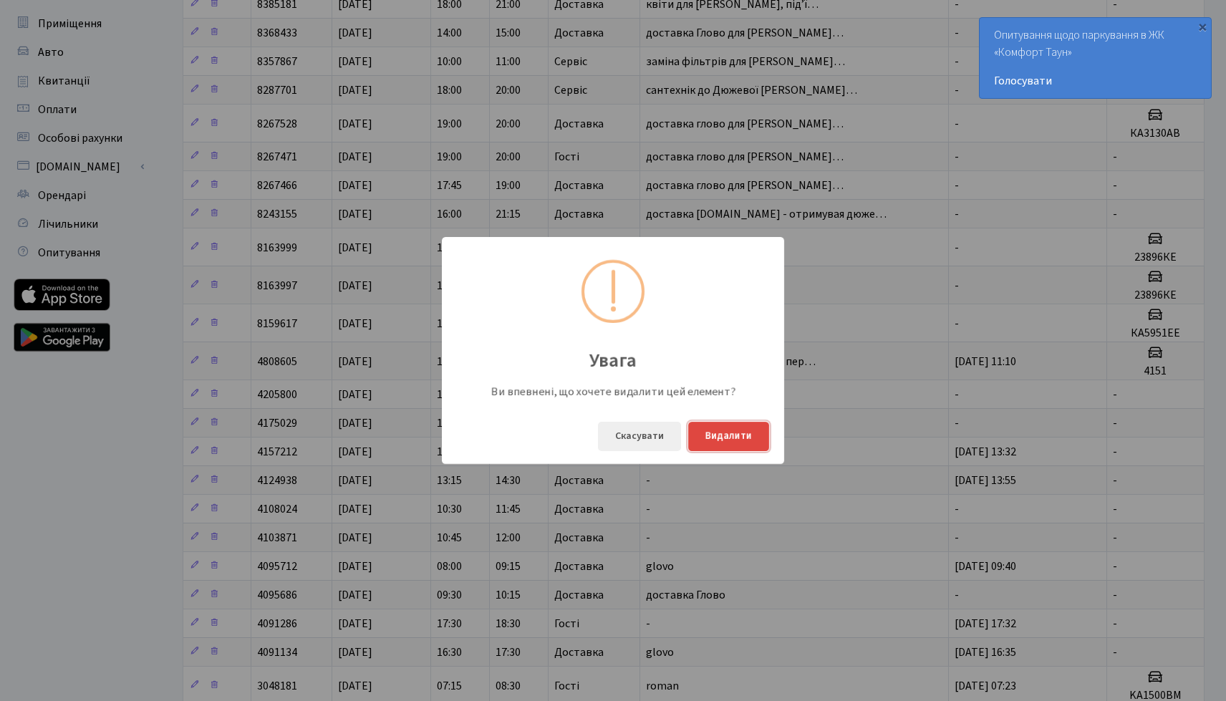
click at [736, 446] on button "Видалити" at bounding box center [728, 436] width 81 height 29
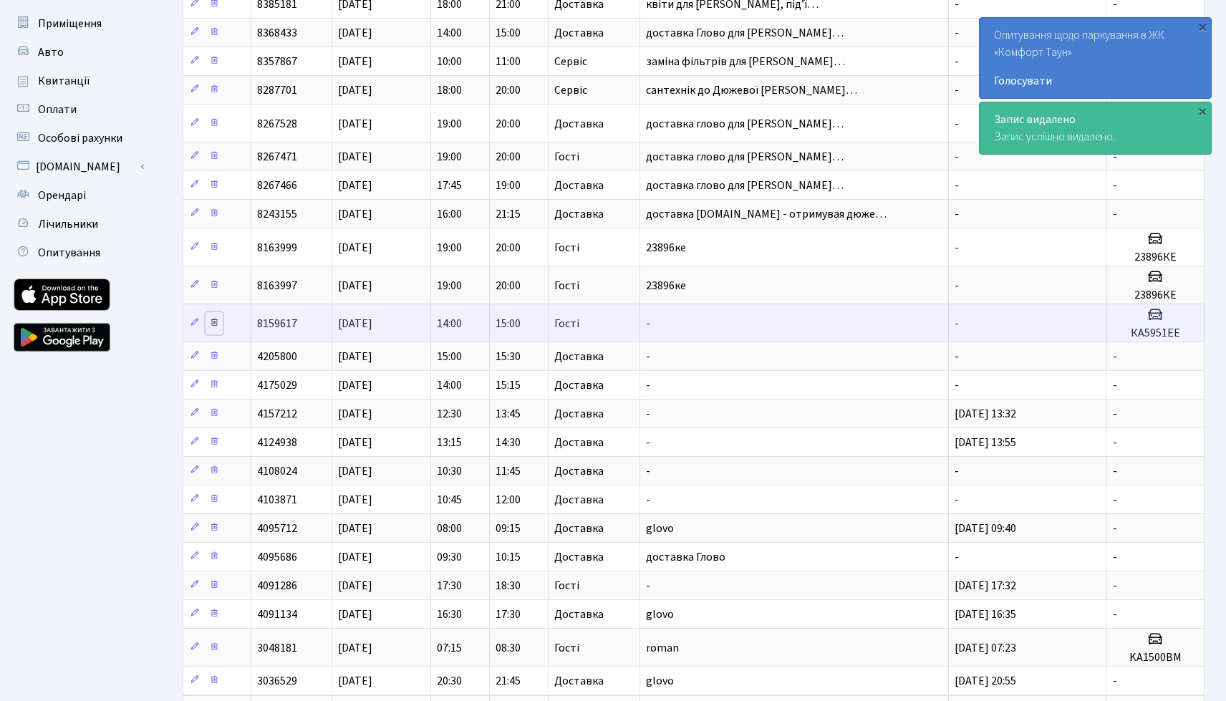
click at [216, 322] on icon at bounding box center [214, 322] width 10 height 10
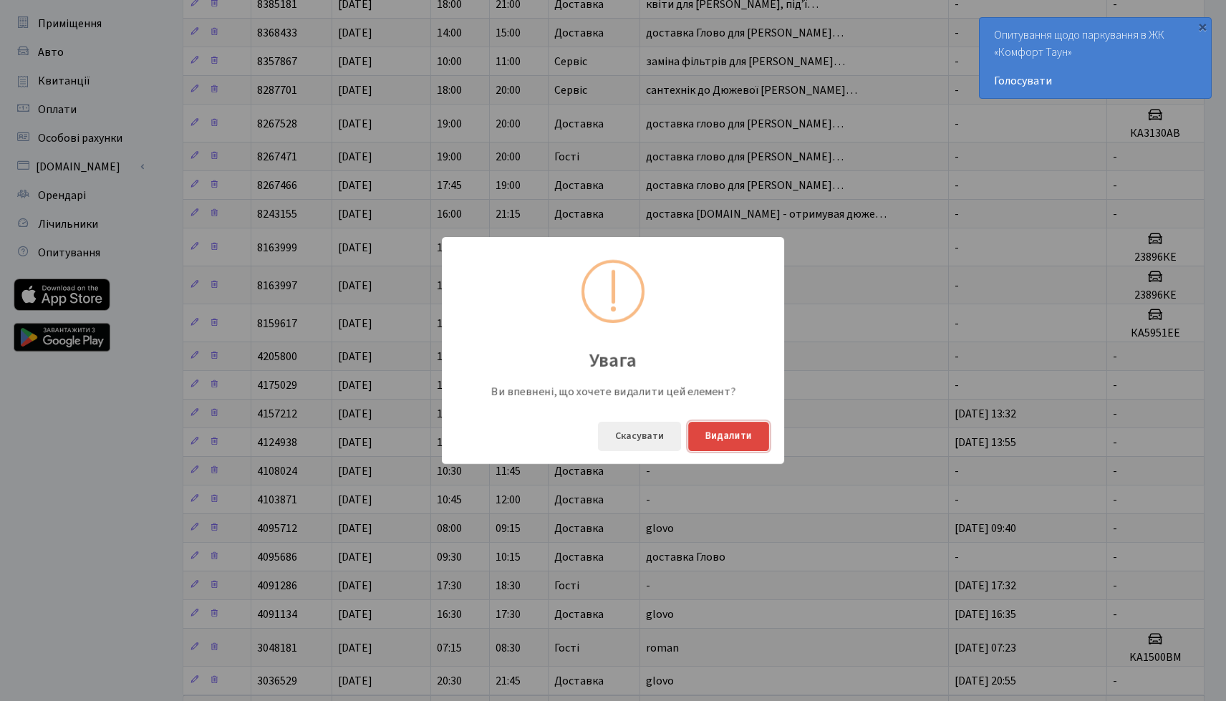
click at [708, 437] on button "Видалити" at bounding box center [728, 436] width 81 height 29
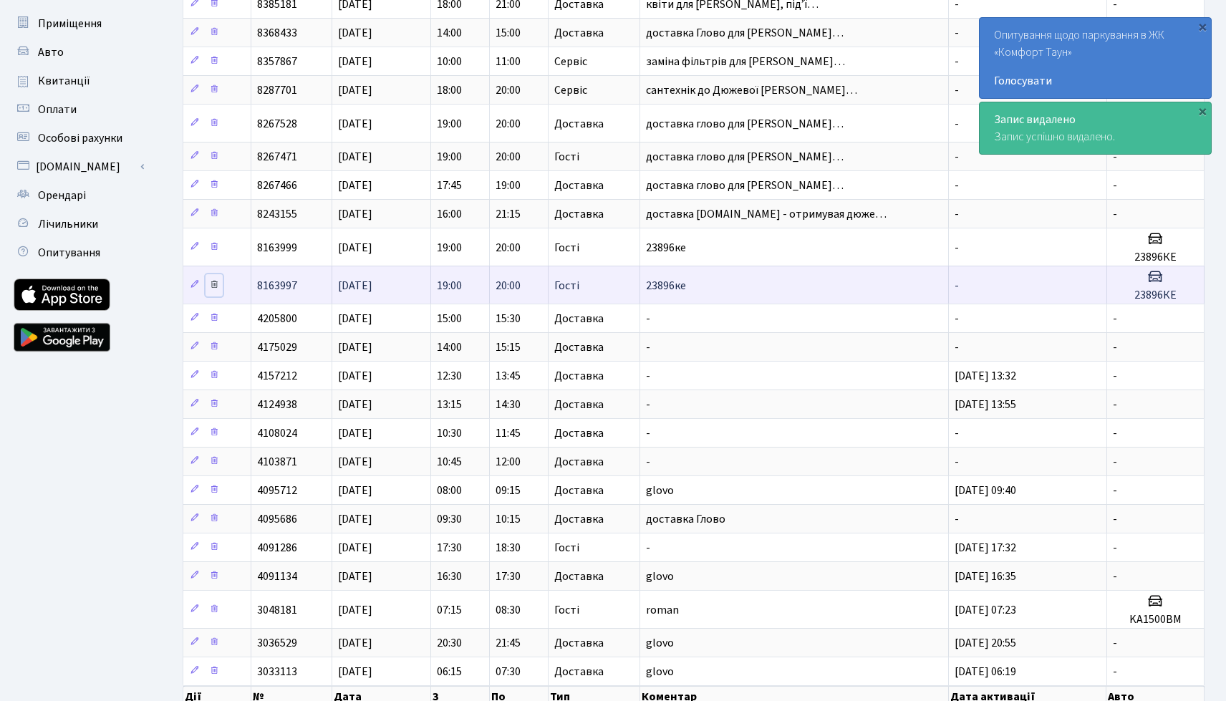
click at [214, 287] on icon at bounding box center [214, 284] width 10 height 10
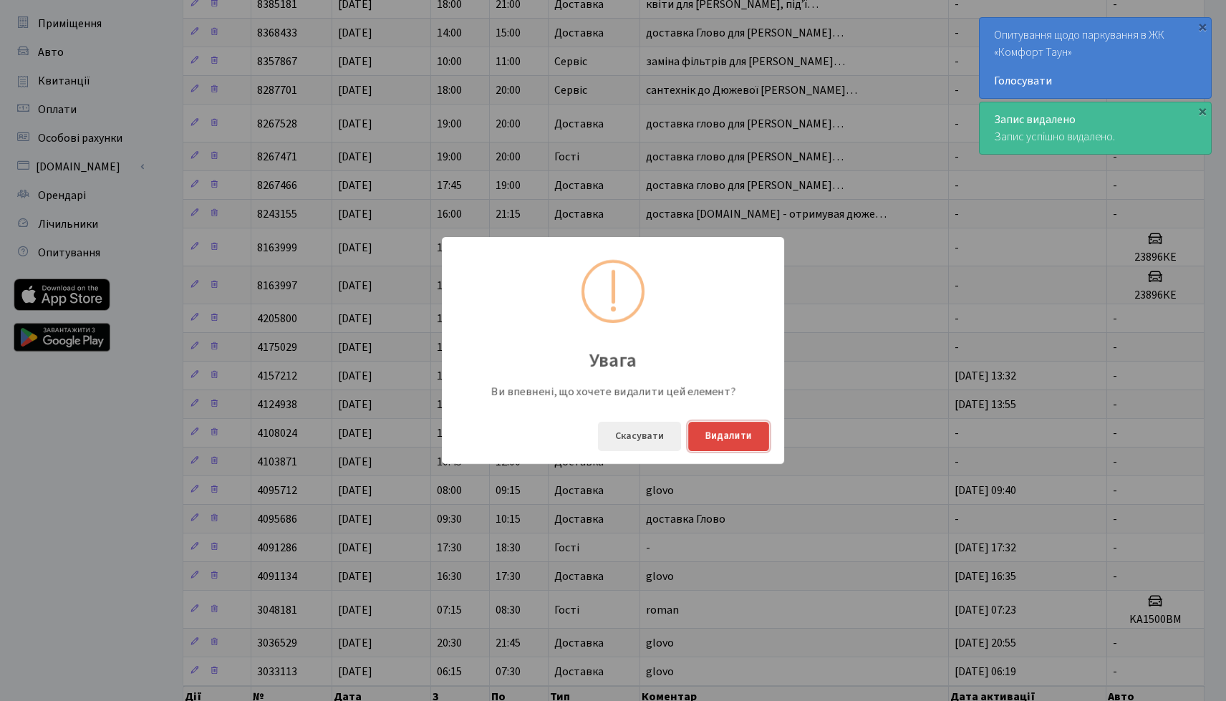
click at [713, 438] on button "Видалити" at bounding box center [728, 436] width 81 height 29
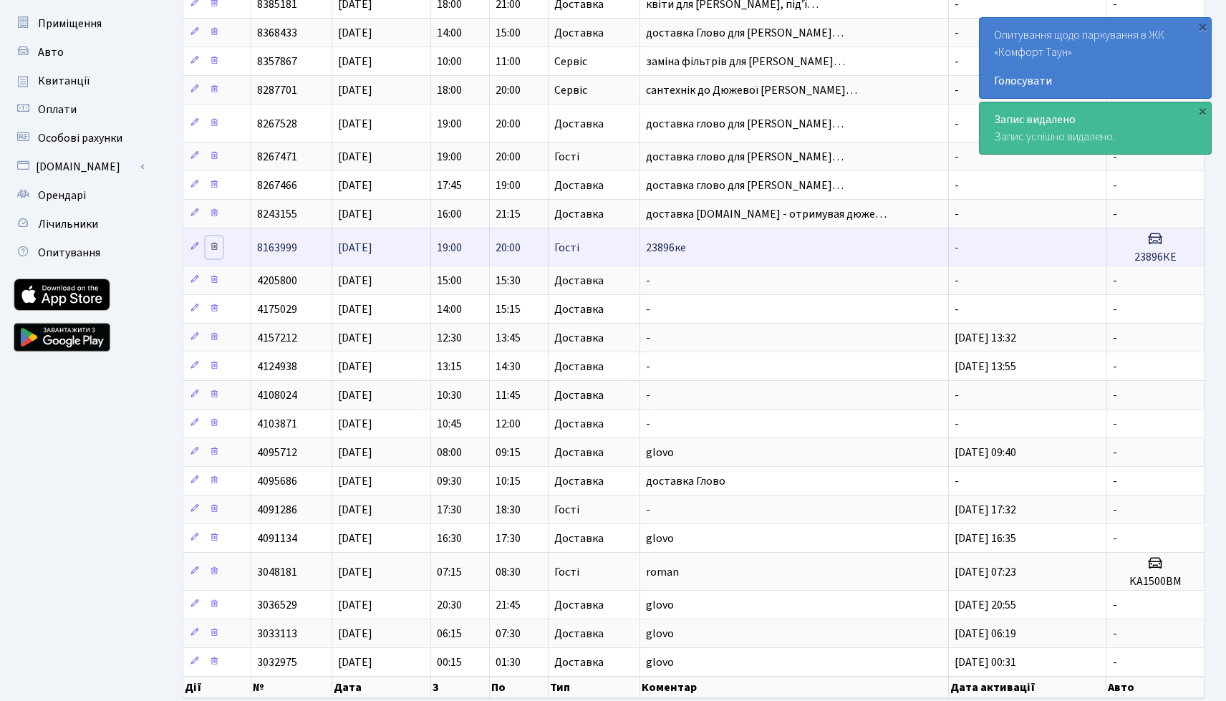
click at [215, 251] on icon at bounding box center [214, 246] width 10 height 10
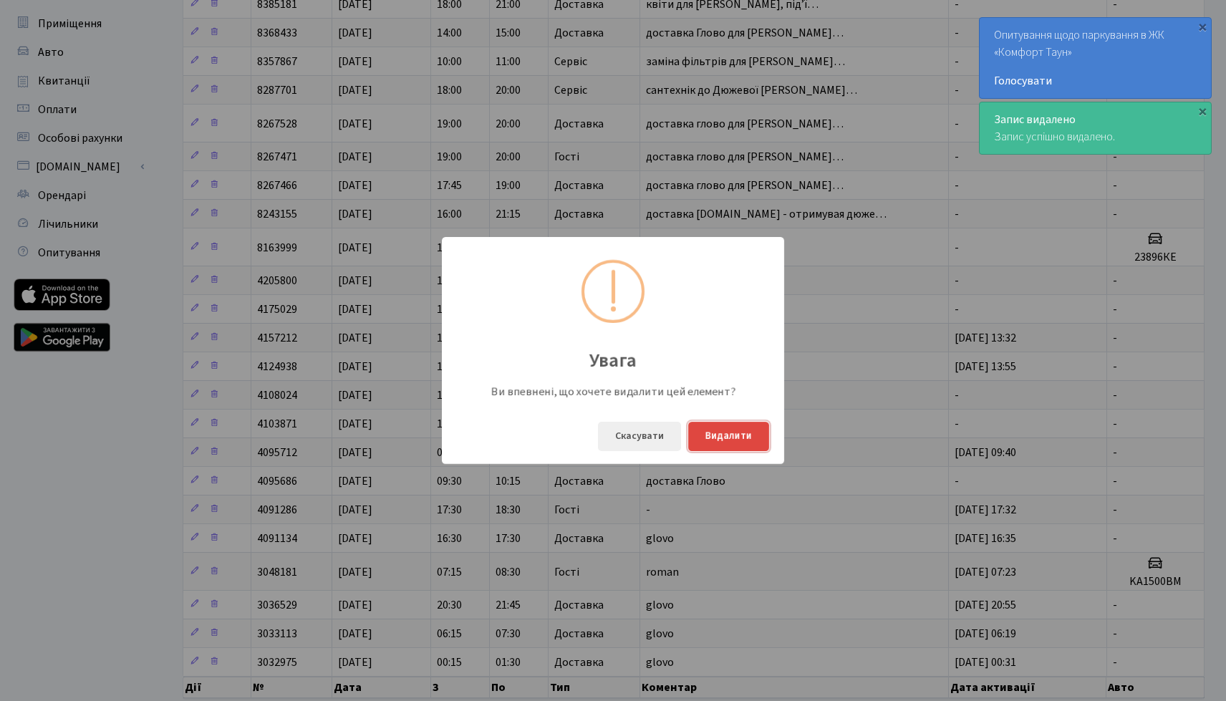
click at [711, 433] on button "Видалити" at bounding box center [728, 436] width 81 height 29
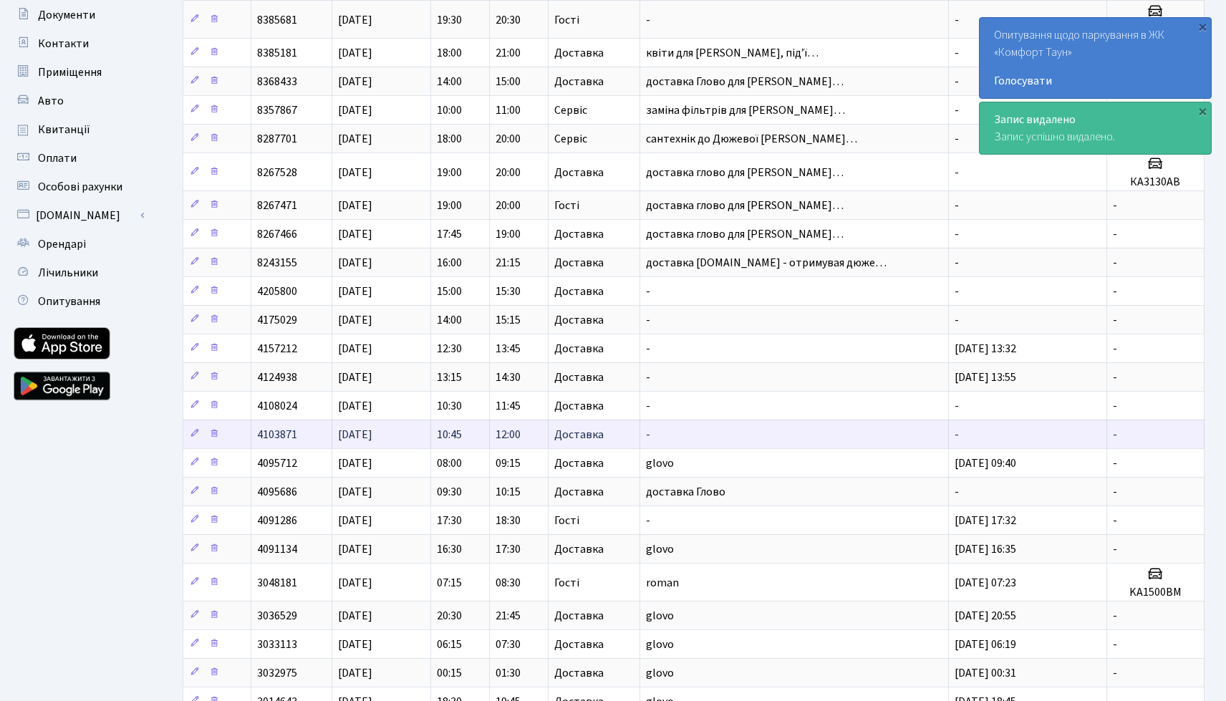
scroll to position [173, 0]
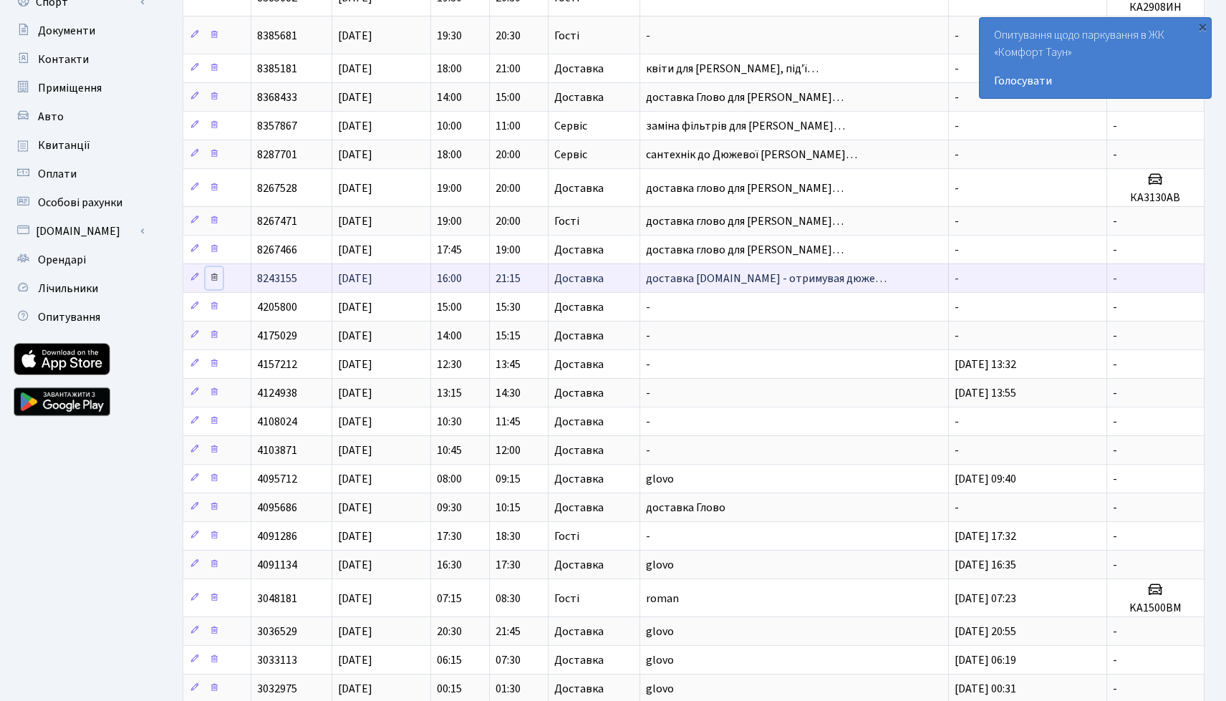
click at [214, 280] on icon at bounding box center [214, 277] width 10 height 10
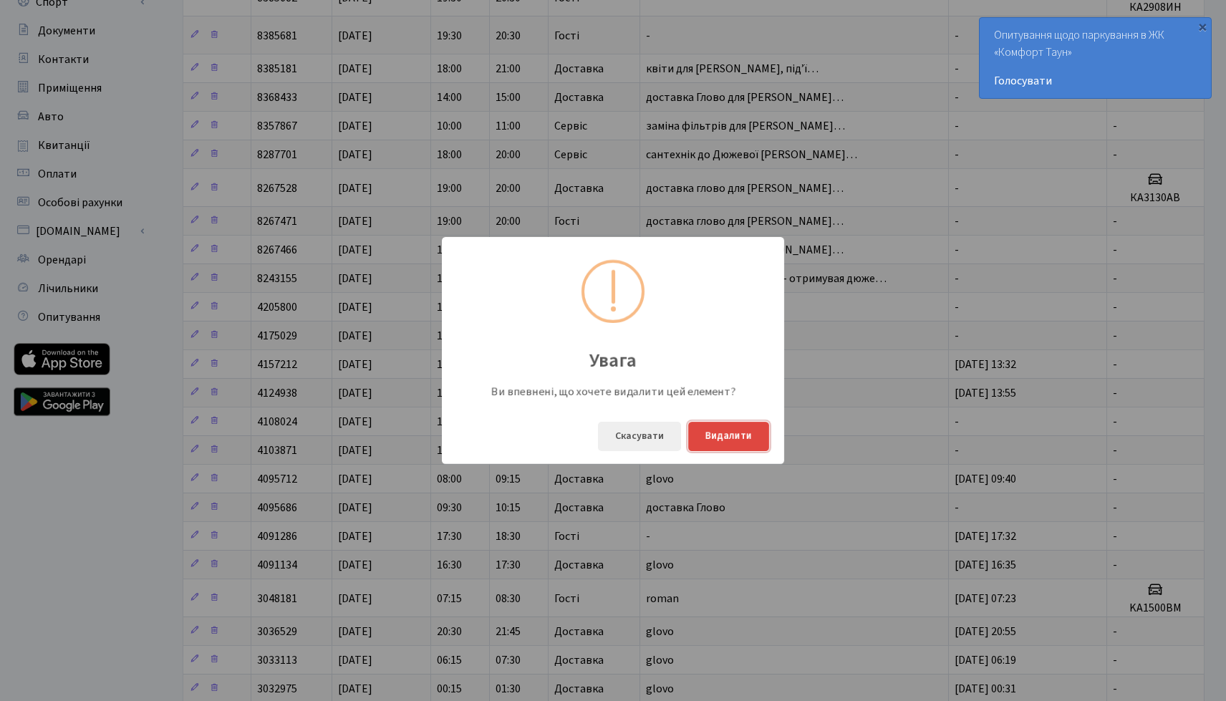
click at [722, 437] on button "Видалити" at bounding box center [728, 436] width 81 height 29
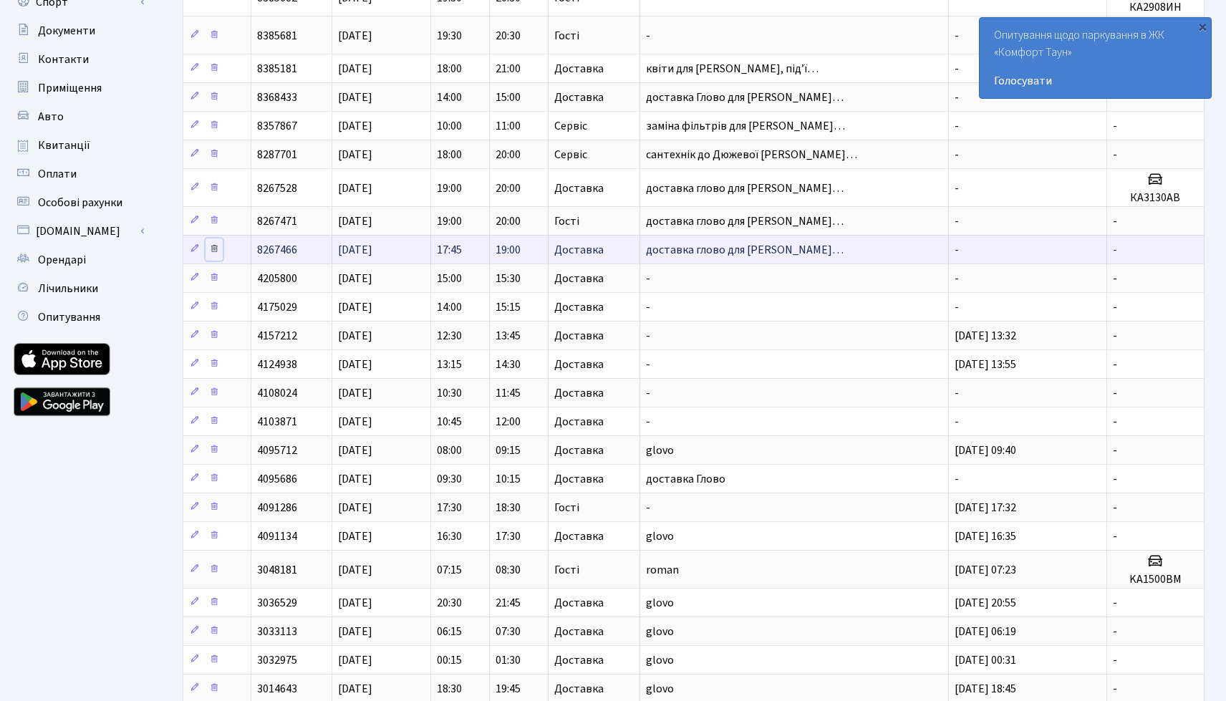
click at [214, 249] on icon at bounding box center [214, 249] width 10 height 10
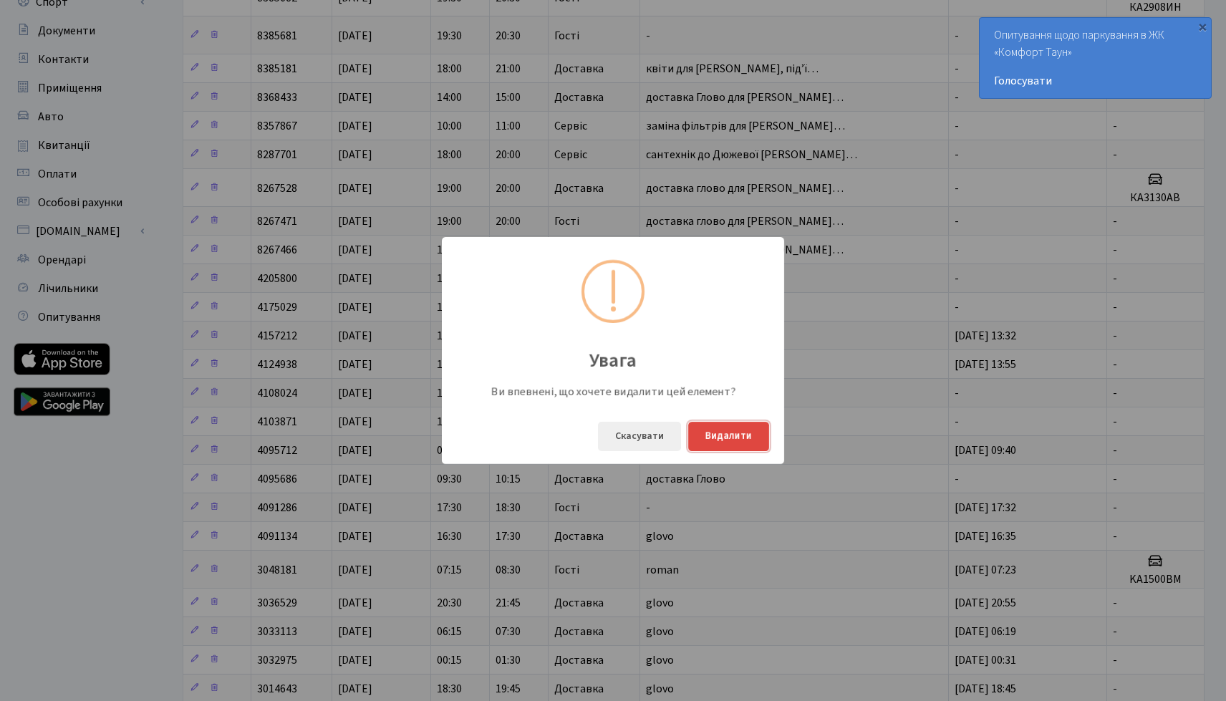
click at [709, 445] on button "Видалити" at bounding box center [728, 436] width 81 height 29
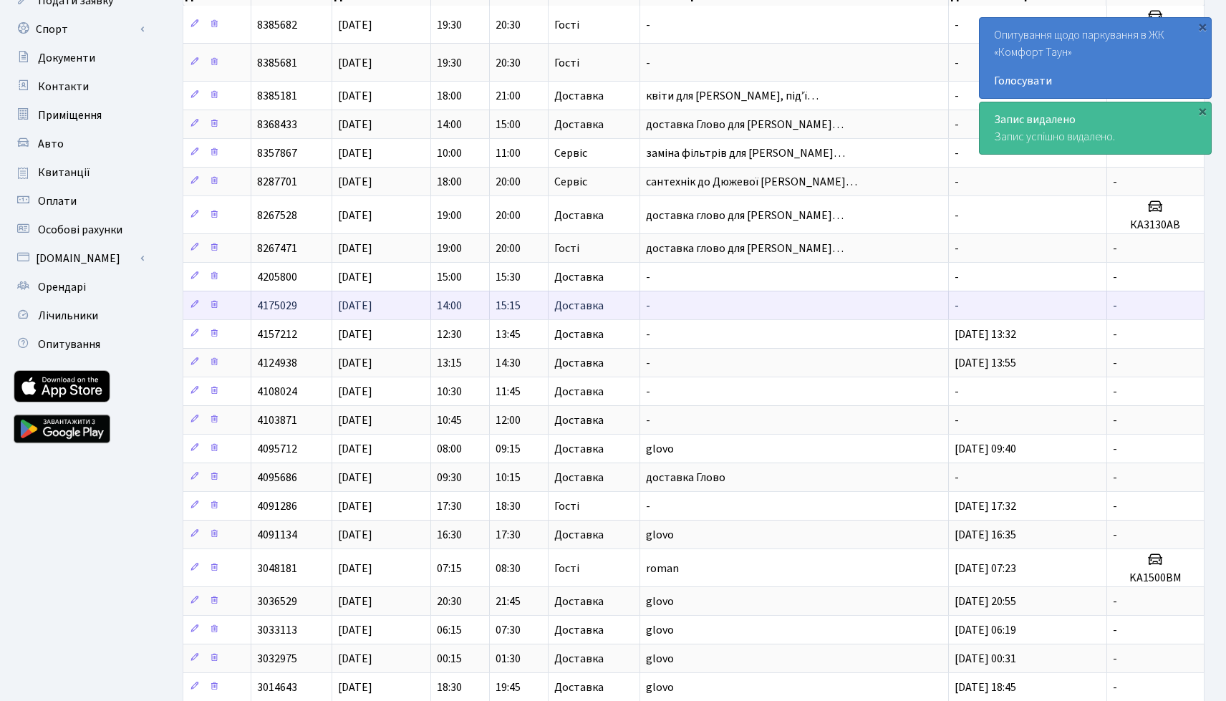
scroll to position [110, 0]
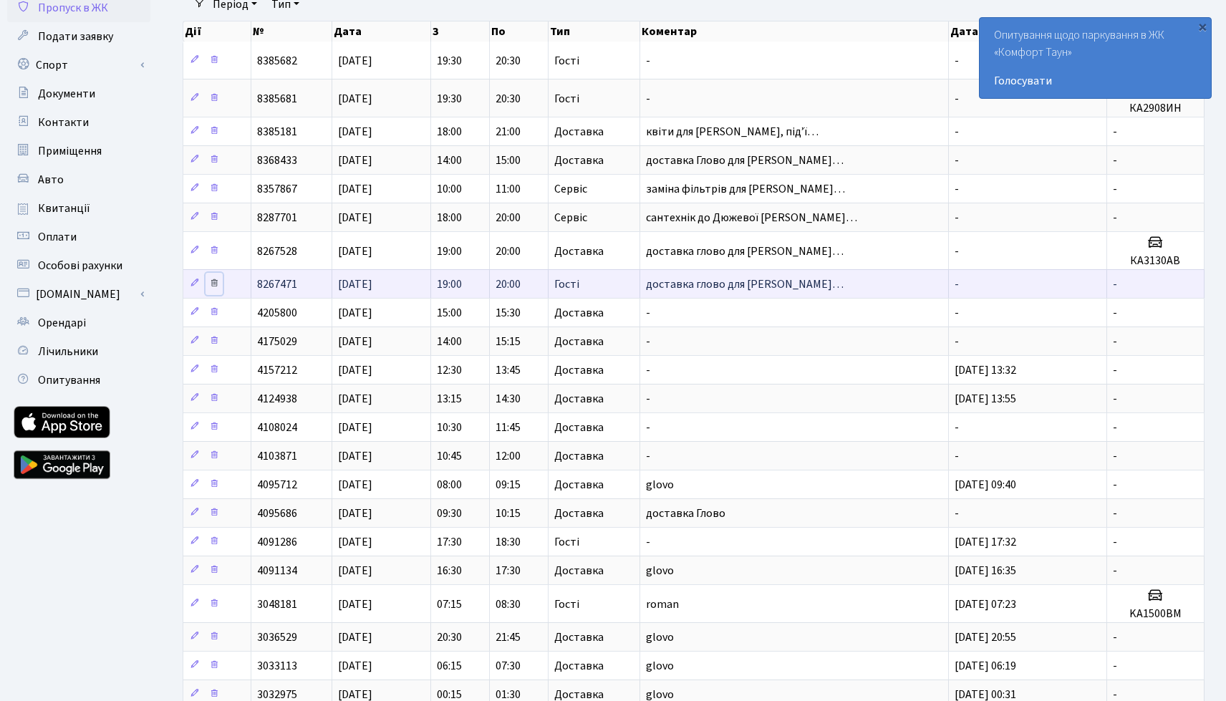
click at [216, 281] on icon at bounding box center [214, 283] width 10 height 10
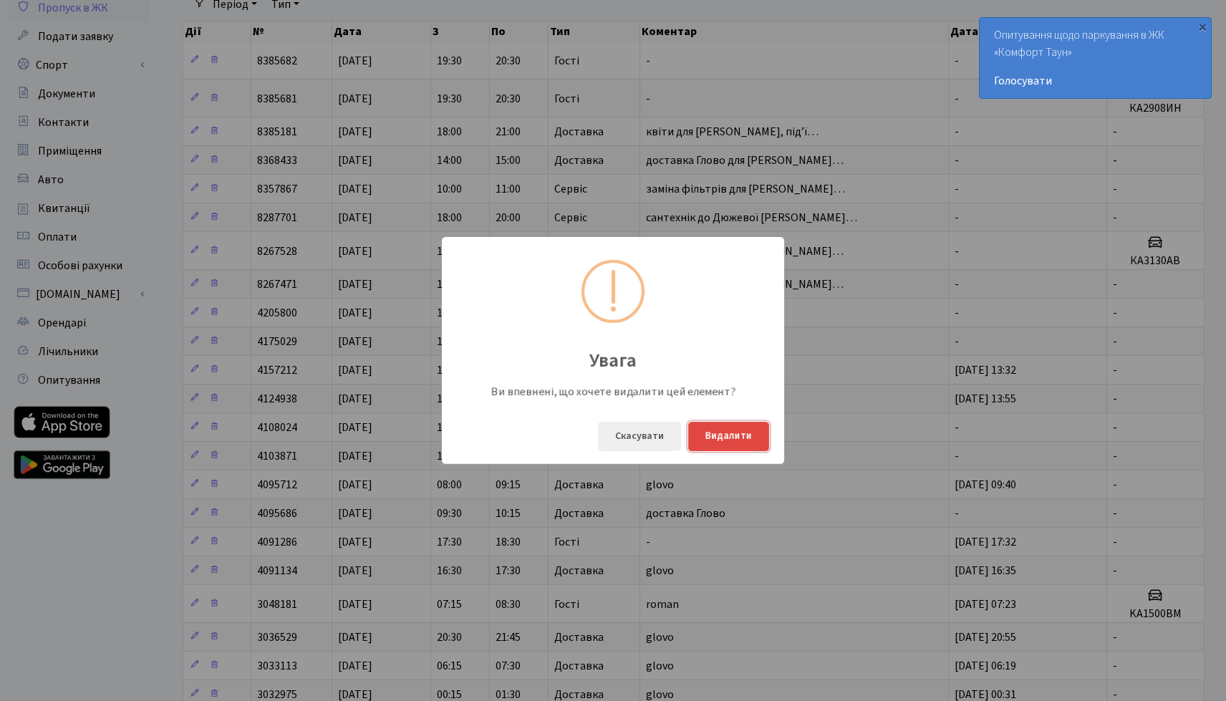
click at [735, 448] on button "Видалити" at bounding box center [728, 436] width 81 height 29
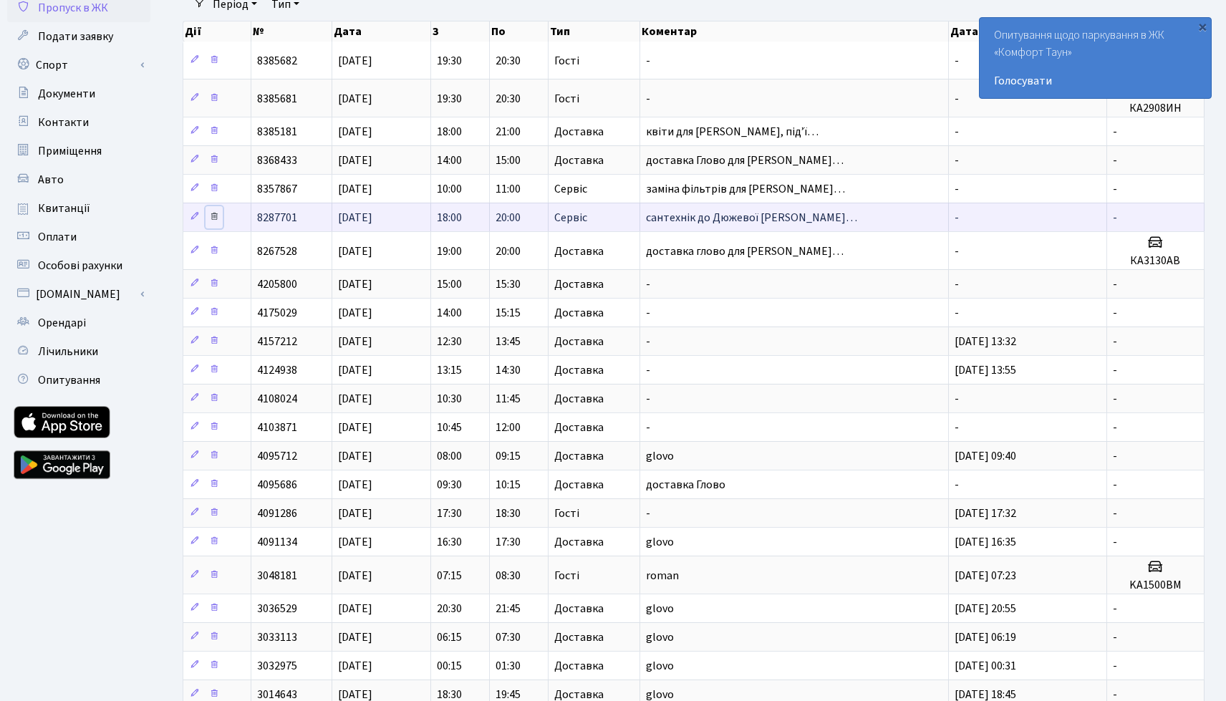
click at [215, 218] on icon at bounding box center [214, 216] width 10 height 10
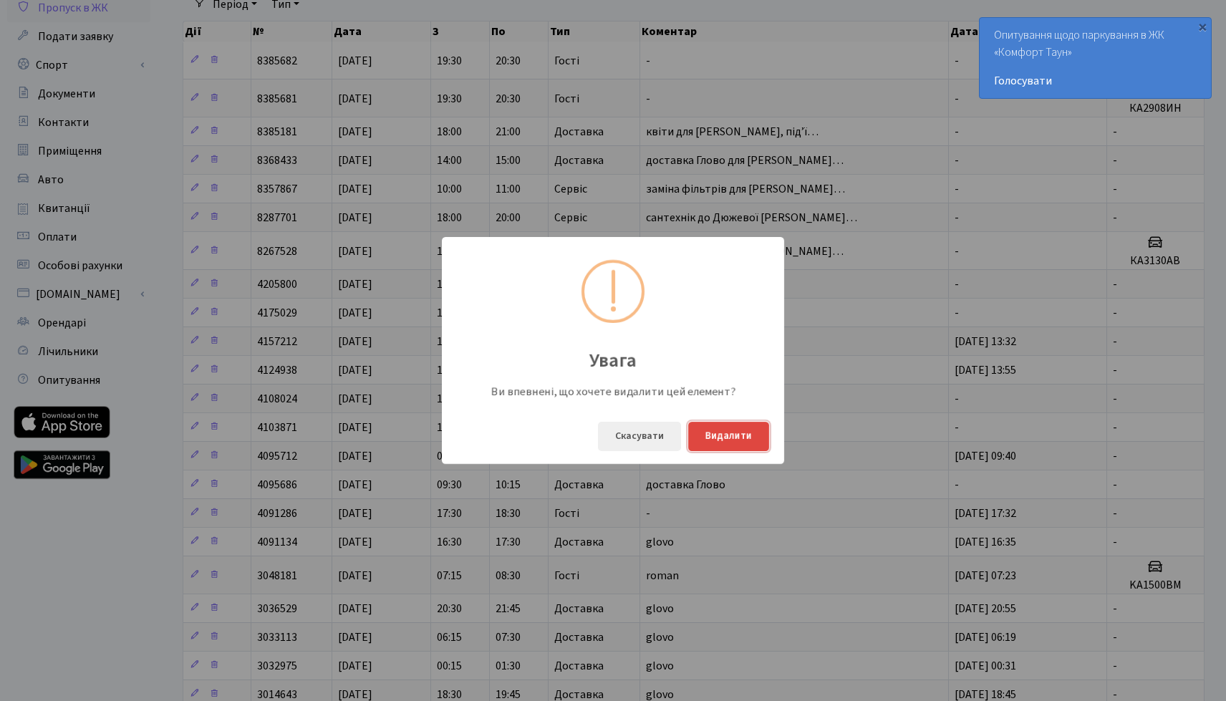
click at [721, 438] on button "Видалити" at bounding box center [728, 436] width 81 height 29
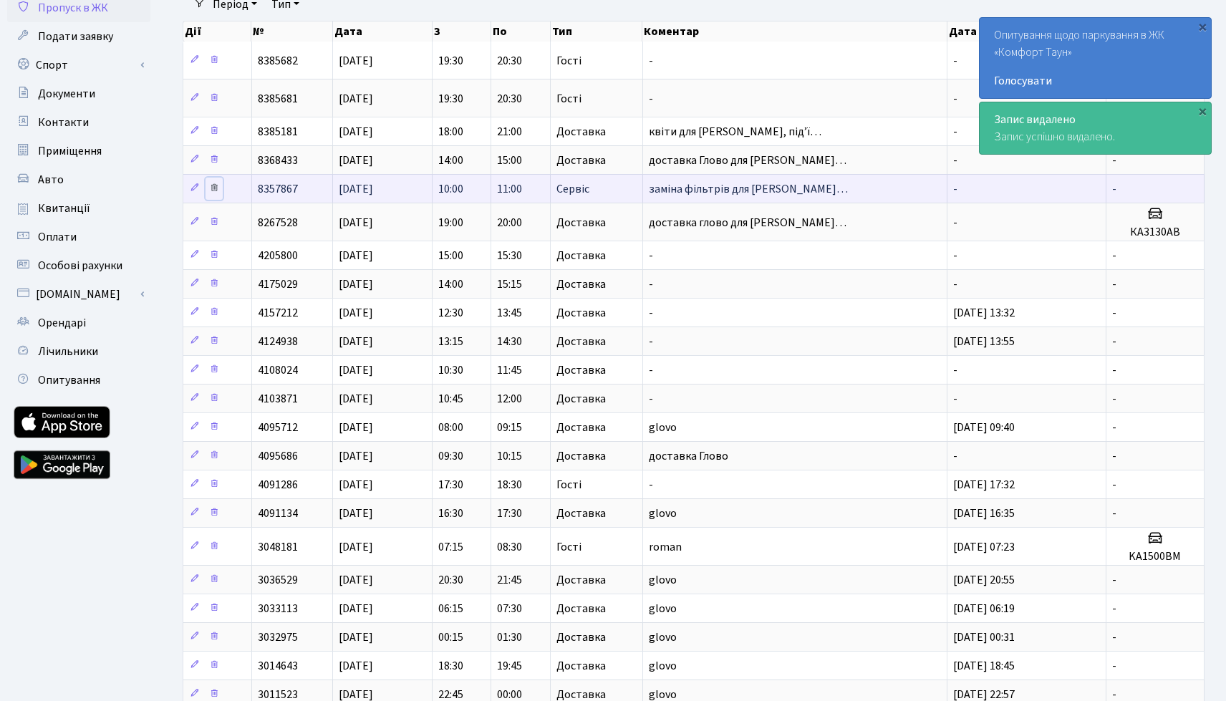
click at [214, 193] on icon at bounding box center [214, 188] width 10 height 10
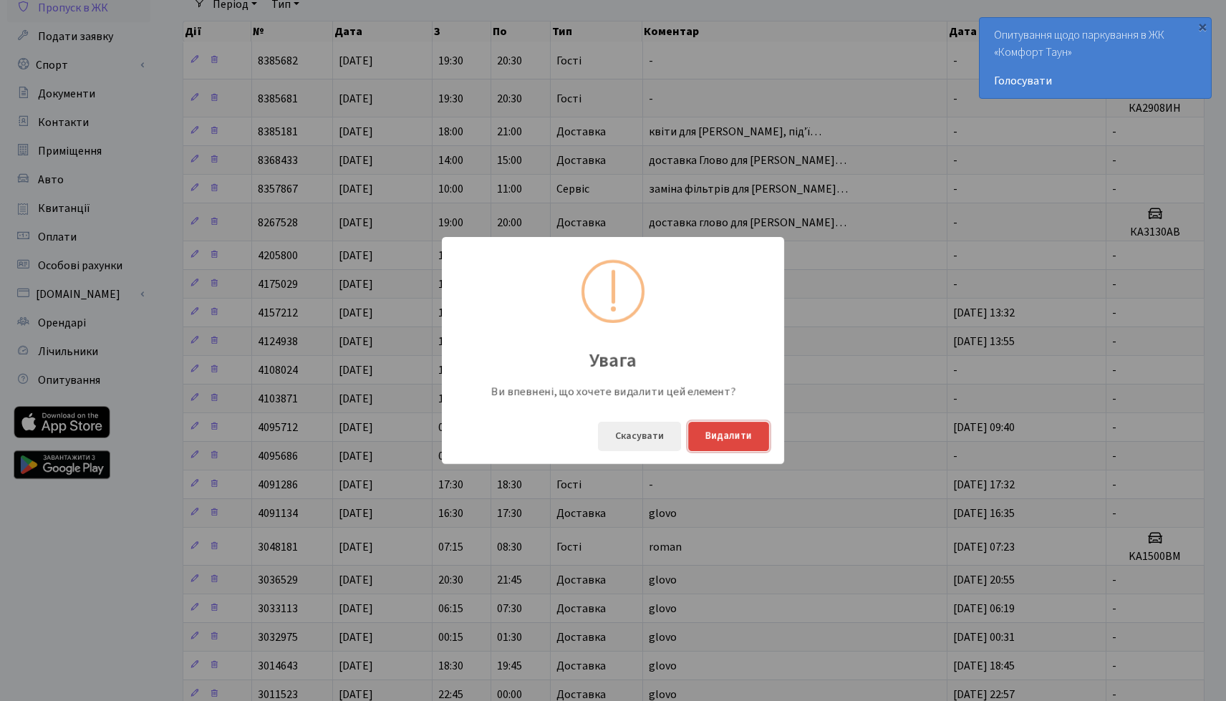
click at [711, 427] on button "Видалити" at bounding box center [728, 436] width 81 height 29
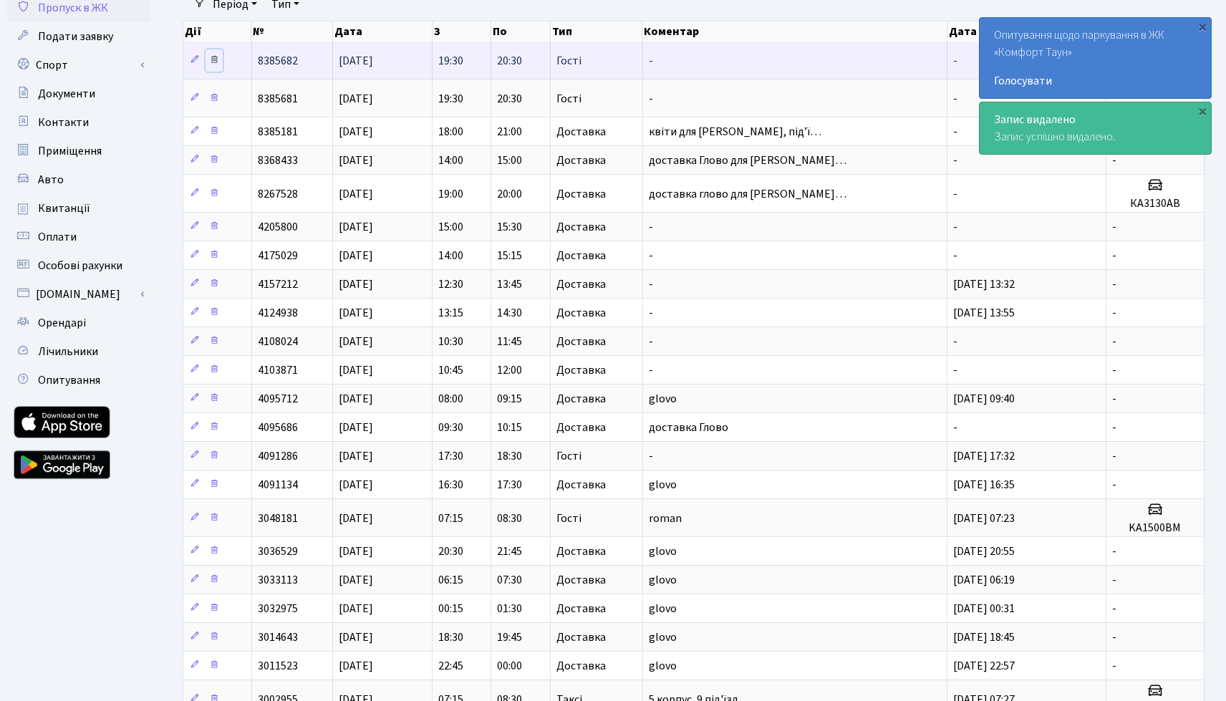
click at [214, 63] on icon at bounding box center [214, 59] width 10 height 10
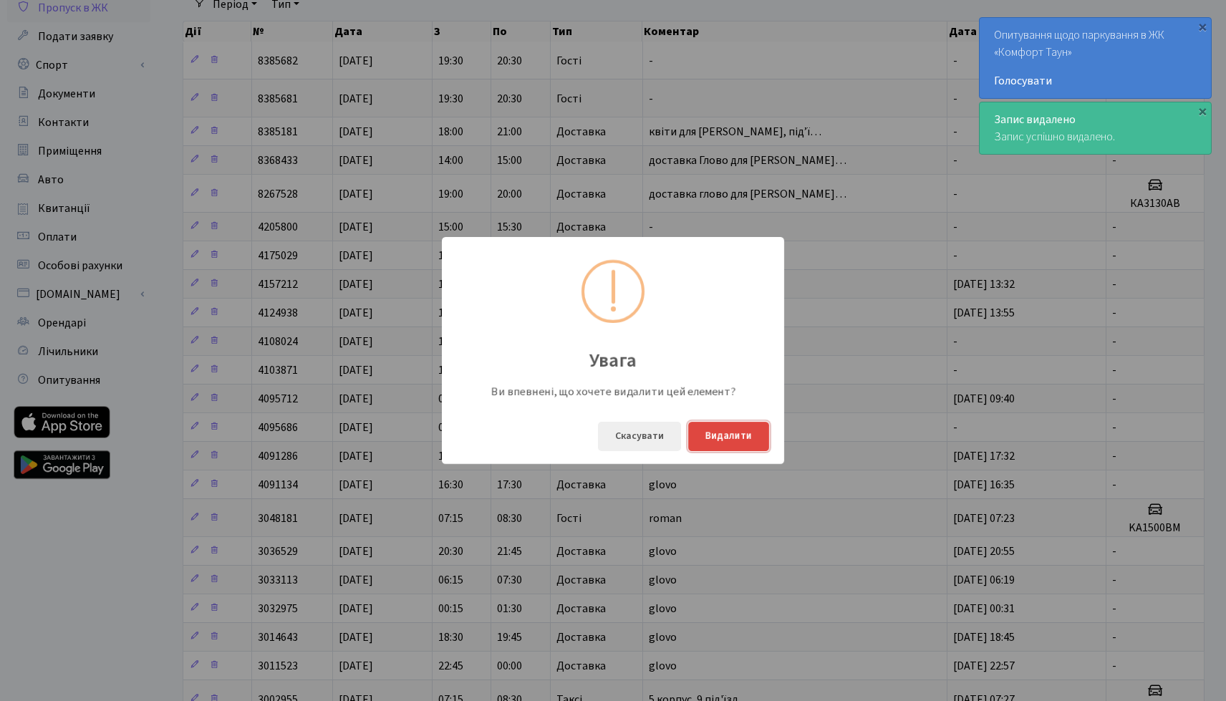
click at [723, 446] on button "Видалити" at bounding box center [728, 436] width 81 height 29
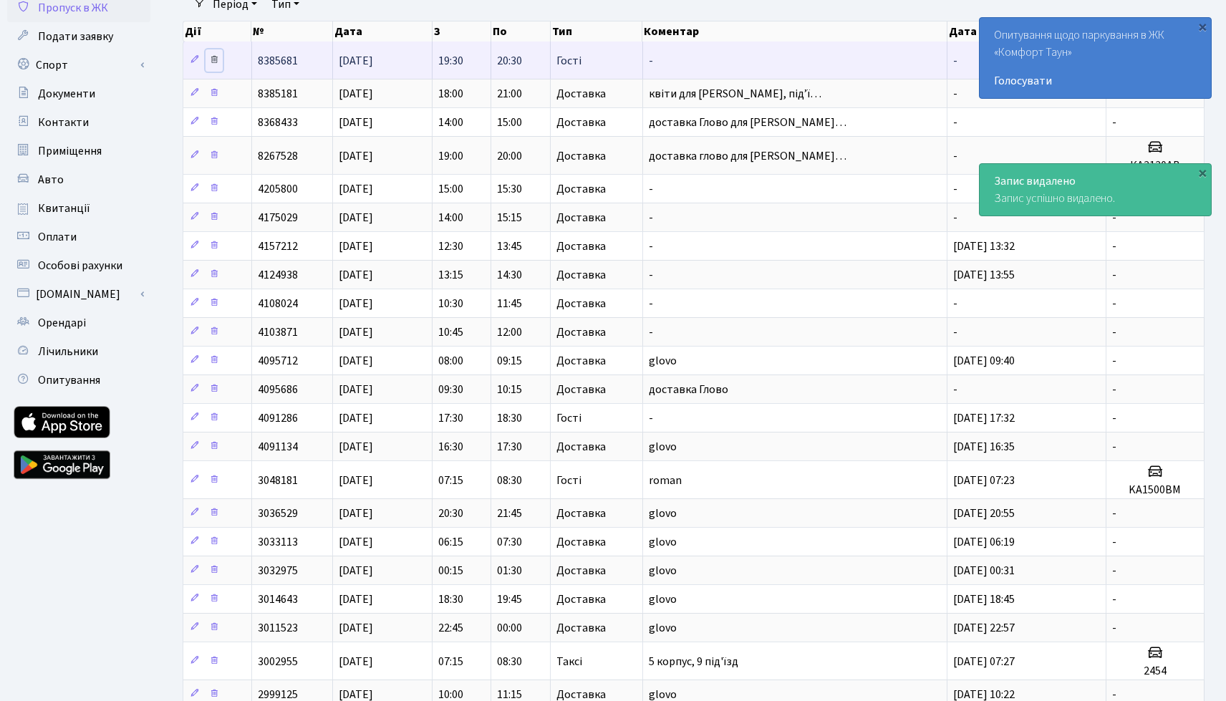
click at [216, 63] on icon at bounding box center [214, 59] width 10 height 10
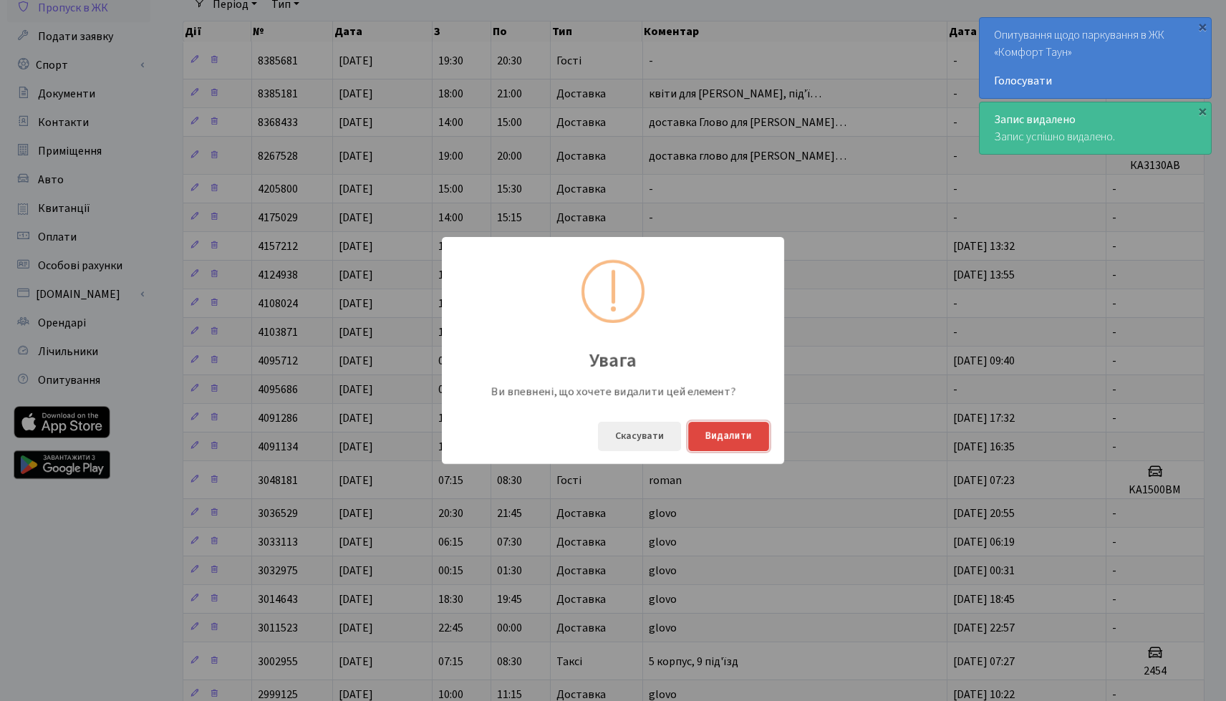
click at [728, 441] on button "Видалити" at bounding box center [728, 436] width 81 height 29
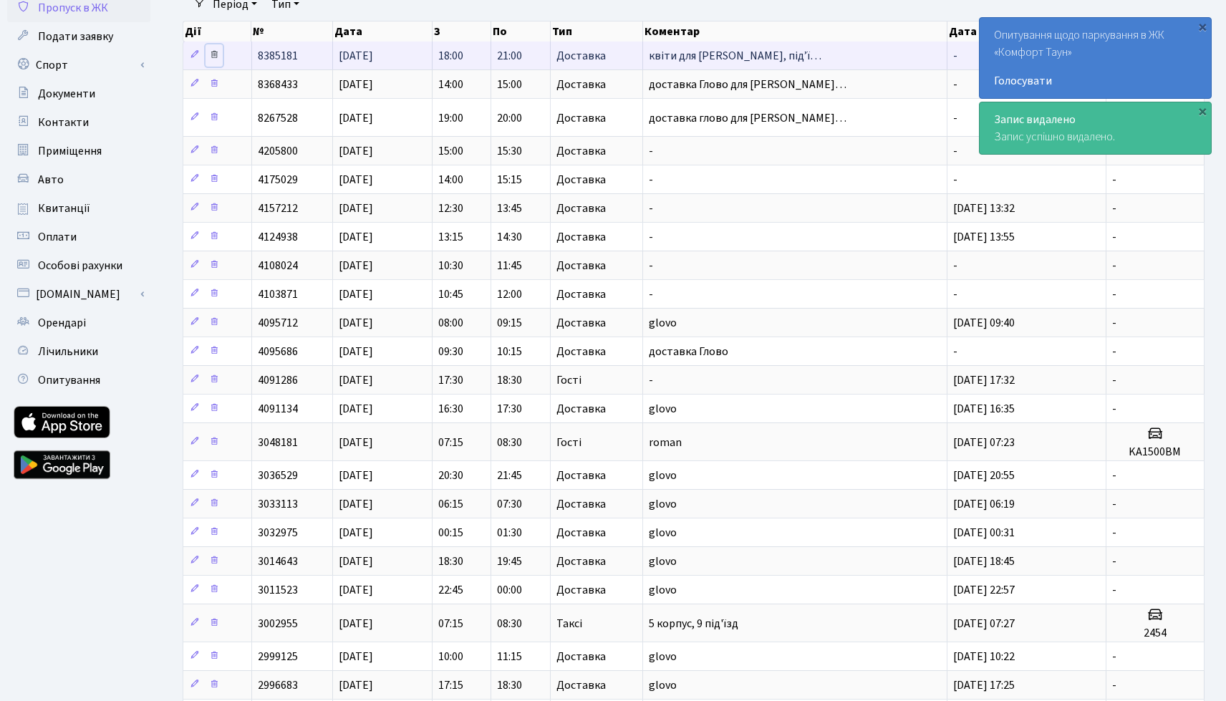
click at [214, 58] on icon at bounding box center [214, 54] width 10 height 10
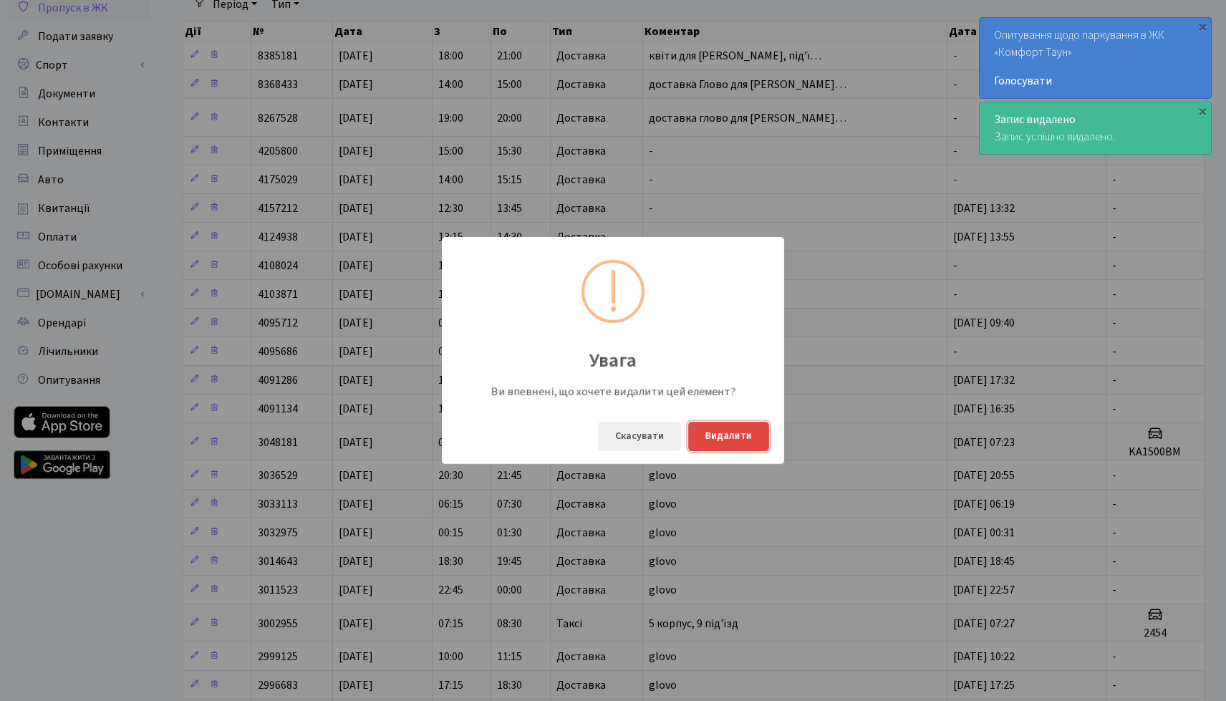
click at [710, 434] on button "Видалити" at bounding box center [728, 436] width 81 height 29
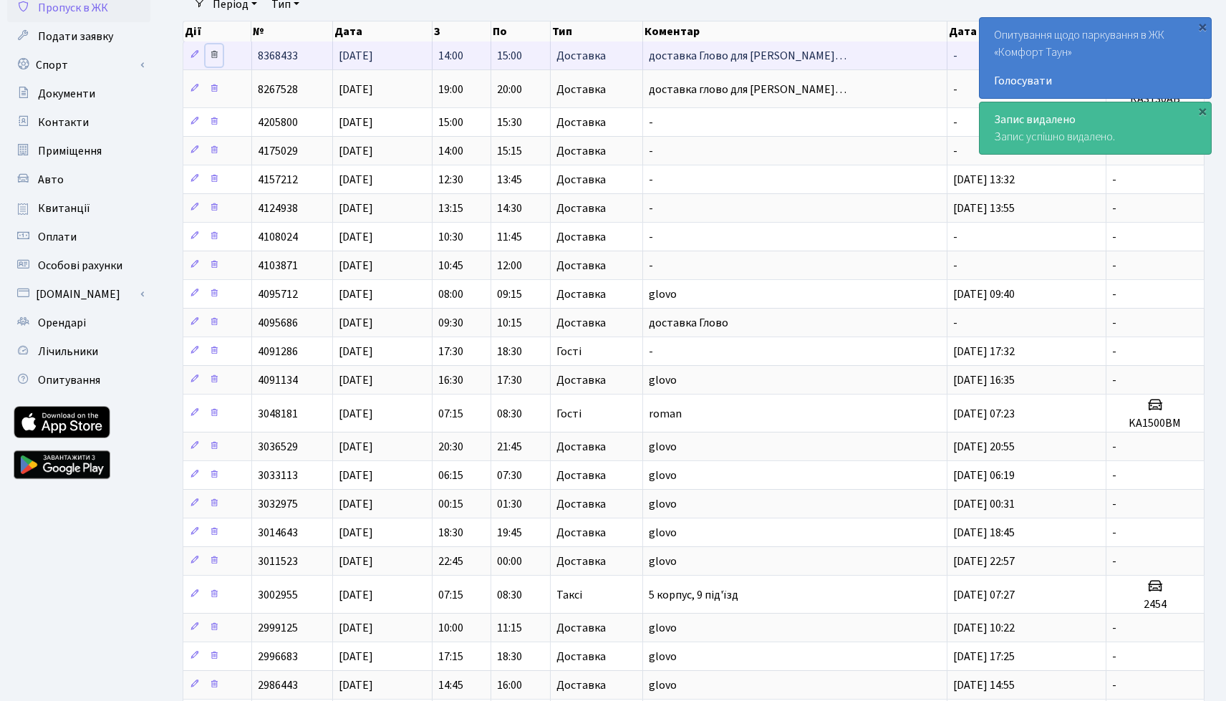
click at [210, 56] on icon at bounding box center [214, 54] width 10 height 10
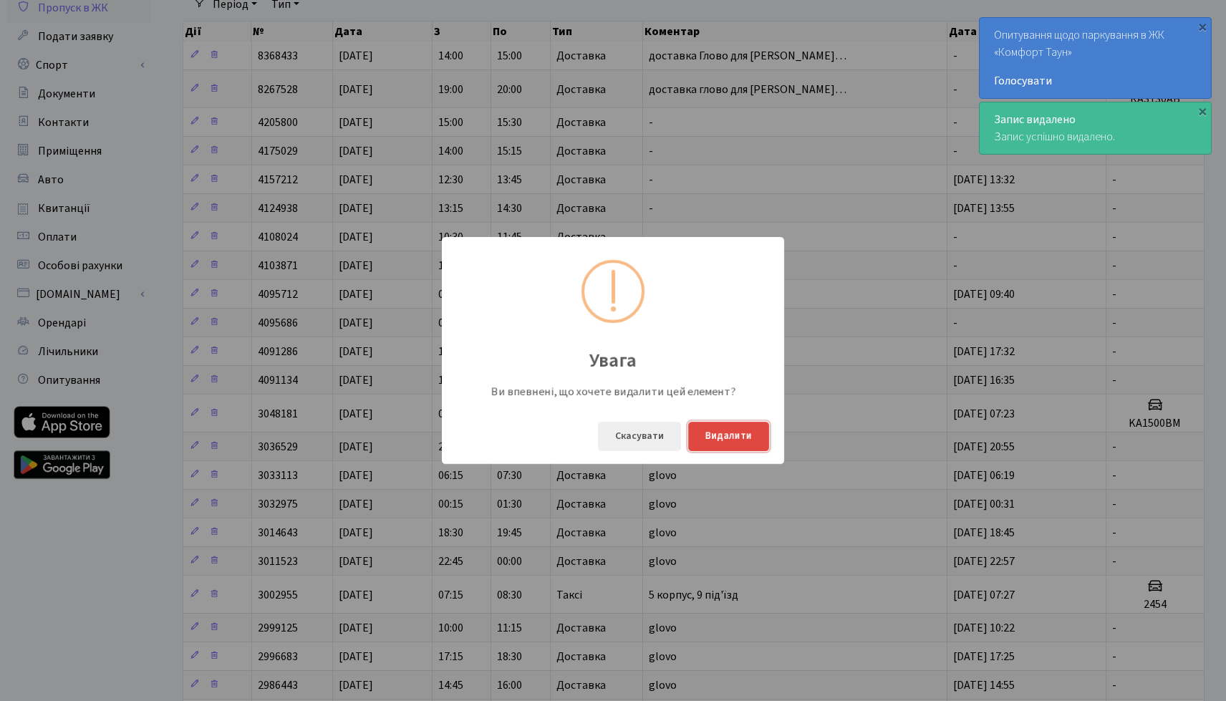
click at [710, 446] on button "Видалити" at bounding box center [728, 436] width 81 height 29
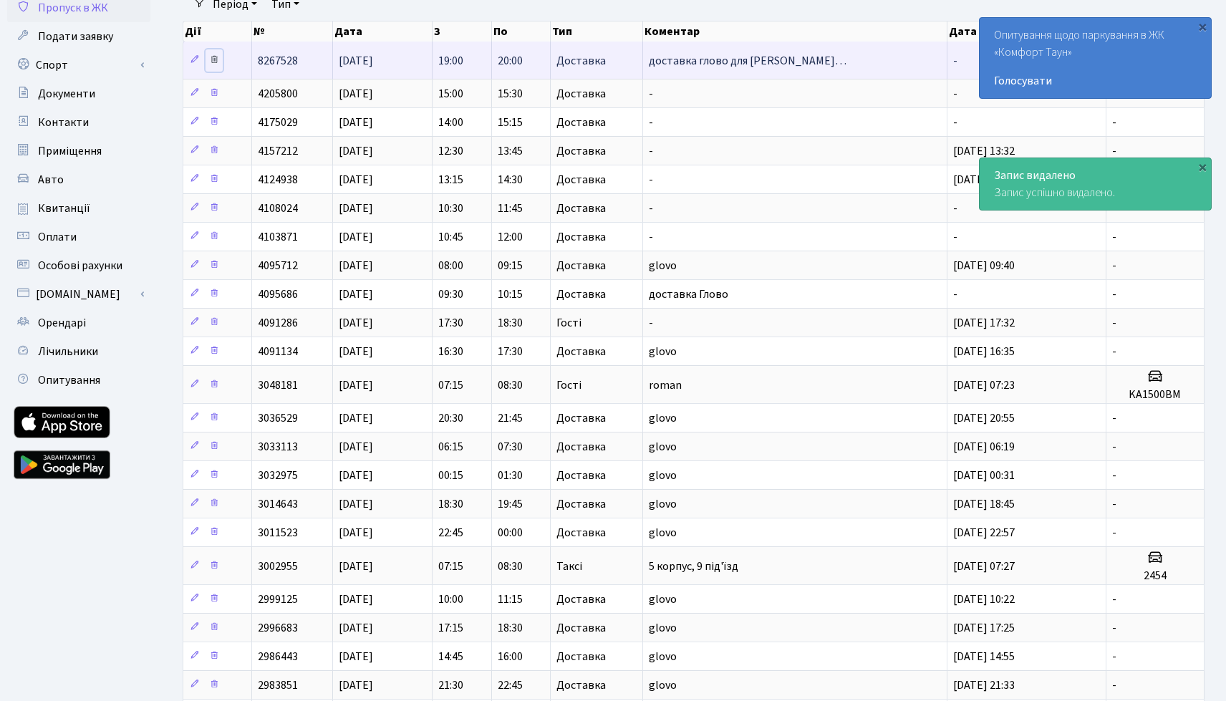
click at [219, 64] on icon at bounding box center [214, 59] width 10 height 10
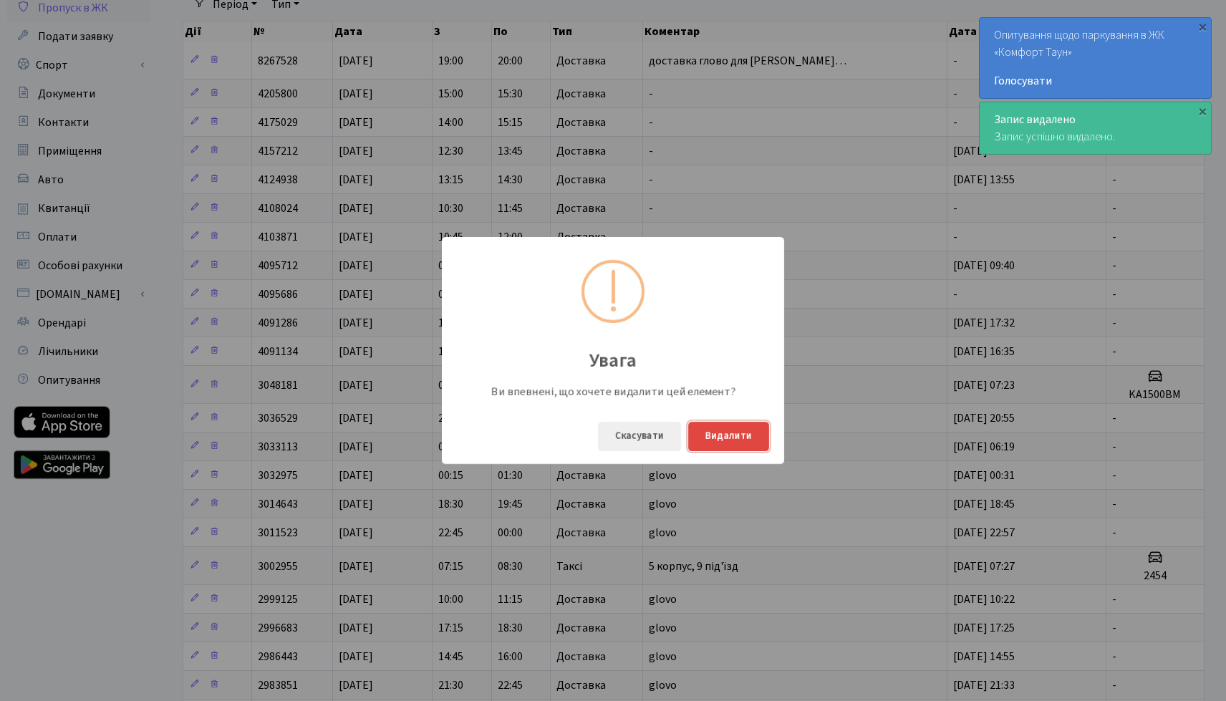
click at [742, 435] on button "Видалити" at bounding box center [728, 436] width 81 height 29
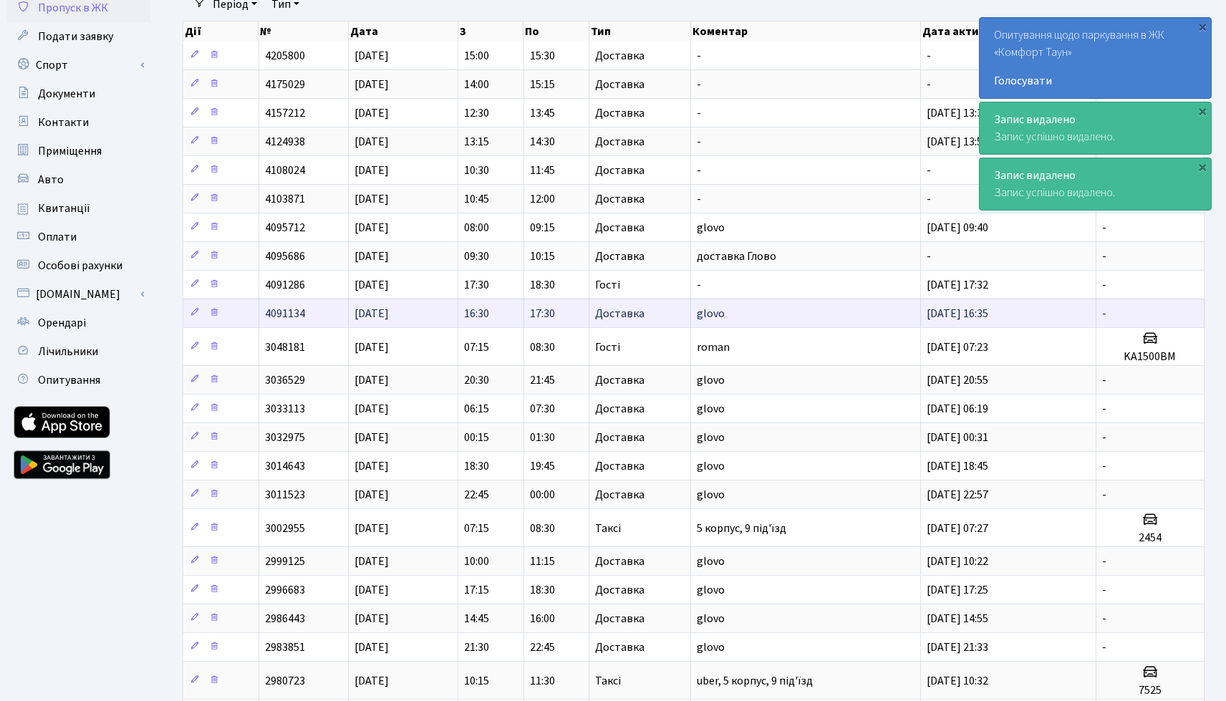
scroll to position [311, 0]
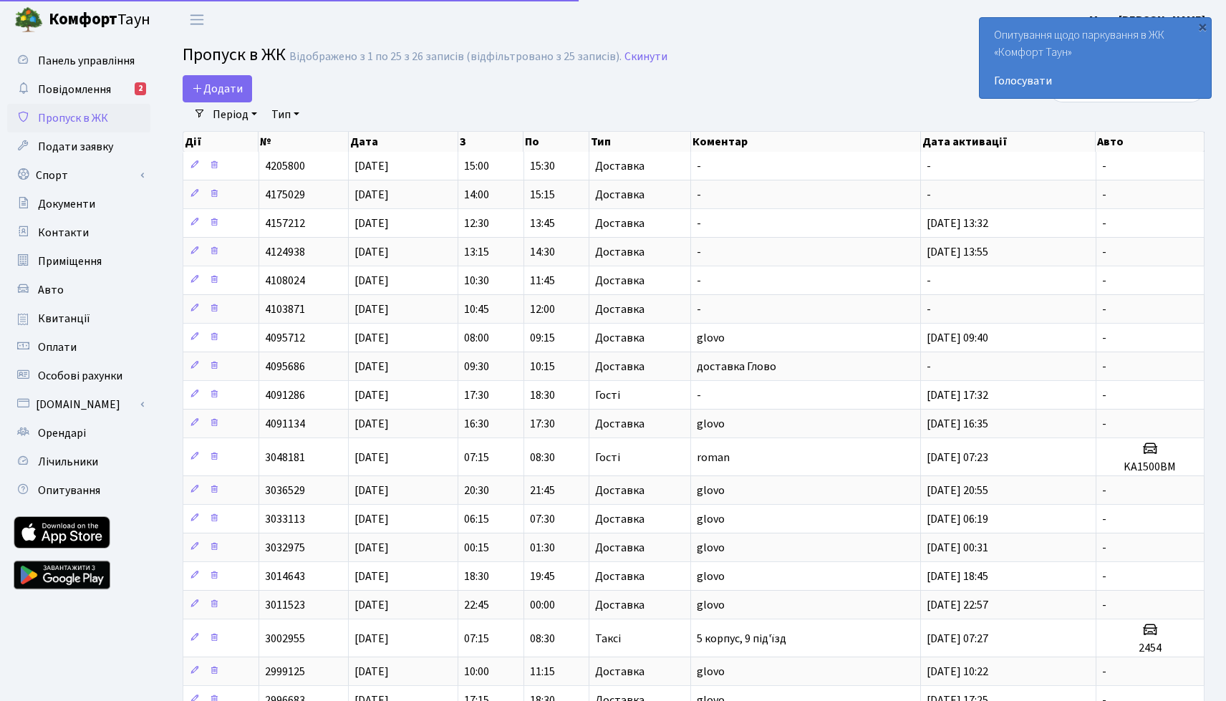
select select "25"
click at [356, 135] on th "Дата" at bounding box center [404, 142] width 110 height 20
click at [249, 117] on link "Період" at bounding box center [235, 114] width 56 height 24
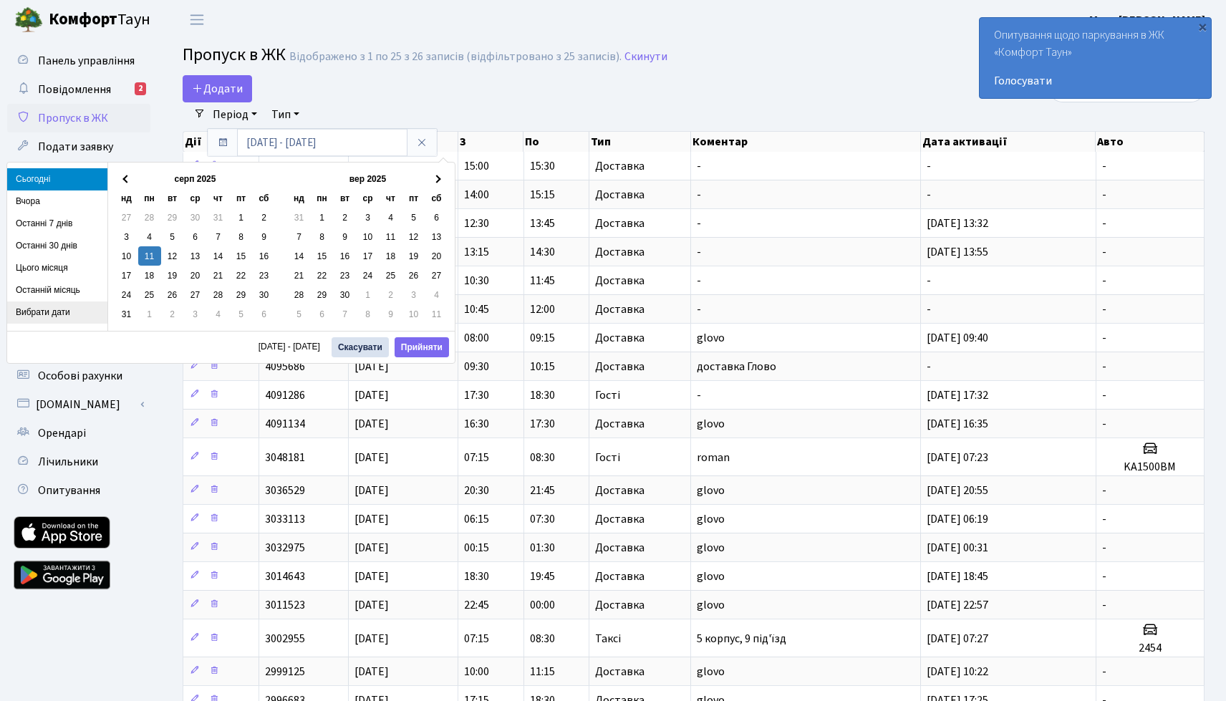
click at [65, 317] on li "Вибрати дати" at bounding box center [57, 313] width 100 height 22
click at [269, 147] on input "[DATE] - [DATE]" at bounding box center [322, 142] width 170 height 27
click at [294, 145] on input "[DATE] - [DATE]" at bounding box center [322, 142] width 170 height 27
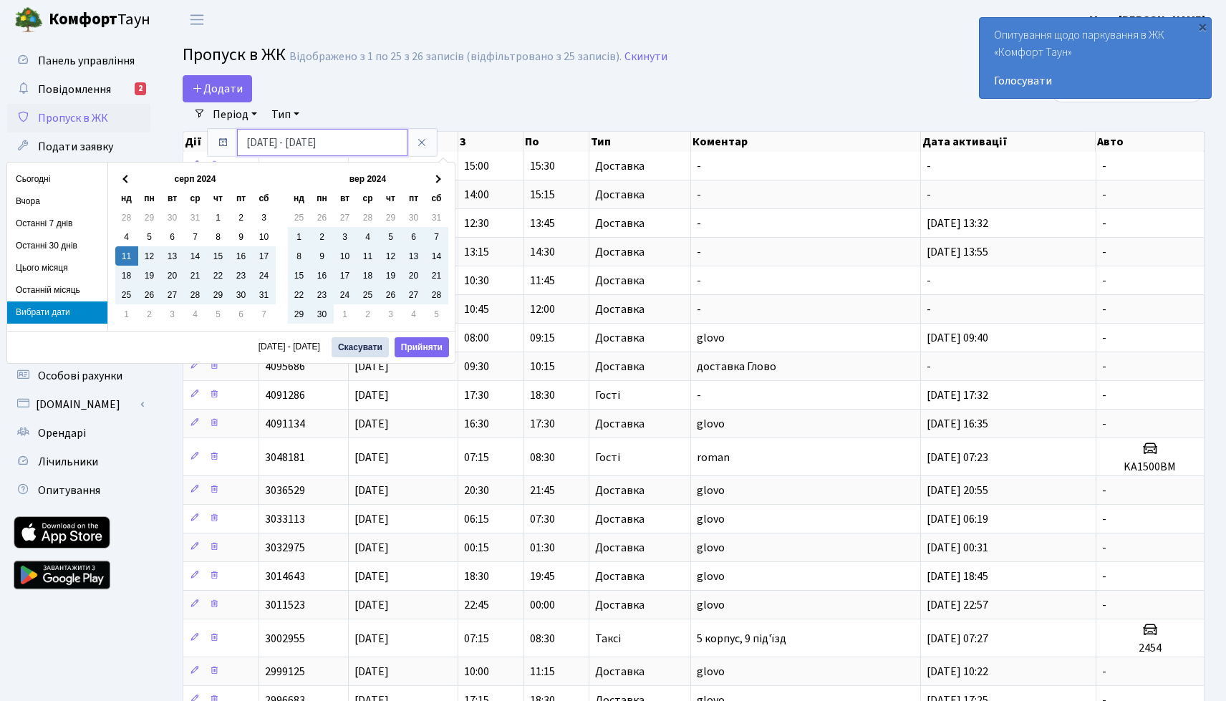
click at [268, 146] on input "[DATE] - [DATE]" at bounding box center [322, 142] width 170 height 27
click at [269, 145] on input "[DATE] - [DATE]" at bounding box center [322, 142] width 170 height 27
type input "[DATE] - [DATE]"
click at [428, 348] on button "Прийняти" at bounding box center [422, 347] width 54 height 20
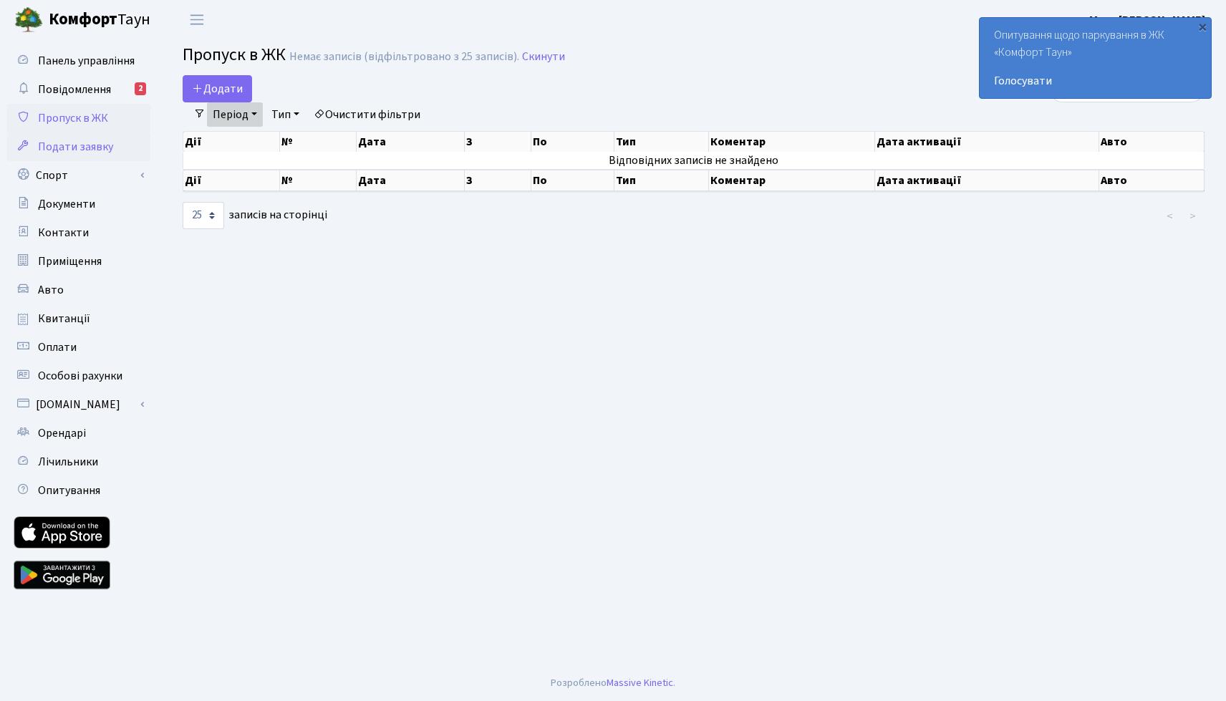
click at [54, 154] on span "Подати заявку" at bounding box center [75, 147] width 75 height 16
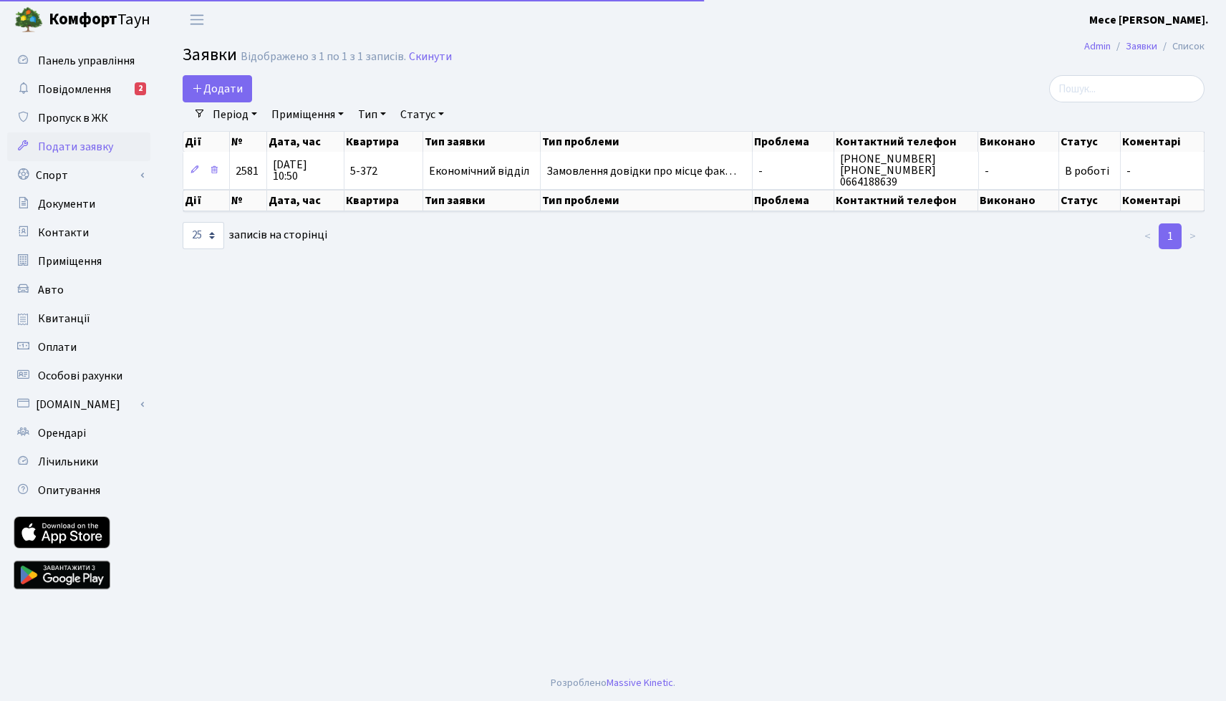
select select "25"
click at [48, 183] on link "Спорт" at bounding box center [78, 175] width 143 height 29
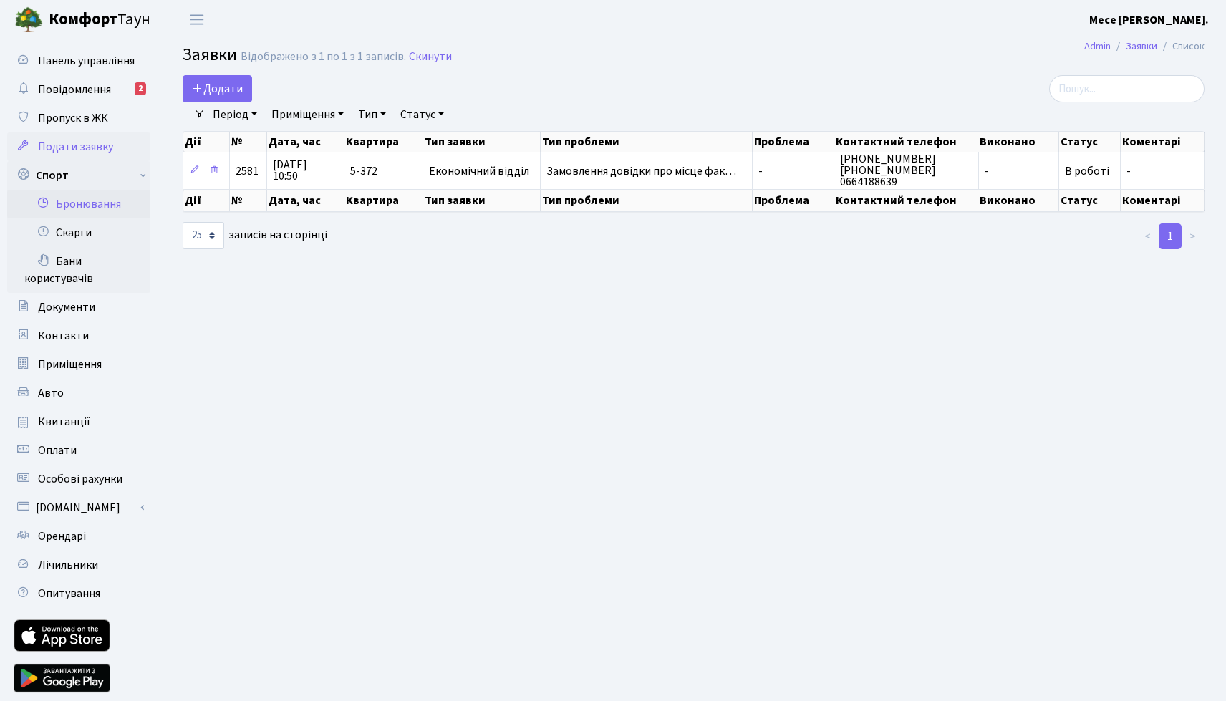
click at [94, 208] on link "Бронювання" at bounding box center [78, 204] width 143 height 29
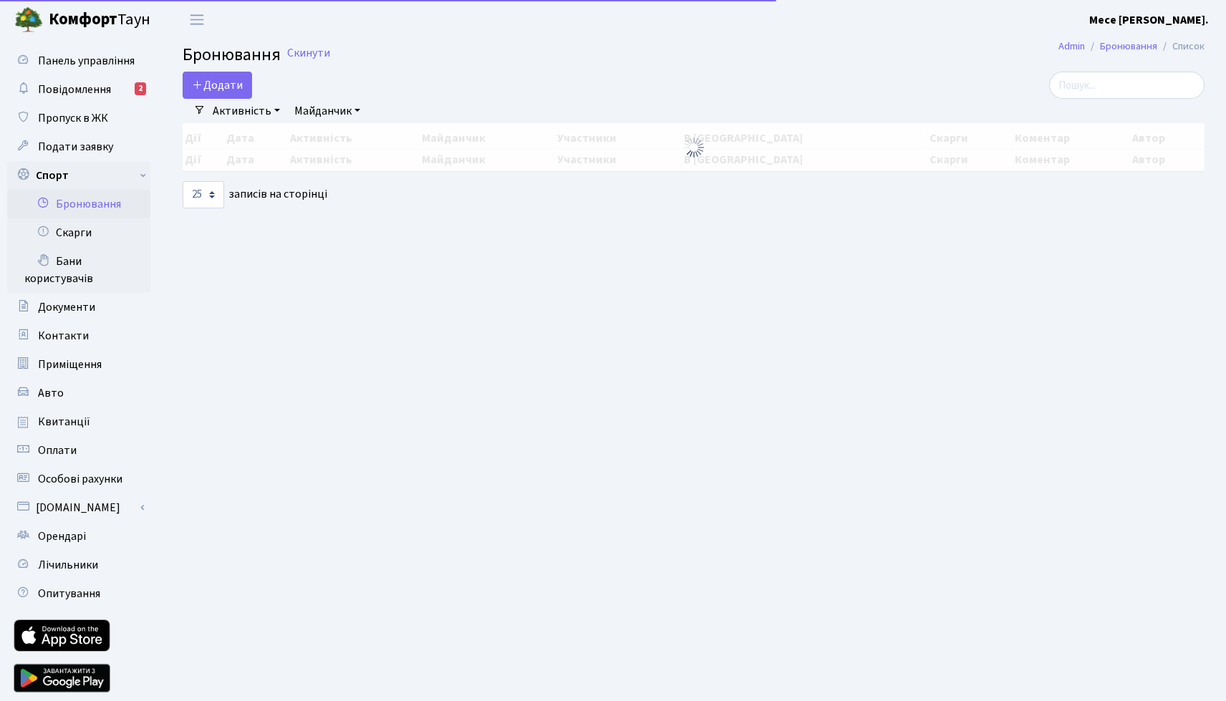
select select "25"
click at [81, 241] on link "Скарги" at bounding box center [78, 232] width 143 height 29
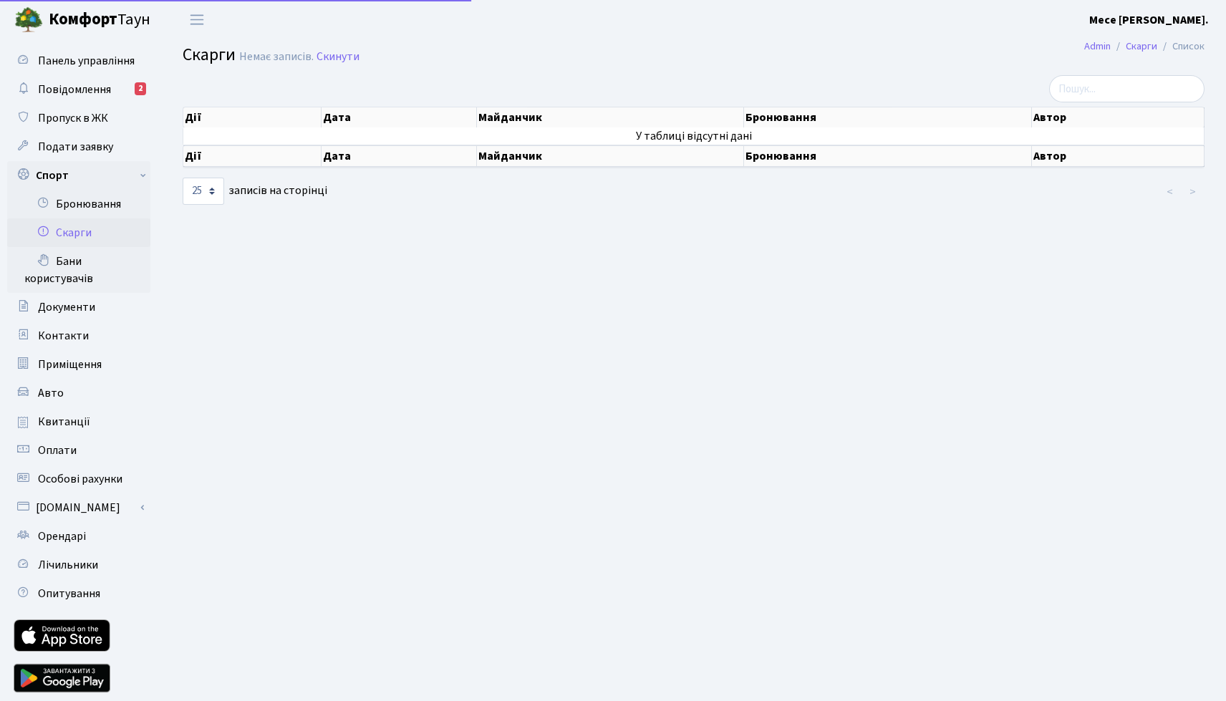
select select "25"
click at [80, 266] on link "Бани користувачів" at bounding box center [78, 270] width 143 height 46
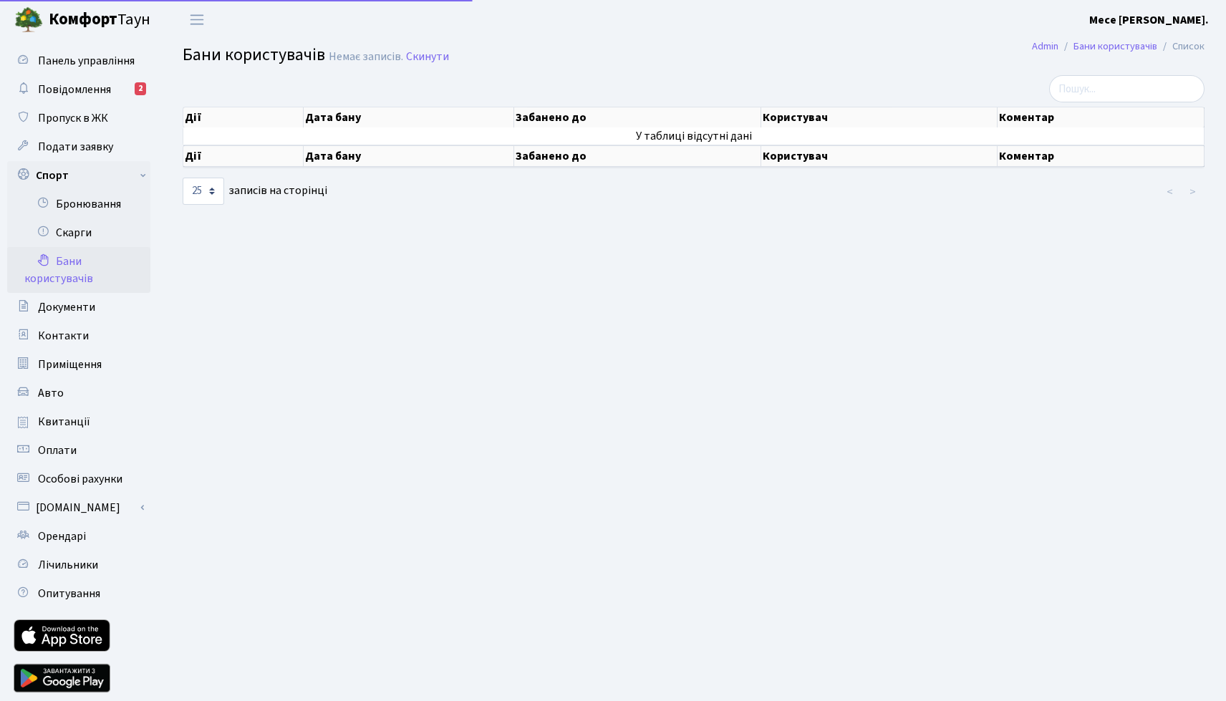
select select "25"
click at [61, 312] on span "Документи" at bounding box center [66, 307] width 57 height 16
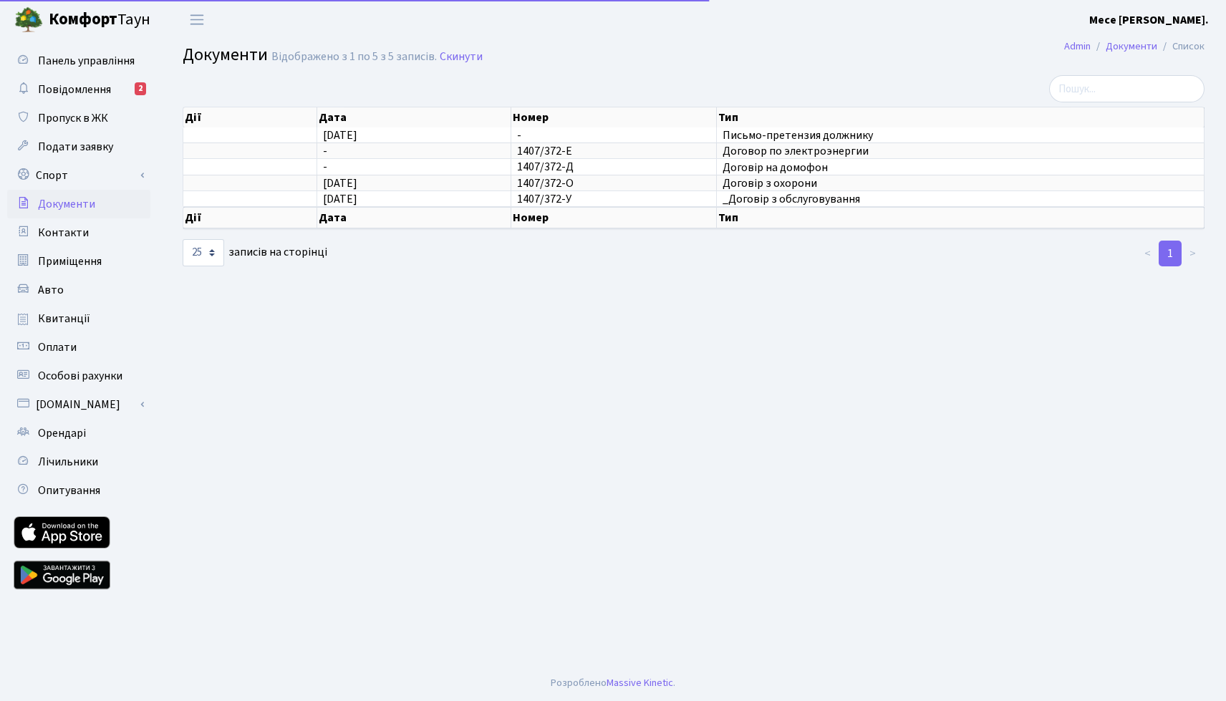
select select "25"
click at [75, 238] on span "Контакти" at bounding box center [63, 233] width 51 height 16
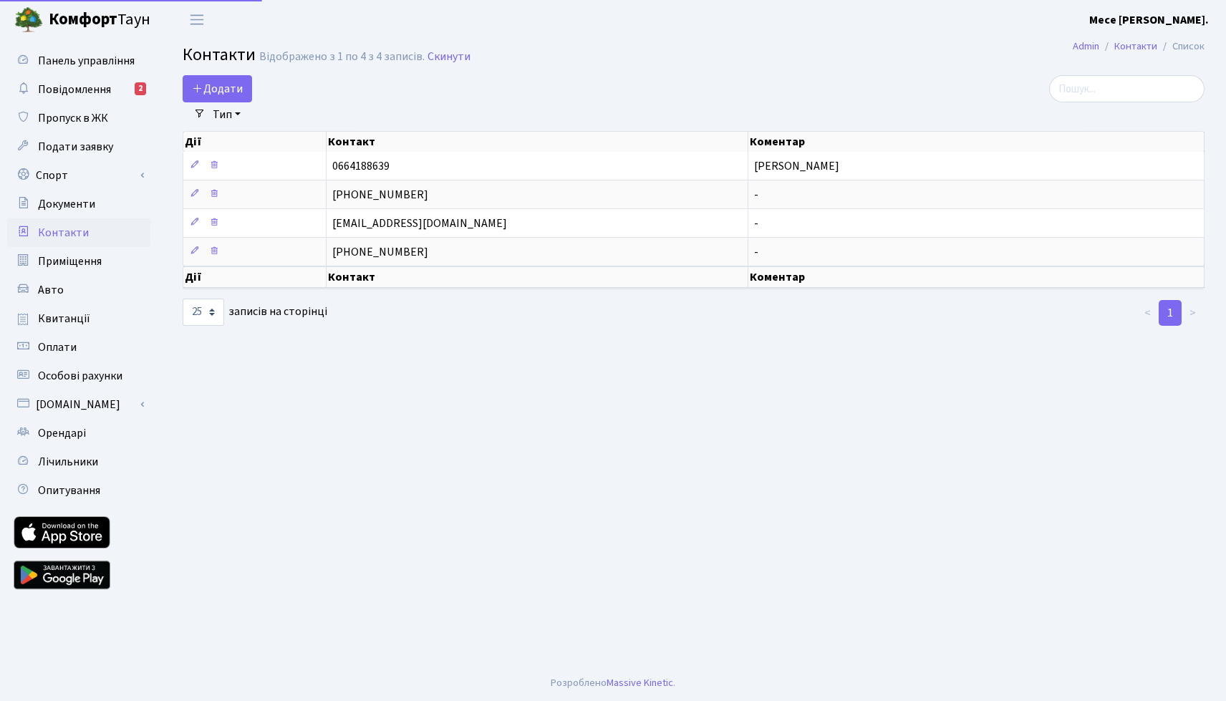
select select "25"
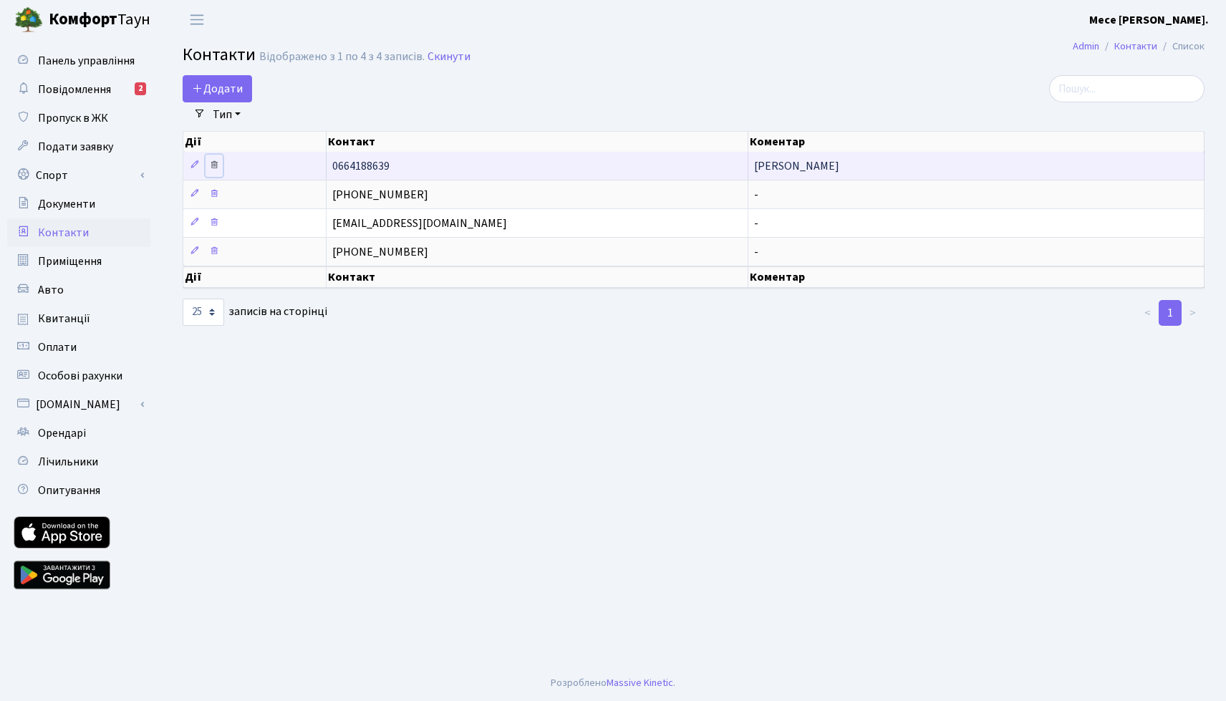
click at [213, 167] on icon at bounding box center [214, 165] width 10 height 10
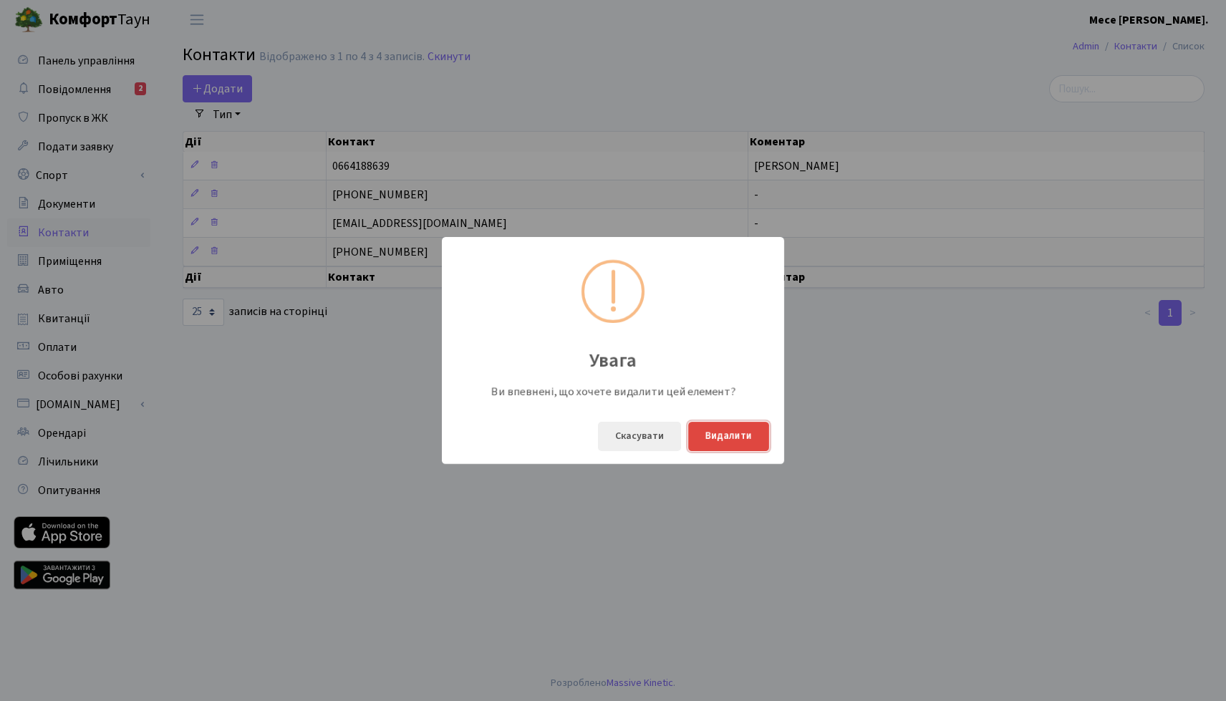
click at [732, 436] on button "Видалити" at bounding box center [728, 436] width 81 height 29
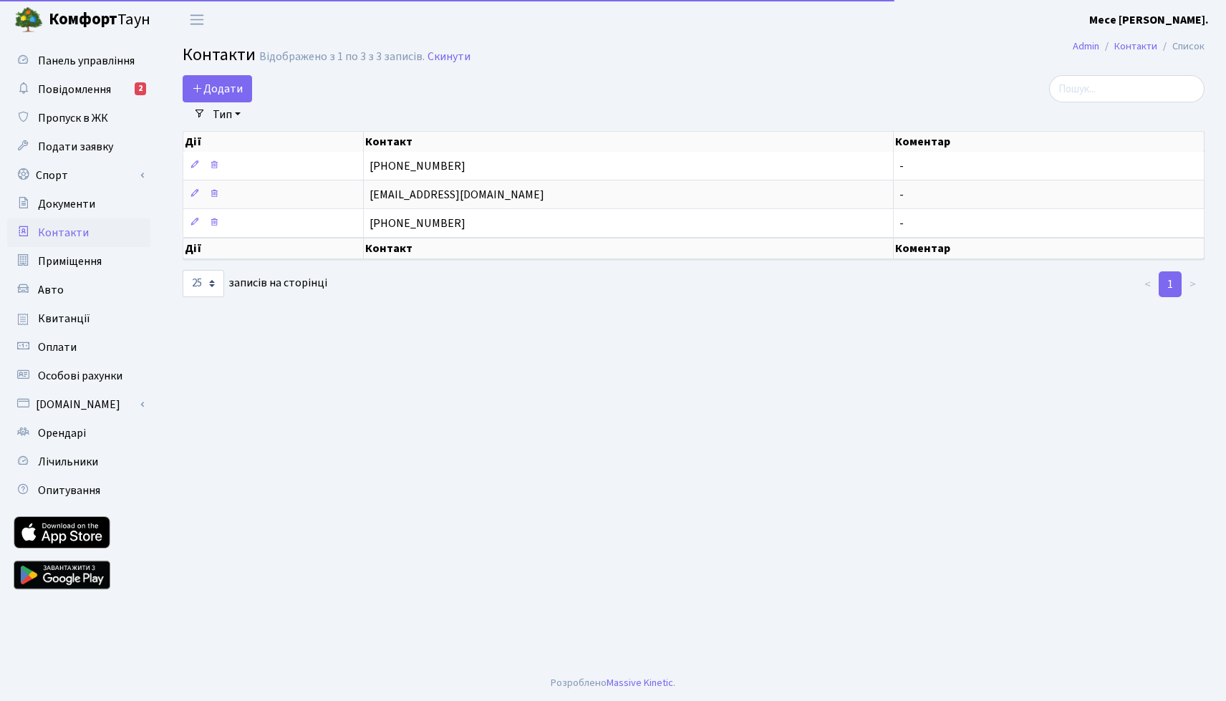
select select "25"
click at [65, 259] on span "Приміщення" at bounding box center [70, 262] width 64 height 16
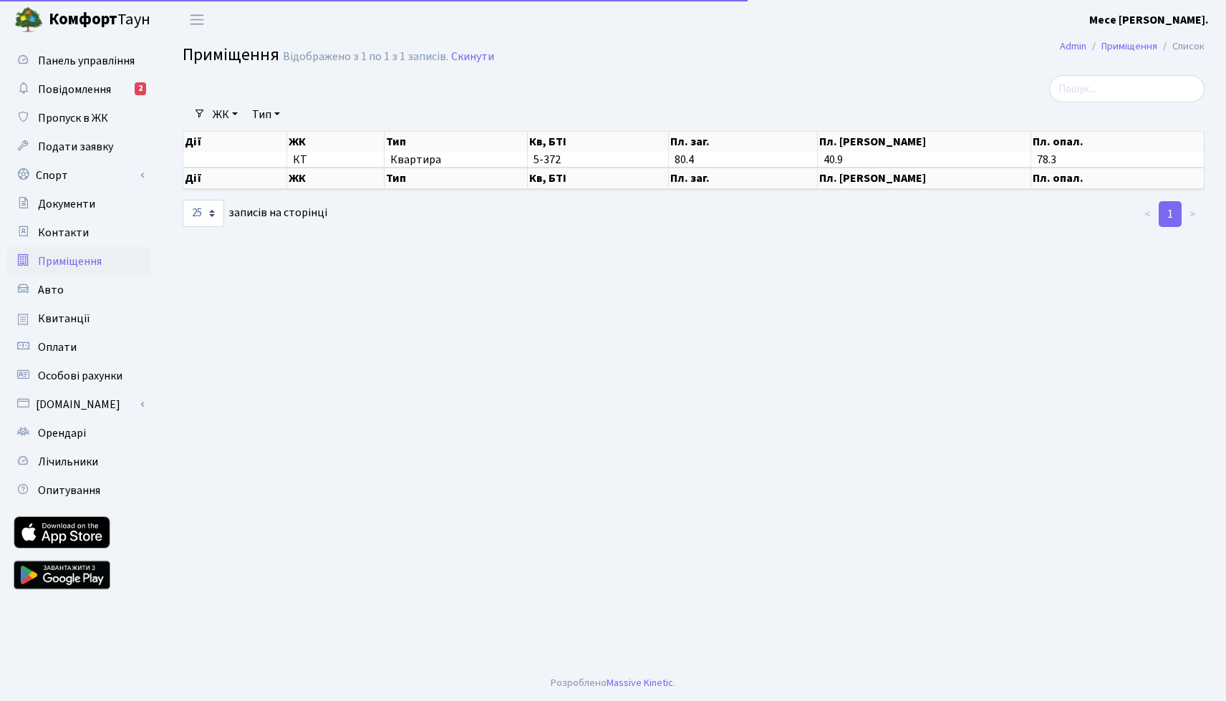
select select "25"
click at [56, 298] on span "Авто" at bounding box center [51, 290] width 26 height 16
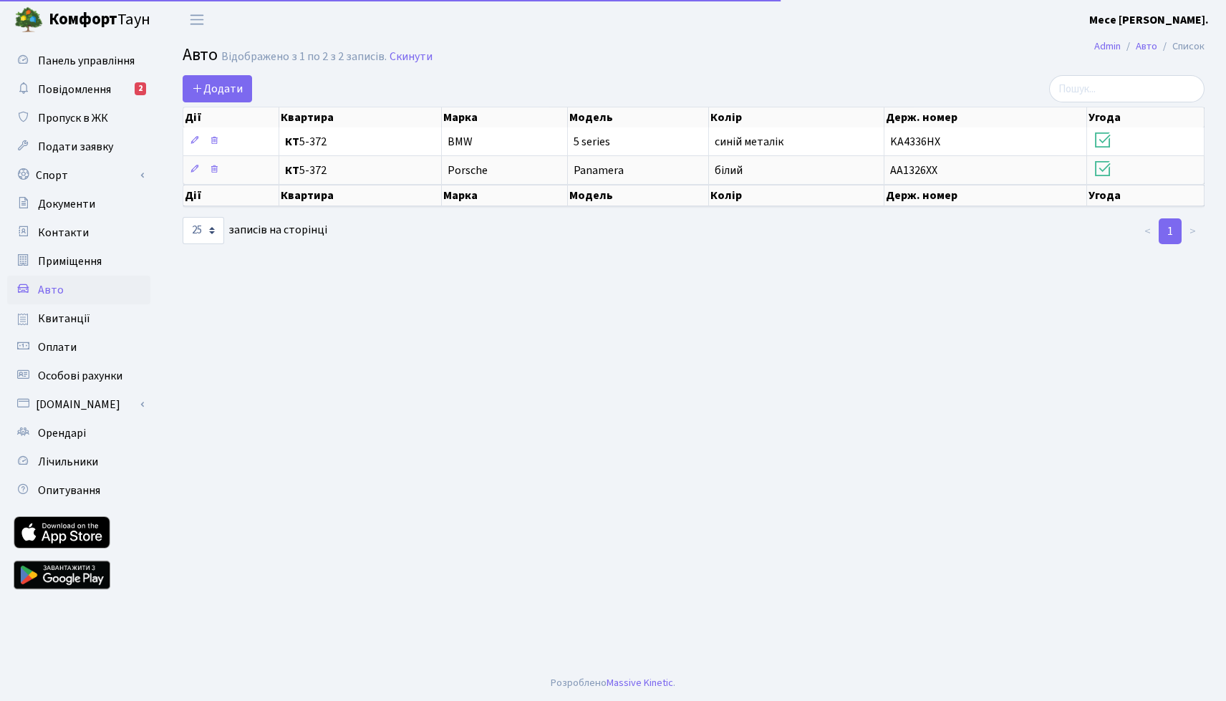
select select "25"
click at [49, 312] on span "Квитанції" at bounding box center [64, 319] width 52 height 16
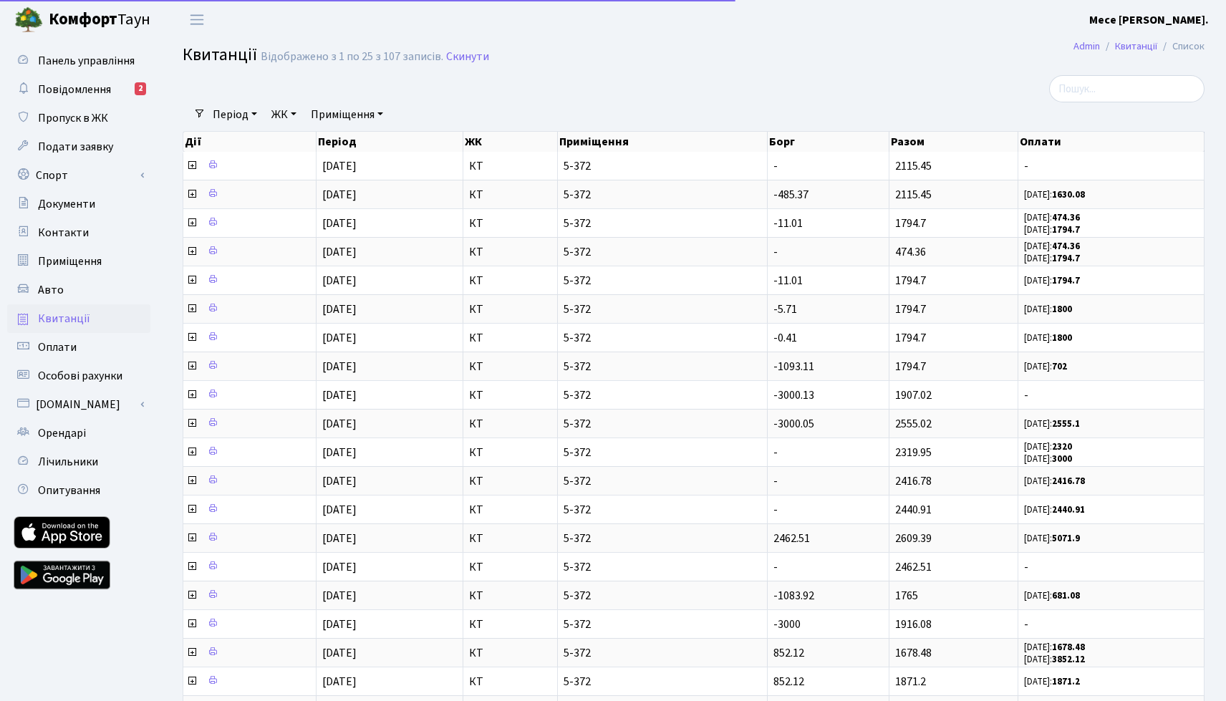
select select "25"
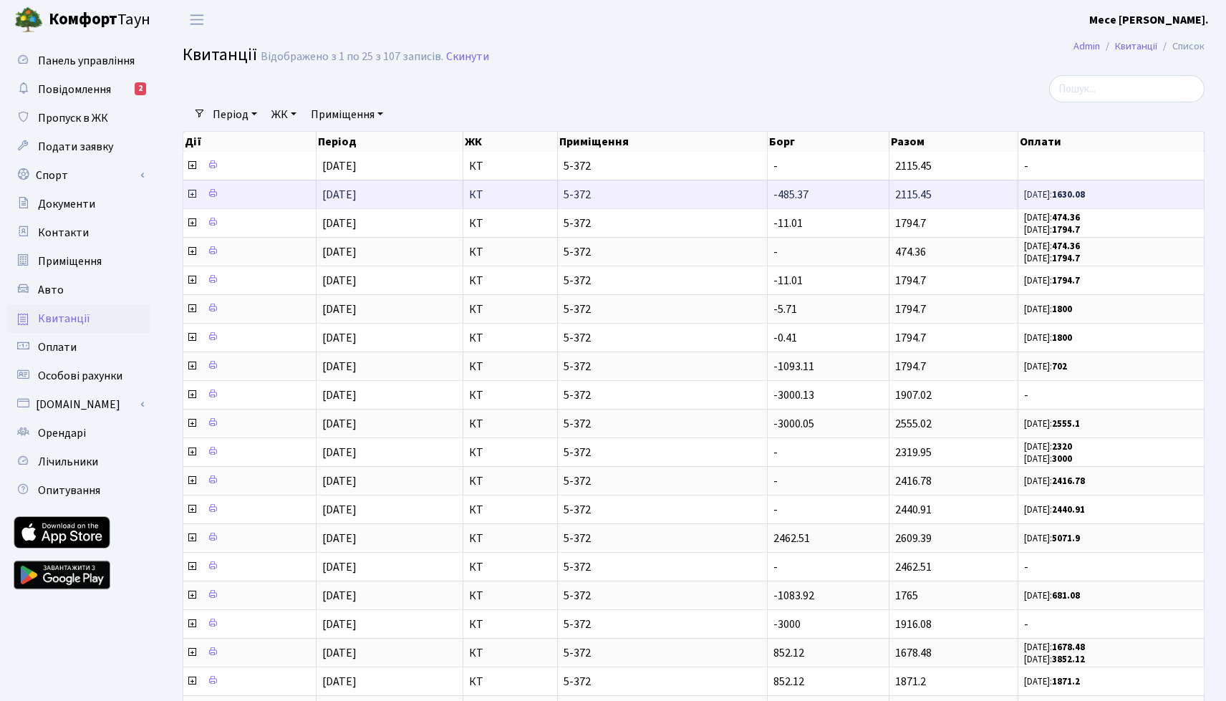
click at [1046, 196] on small "[DATE]: 1630.08" at bounding box center [1054, 194] width 61 height 13
click at [209, 200] on link at bounding box center [212, 194] width 17 height 22
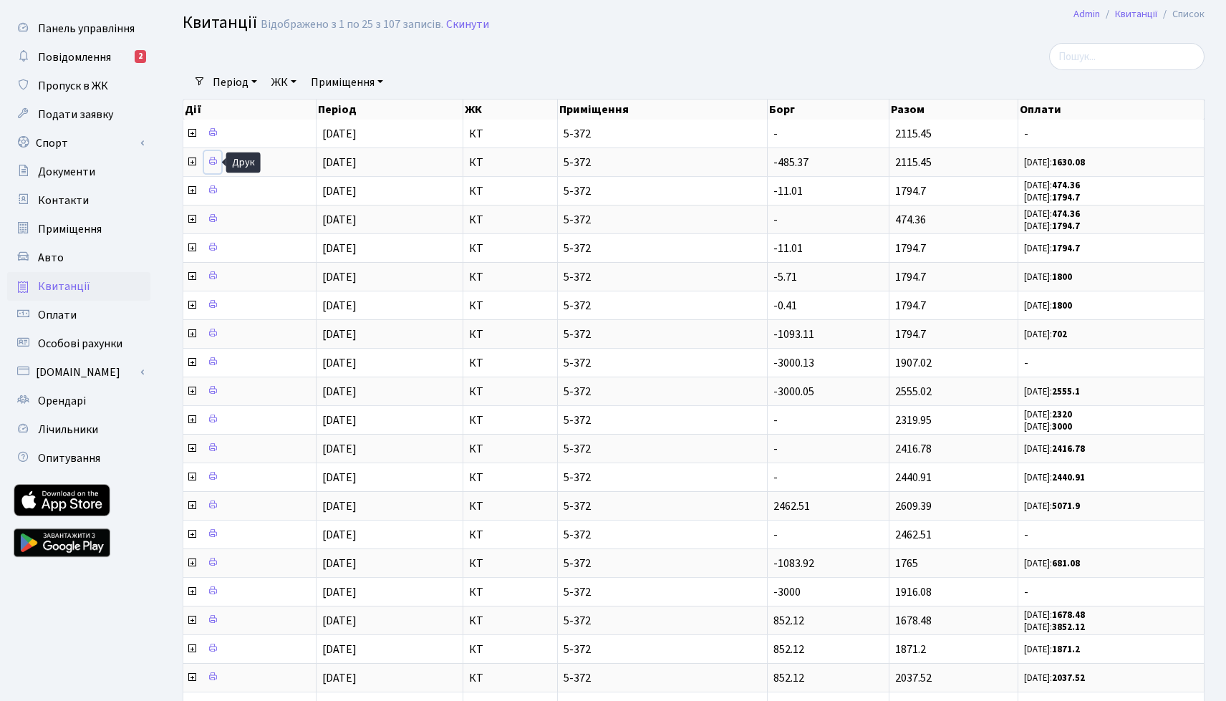
scroll to position [20, 0]
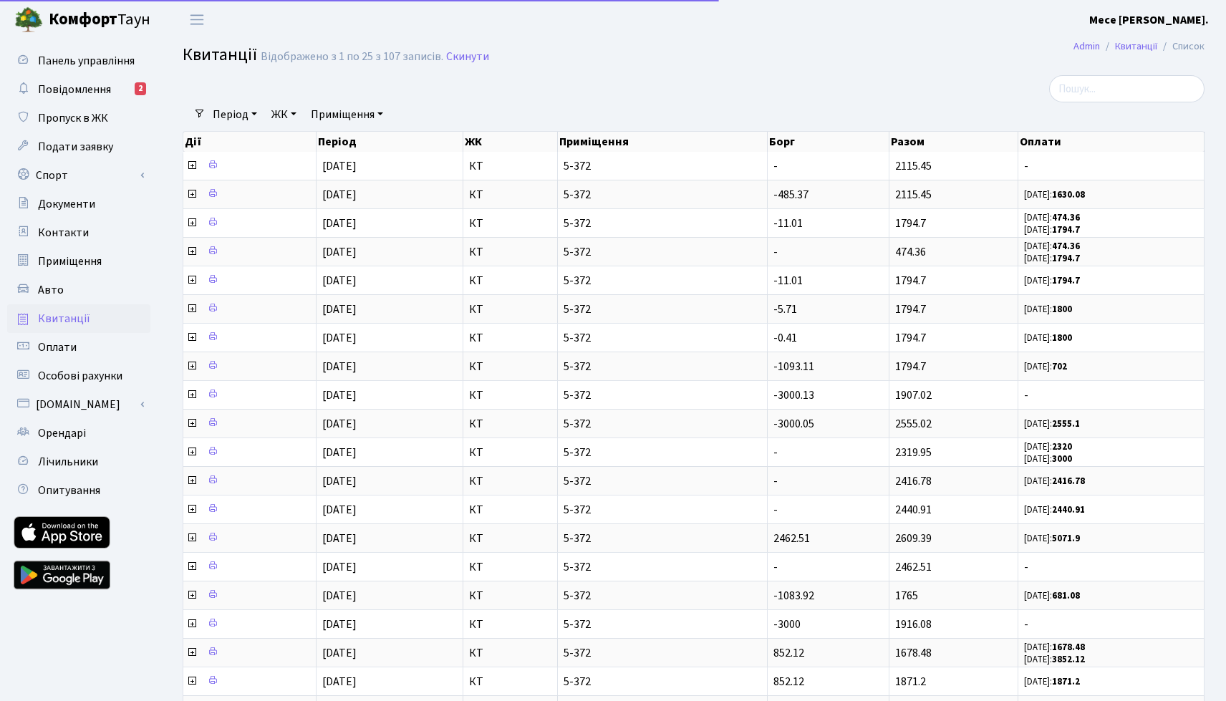
select select "25"
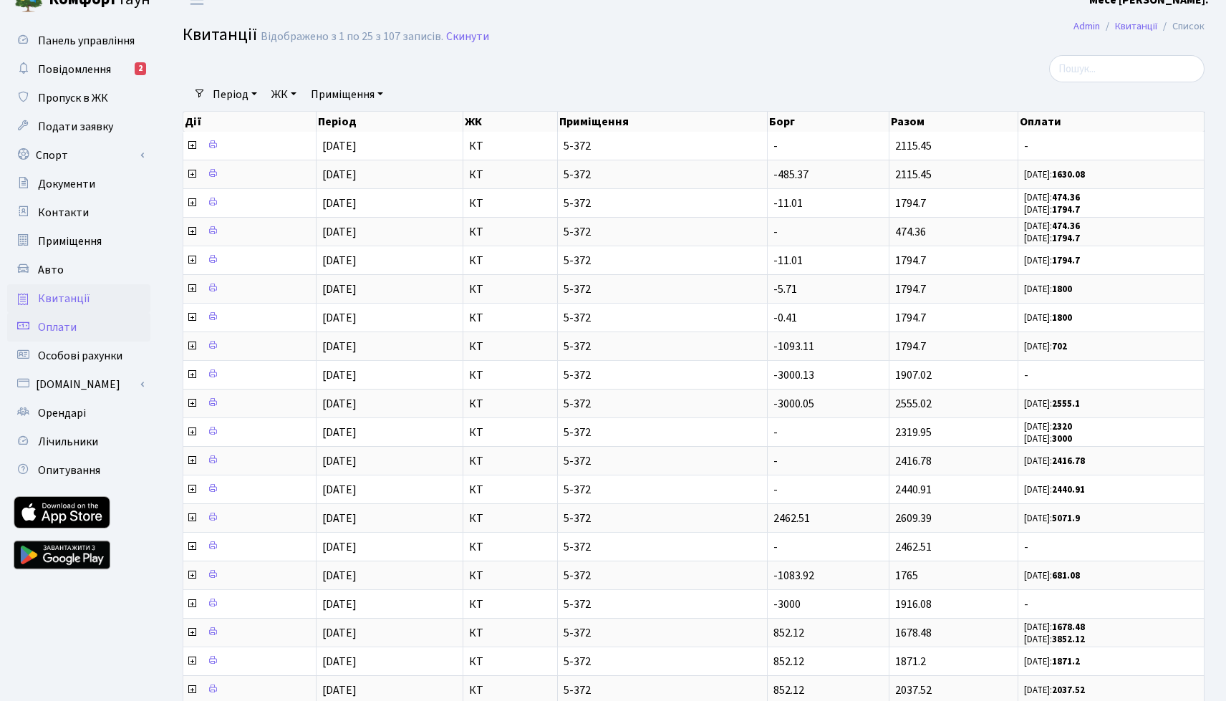
click at [74, 334] on span "Оплати" at bounding box center [57, 327] width 39 height 16
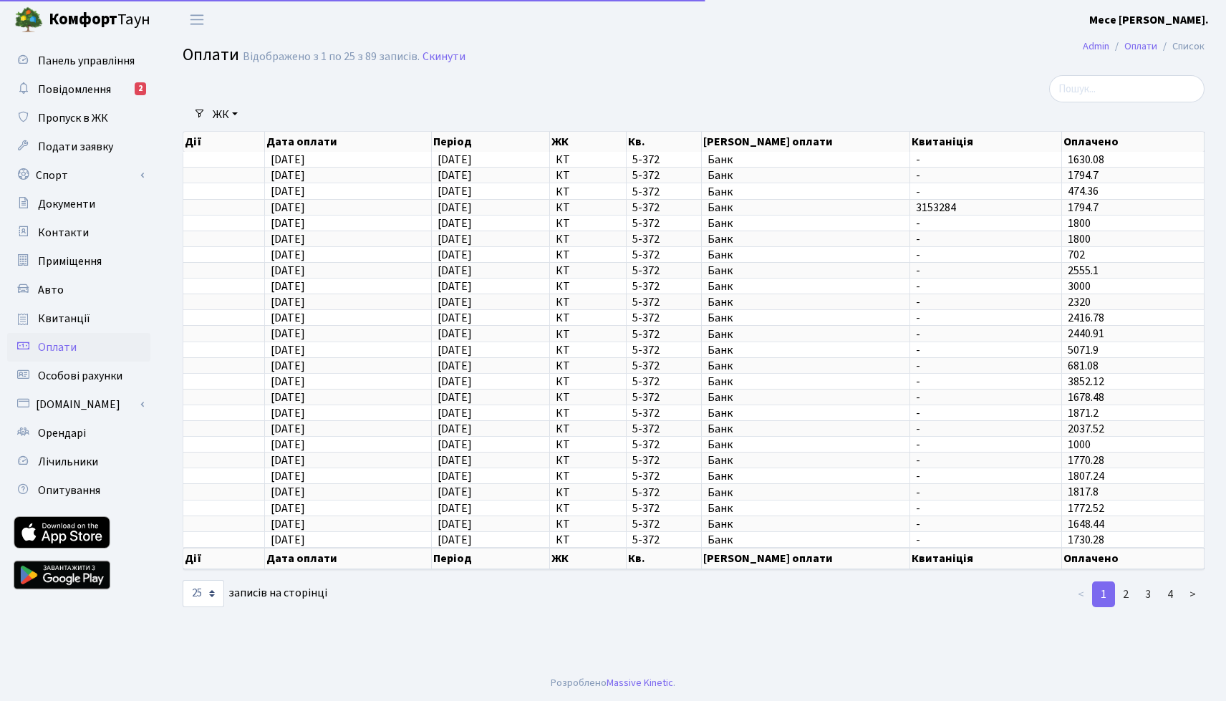
select select "25"
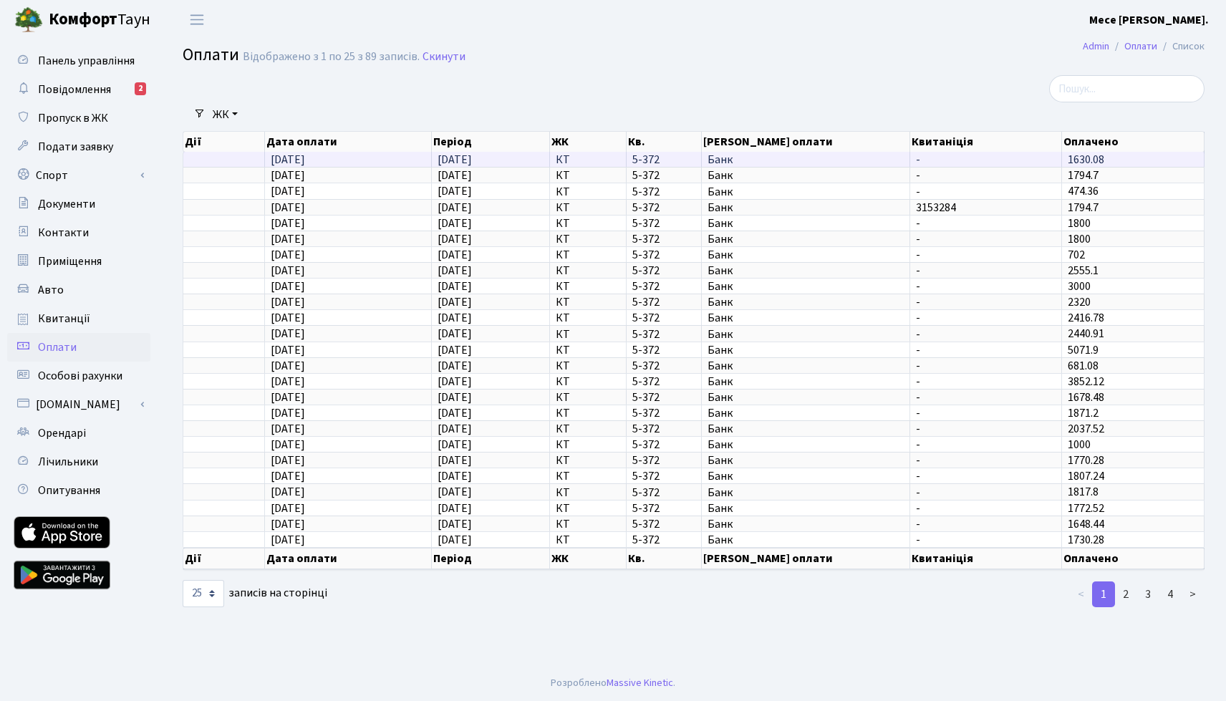
click at [1004, 164] on span "-" at bounding box center [986, 159] width 140 height 11
click at [1073, 163] on span "1630.08" at bounding box center [1086, 160] width 37 height 16
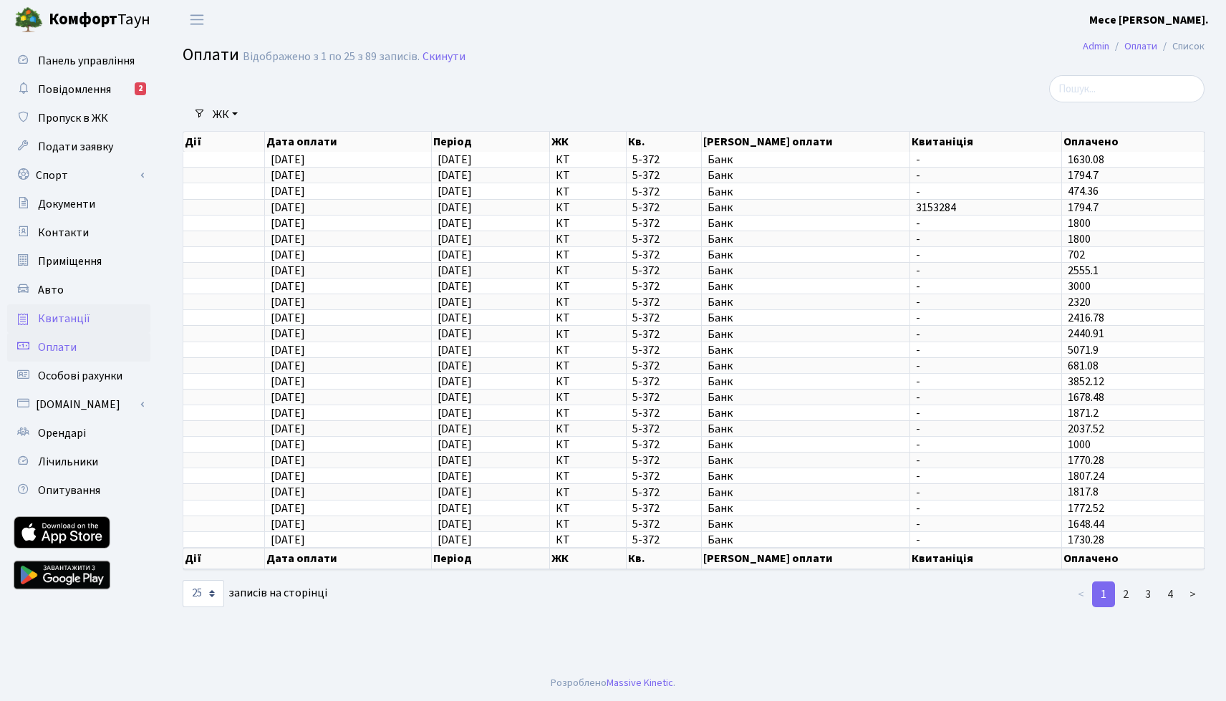
click at [81, 322] on span "Квитанції" at bounding box center [64, 319] width 52 height 16
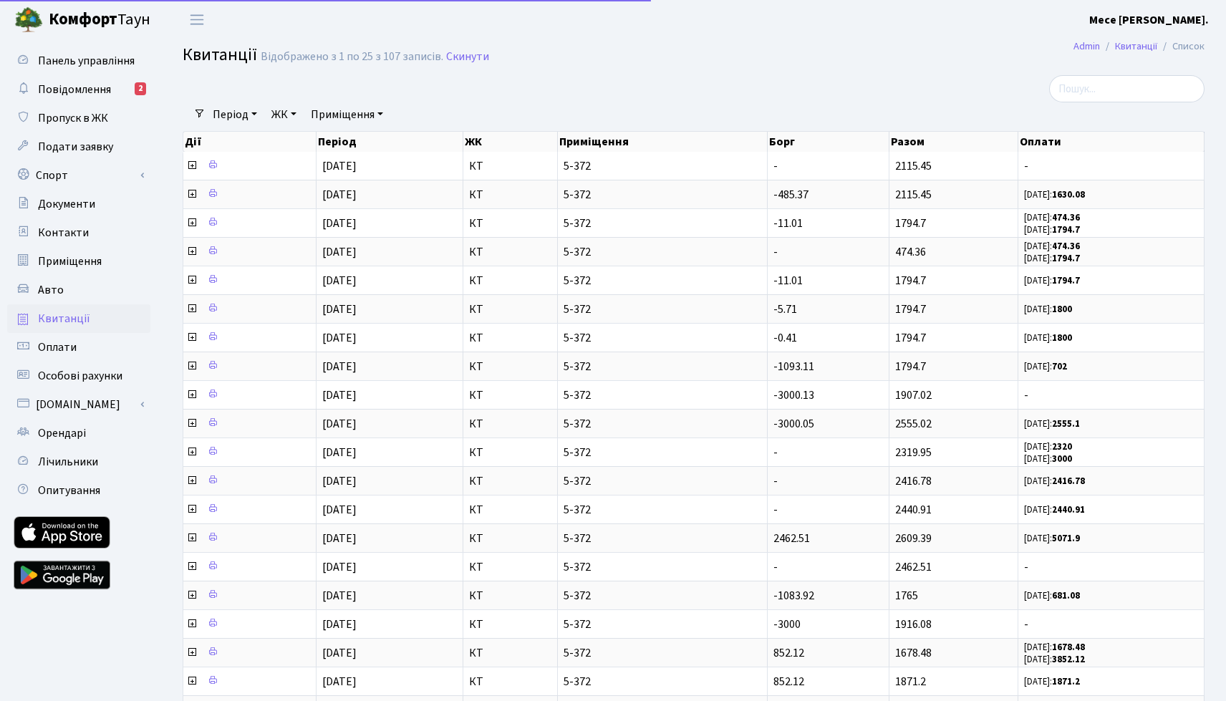
select select "25"
click at [74, 346] on span "Оплати" at bounding box center [57, 348] width 39 height 16
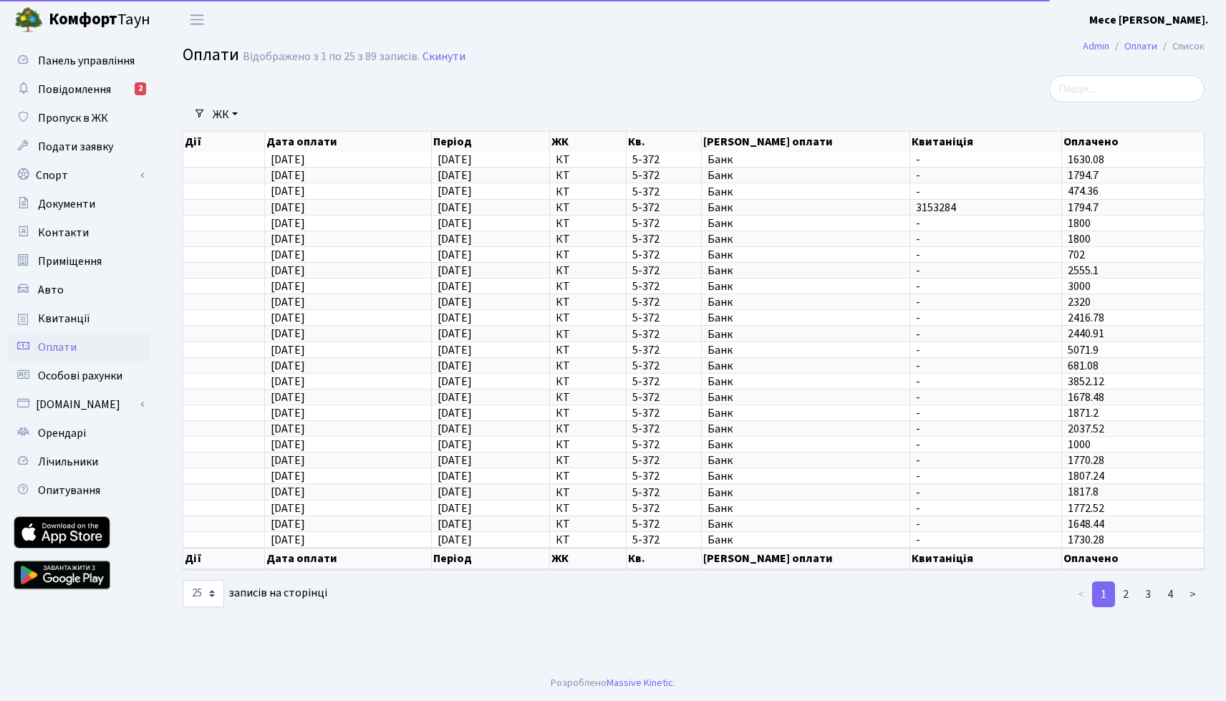
select select "25"
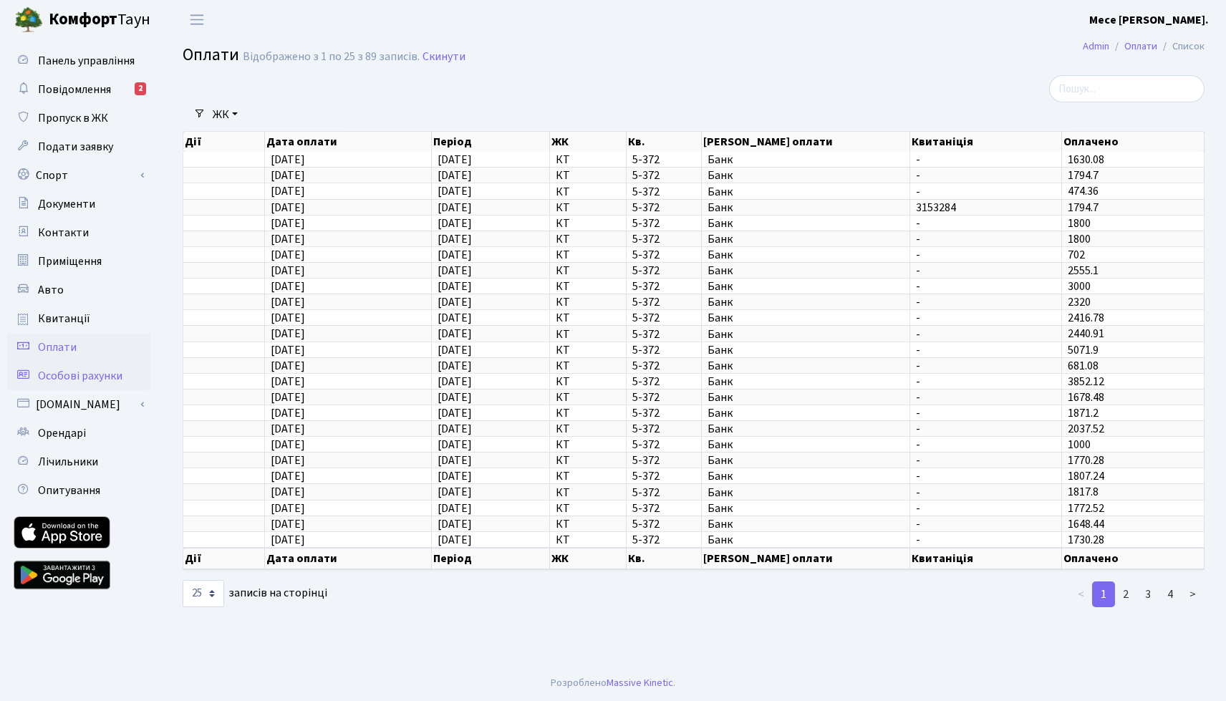
click at [102, 377] on span "Особові рахунки" at bounding box center [80, 376] width 85 height 16
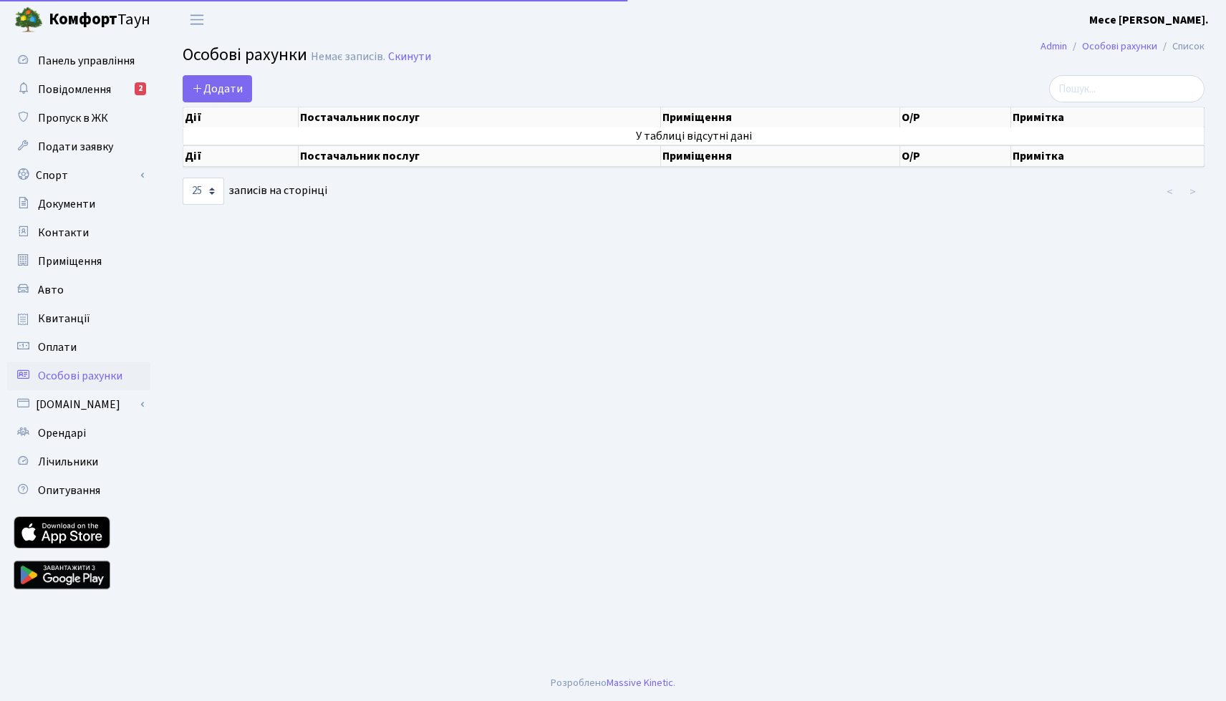
select select "25"
click at [49, 402] on link "[DOMAIN_NAME]" at bounding box center [78, 404] width 143 height 29
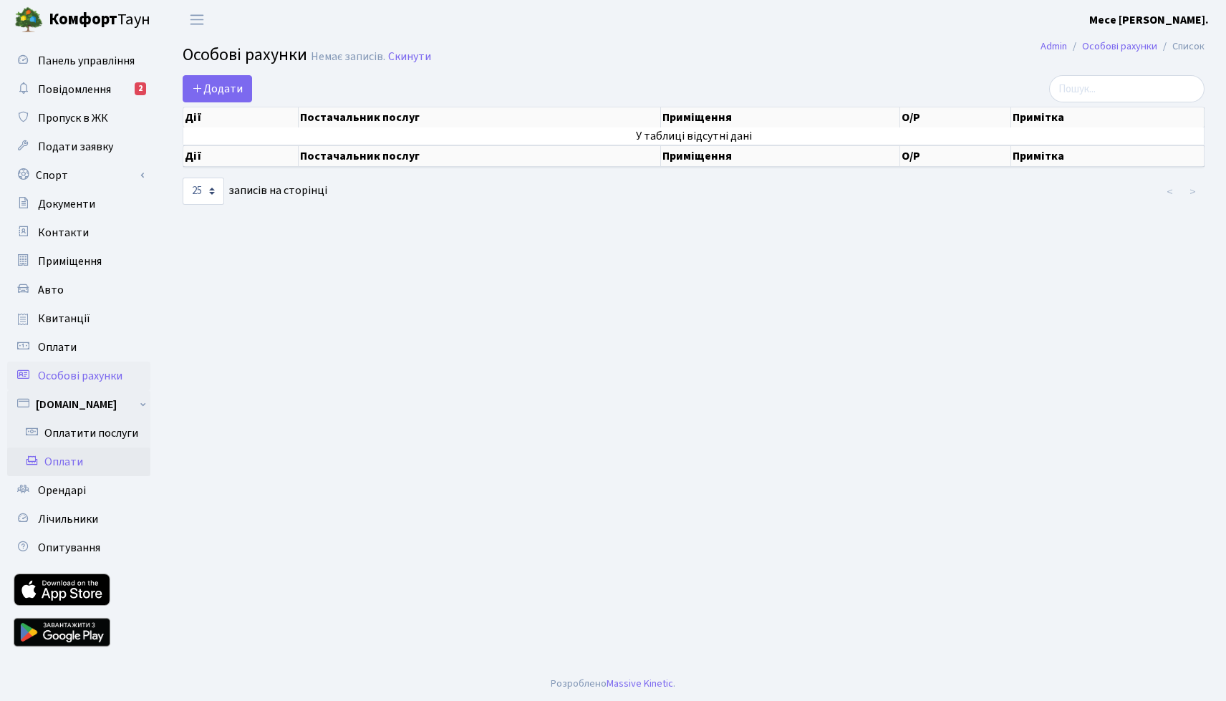
click at [96, 465] on link "Оплати" at bounding box center [78, 462] width 143 height 29
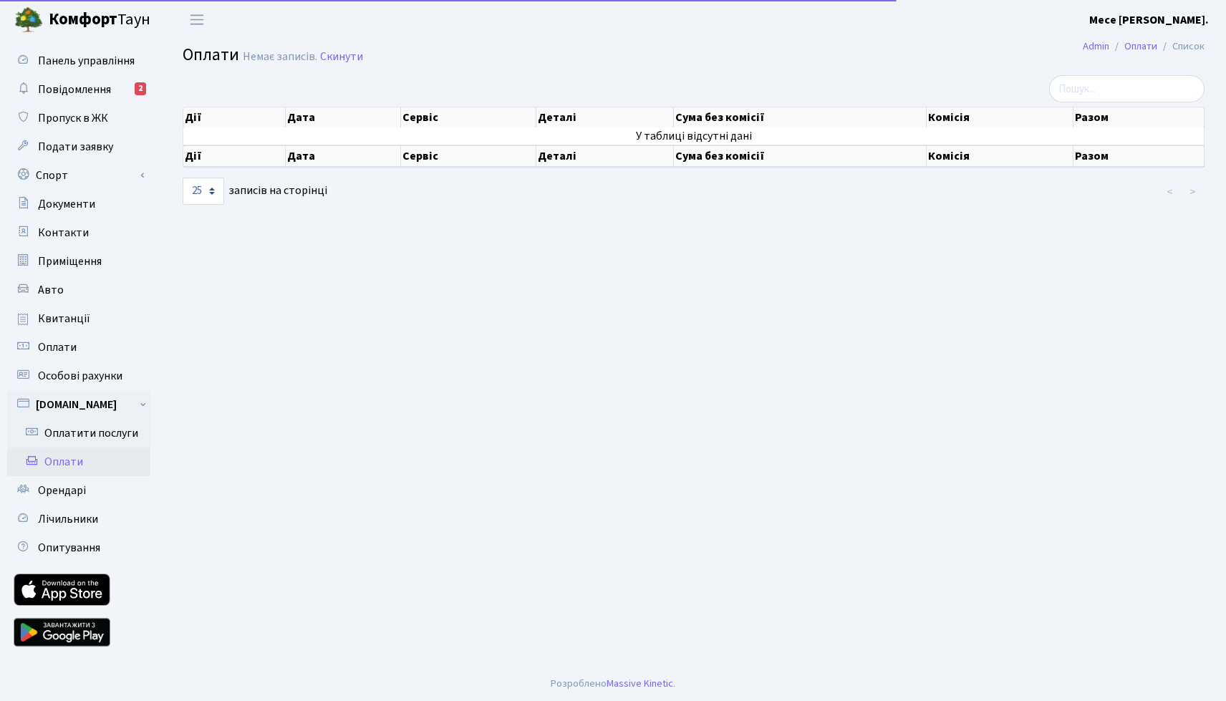
select select "25"
click at [87, 496] on link "Орендарі" at bounding box center [78, 490] width 143 height 29
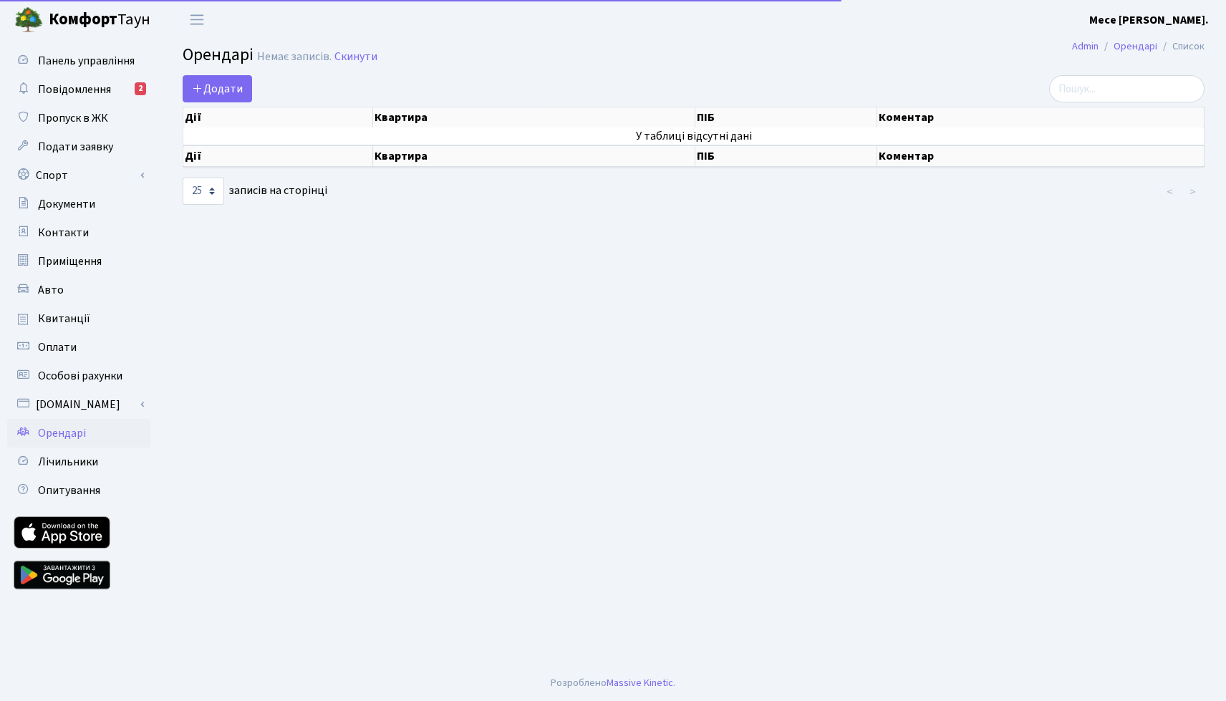
select select "25"
click at [80, 463] on span "Лічильники" at bounding box center [68, 462] width 60 height 16
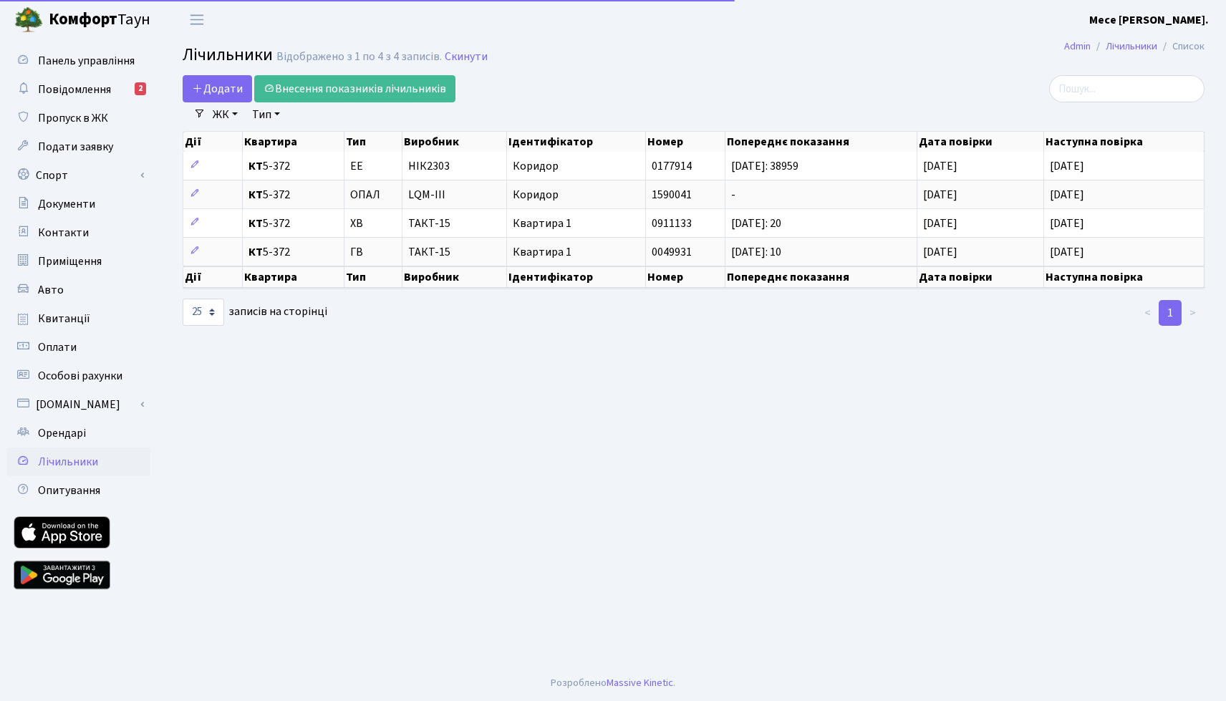
select select "25"
click at [63, 486] on span "Опитування" at bounding box center [69, 491] width 62 height 16
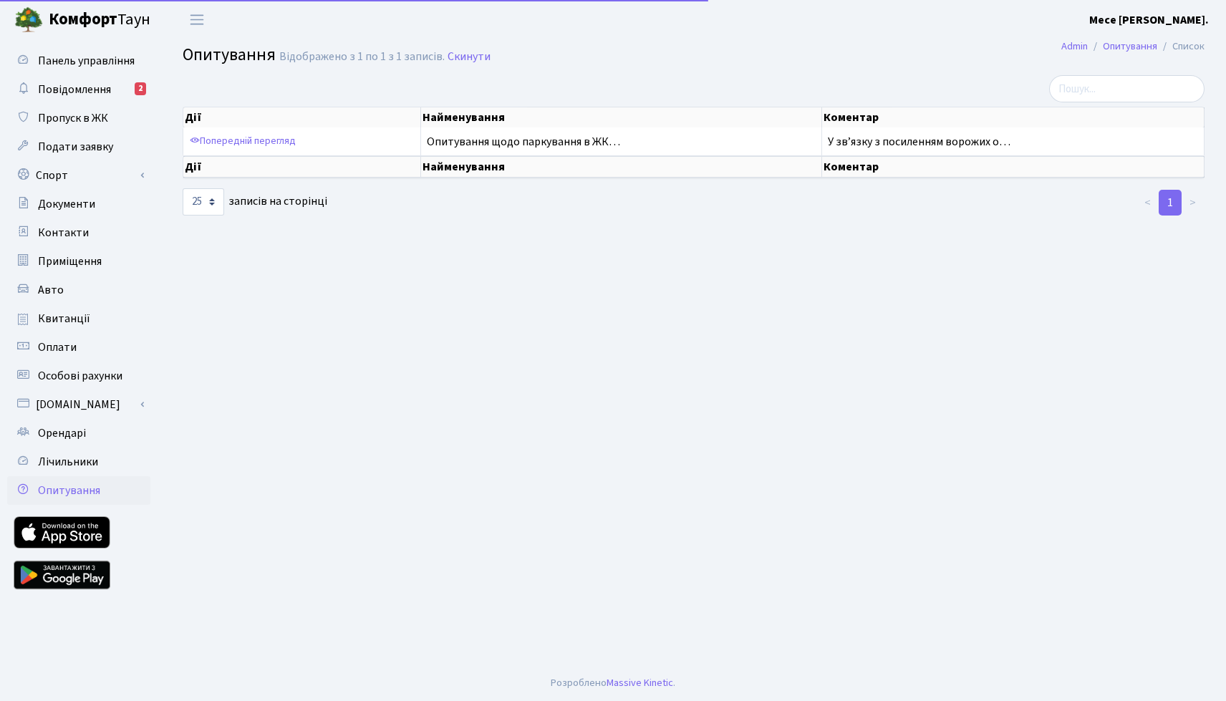
select select "25"
click at [117, 91] on link "Повідомлення 2" at bounding box center [78, 89] width 143 height 29
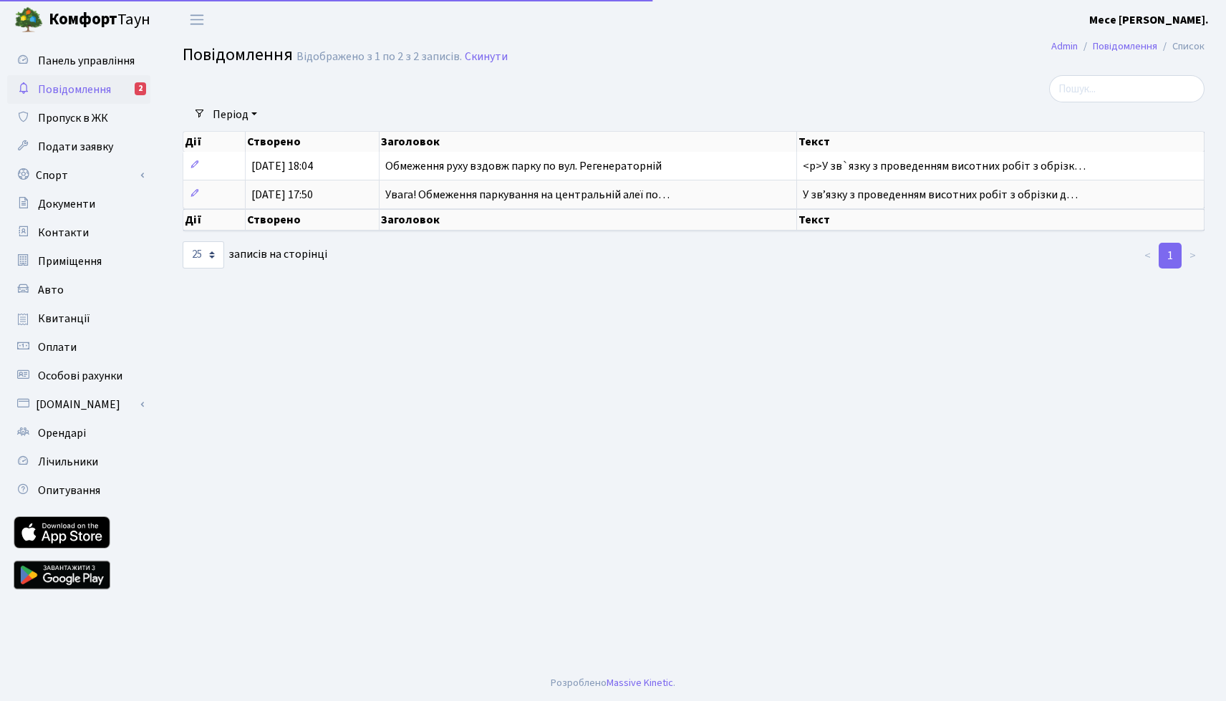
select select "25"
click at [57, 345] on span "Оплати" at bounding box center [57, 348] width 39 height 16
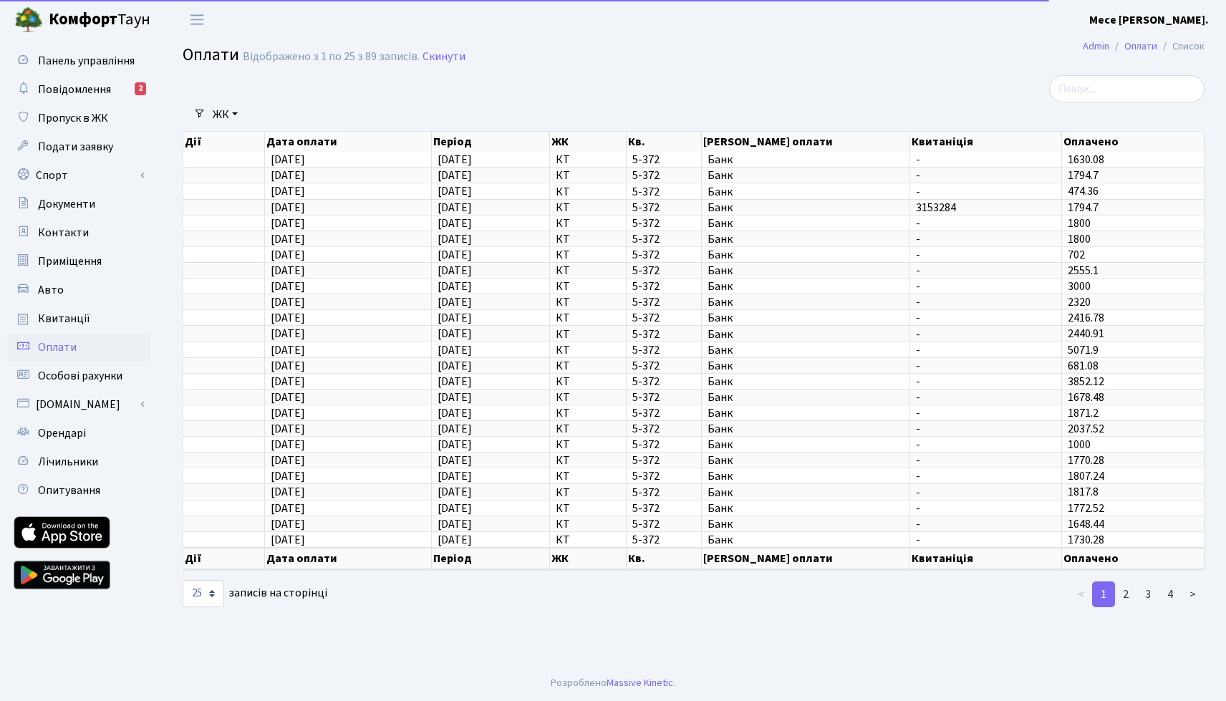
select select "25"
click at [68, 382] on span "Особові рахунки" at bounding box center [80, 376] width 85 height 16
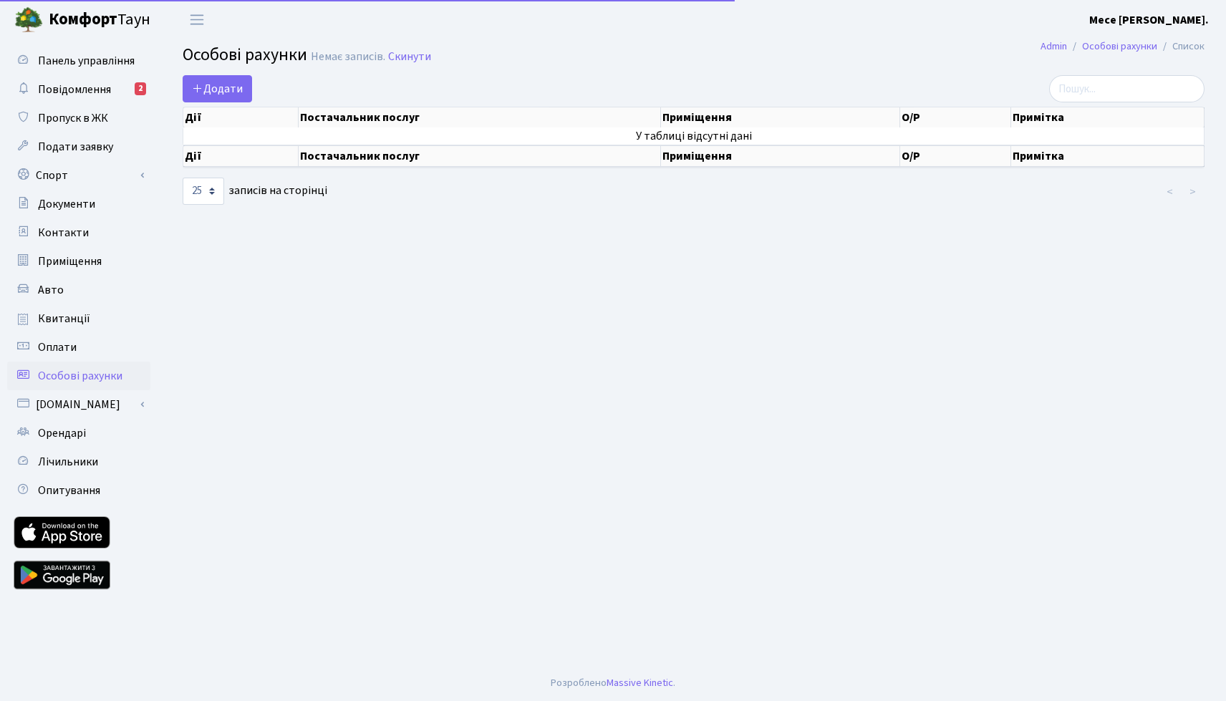
select select "25"
click at [69, 406] on link "[DOMAIN_NAME]" at bounding box center [78, 404] width 143 height 29
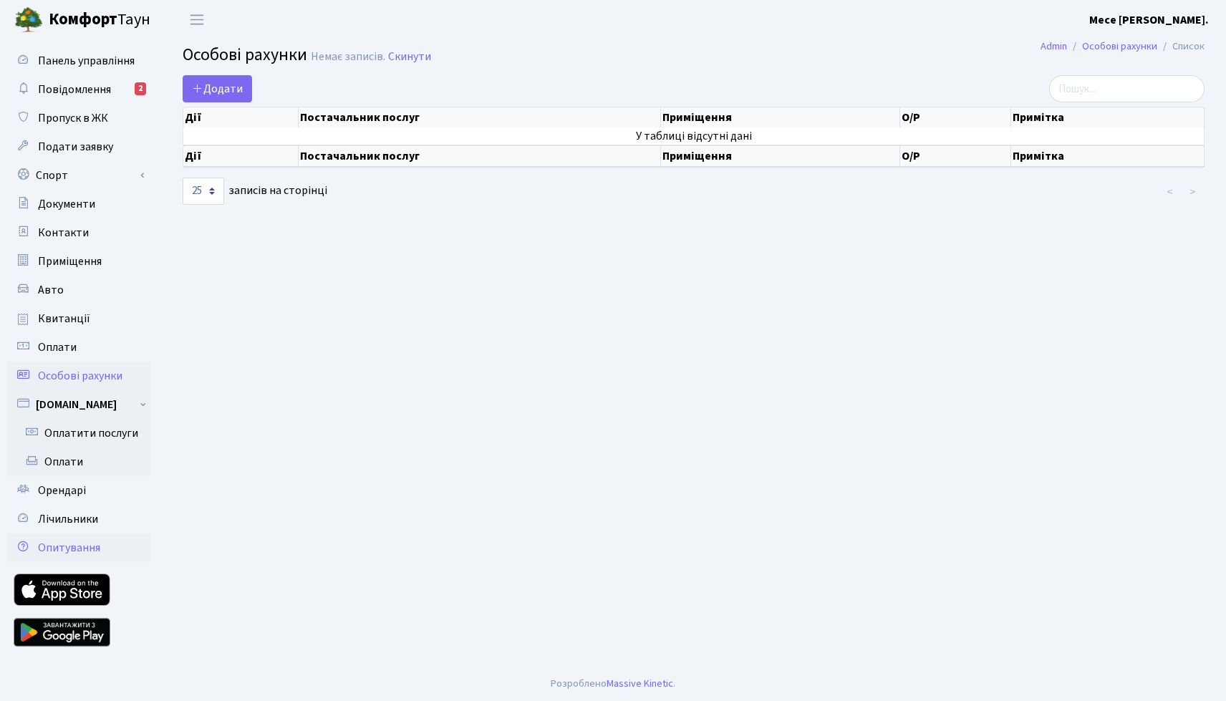
click at [61, 543] on span "Опитування" at bounding box center [69, 548] width 62 height 16
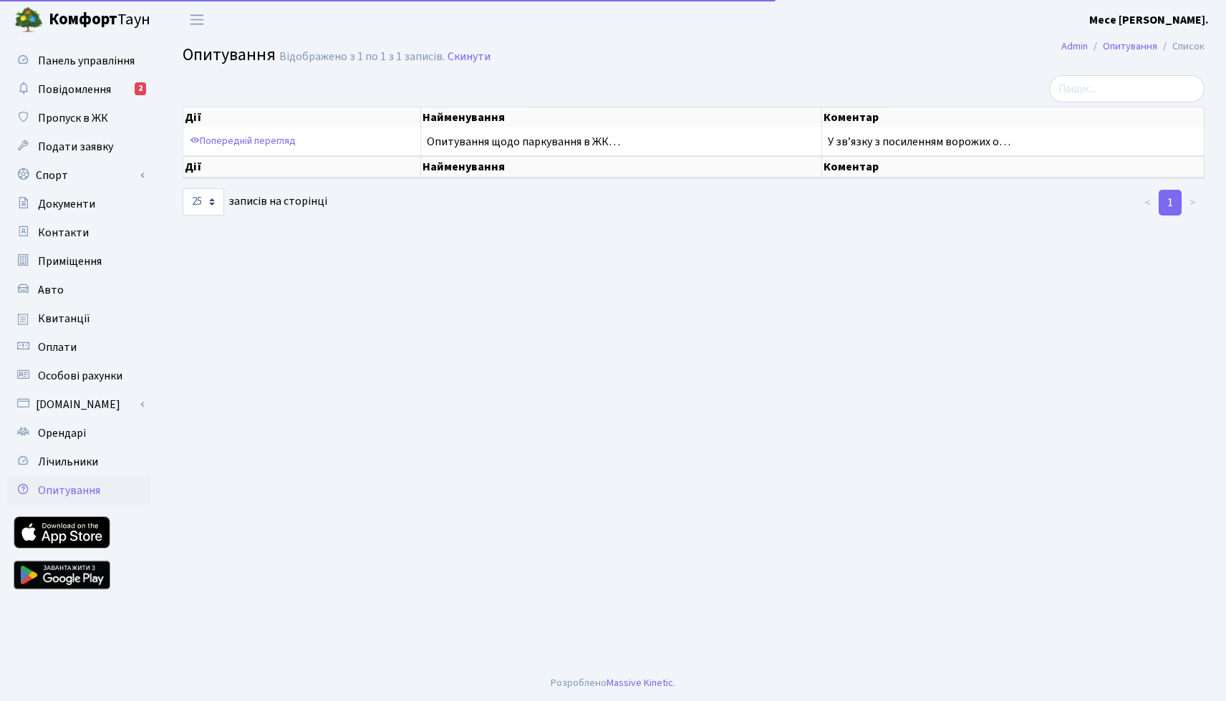
select select "25"
click at [80, 88] on span "Повідомлення" at bounding box center [74, 90] width 73 height 16
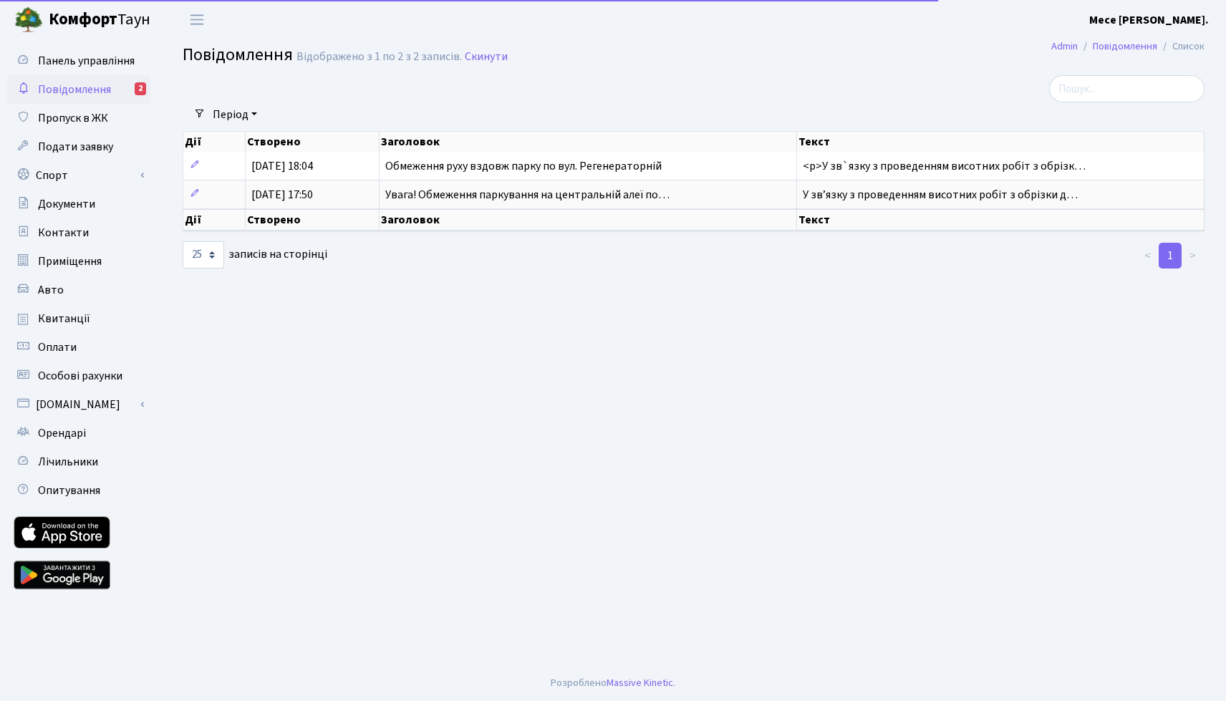
select select "25"
click at [76, 66] on span "Панель управління" at bounding box center [86, 61] width 97 height 16
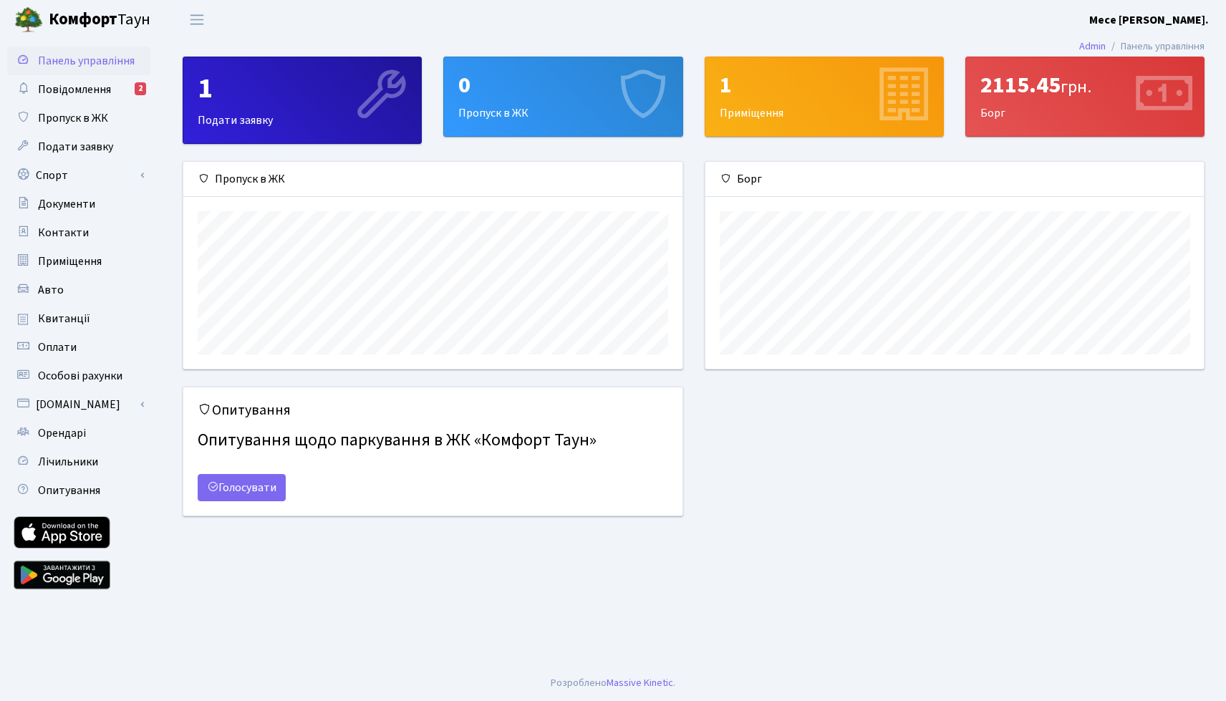
scroll to position [207, 499]
click at [59, 227] on span "Контакти" at bounding box center [63, 233] width 51 height 16
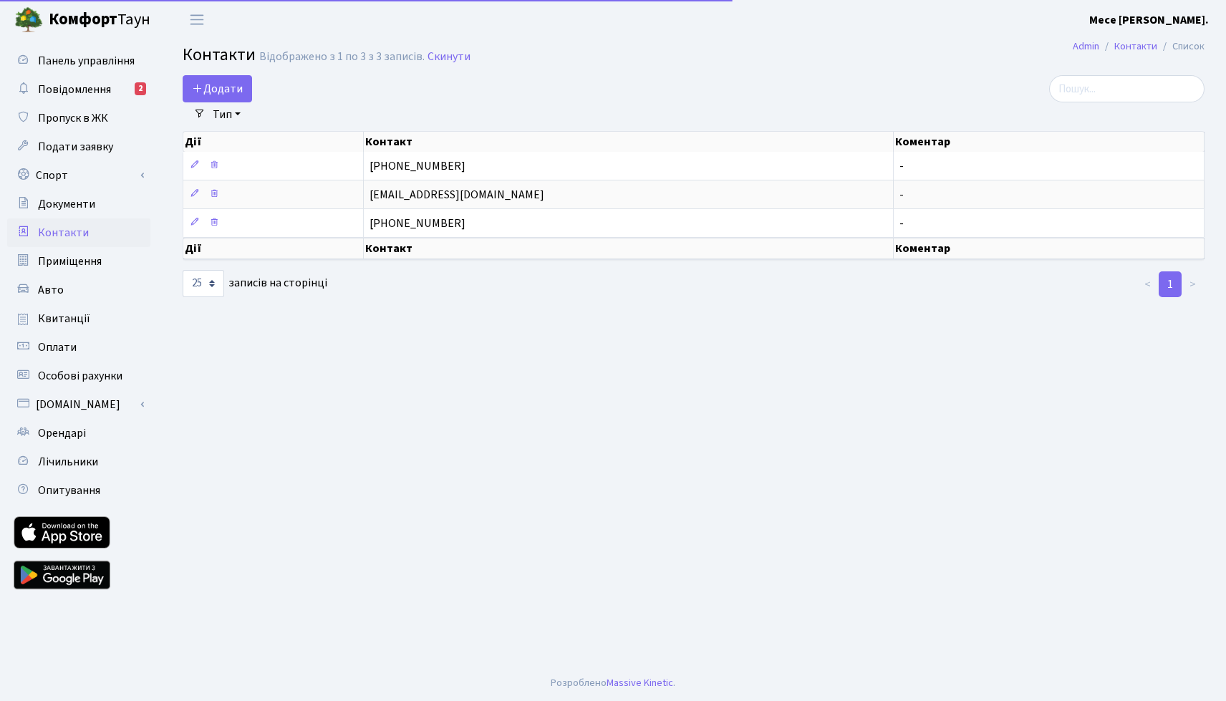
select select "25"
click at [1183, 22] on b "Месе [PERSON_NAME]." at bounding box center [1149, 20] width 120 height 16
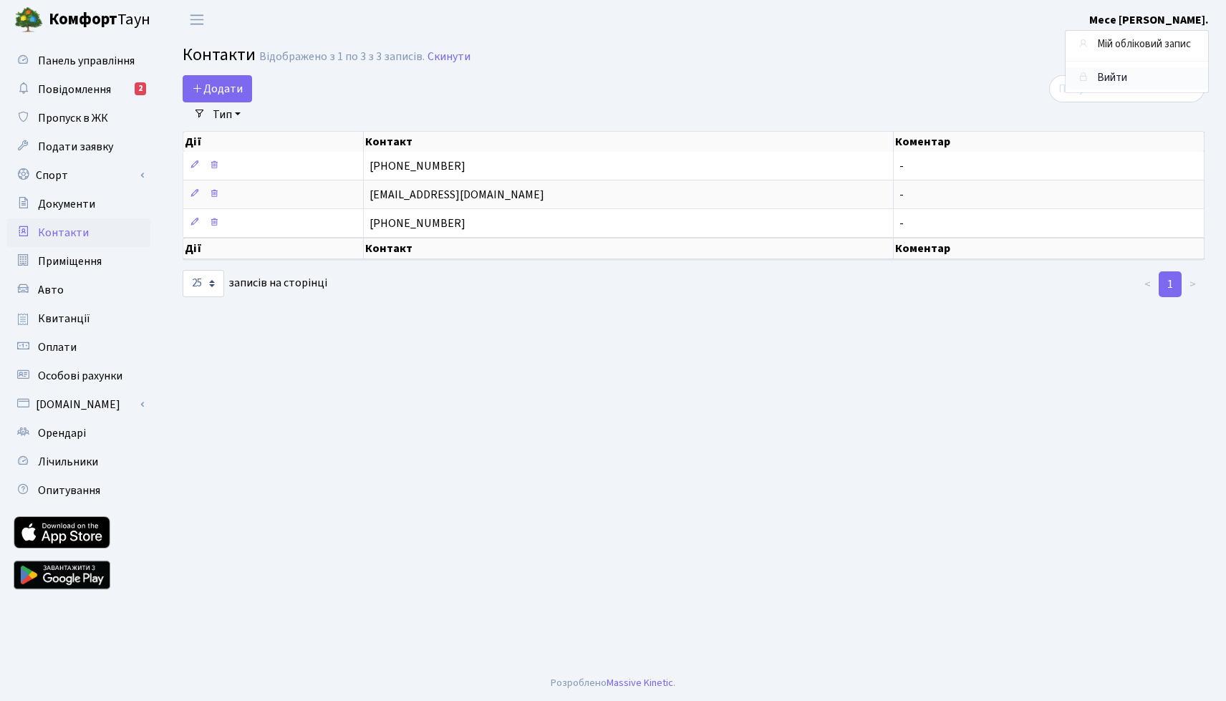
click at [1128, 82] on link "Вийти" at bounding box center [1137, 78] width 143 height 22
